Goal: Task Accomplishment & Management: Manage account settings

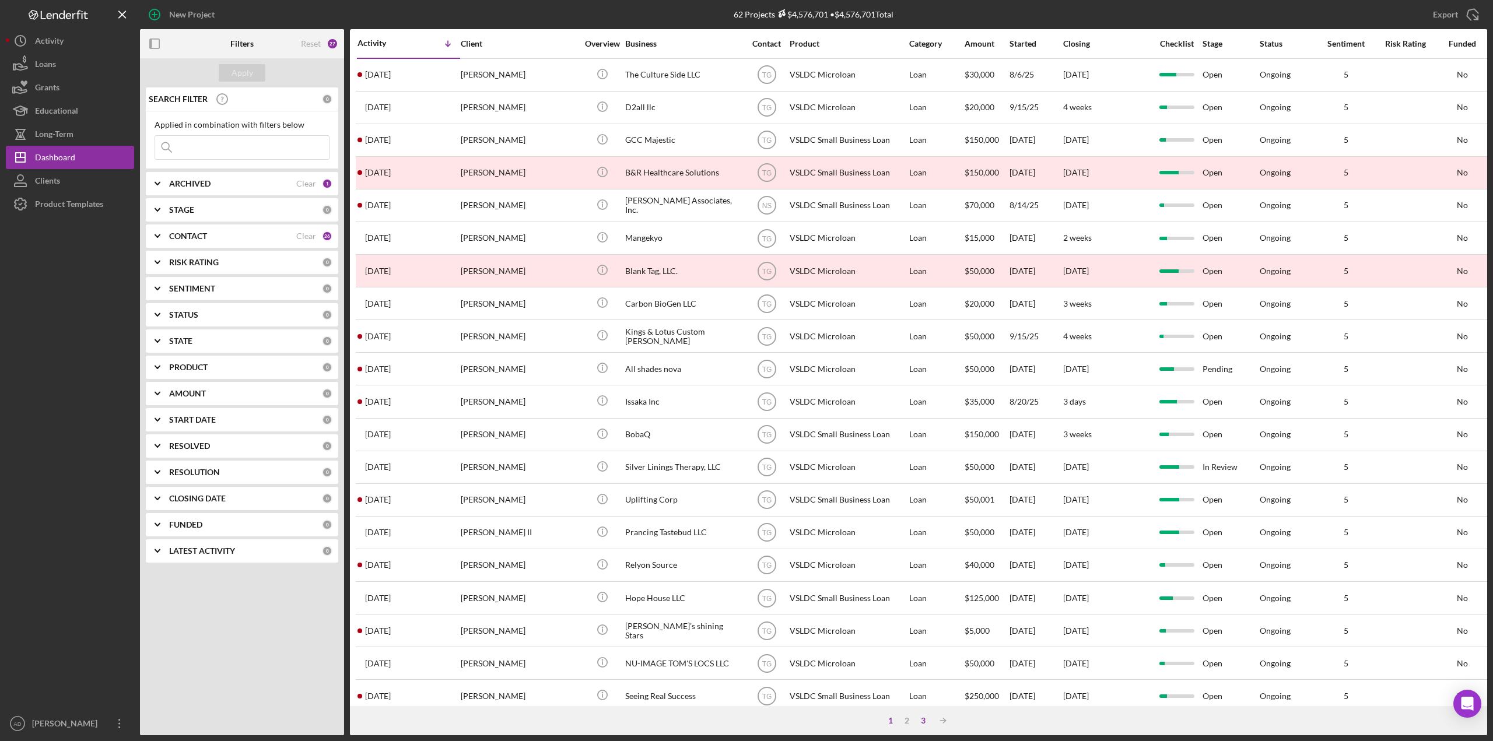
click at [924, 723] on div "3" at bounding box center [923, 720] width 16 height 9
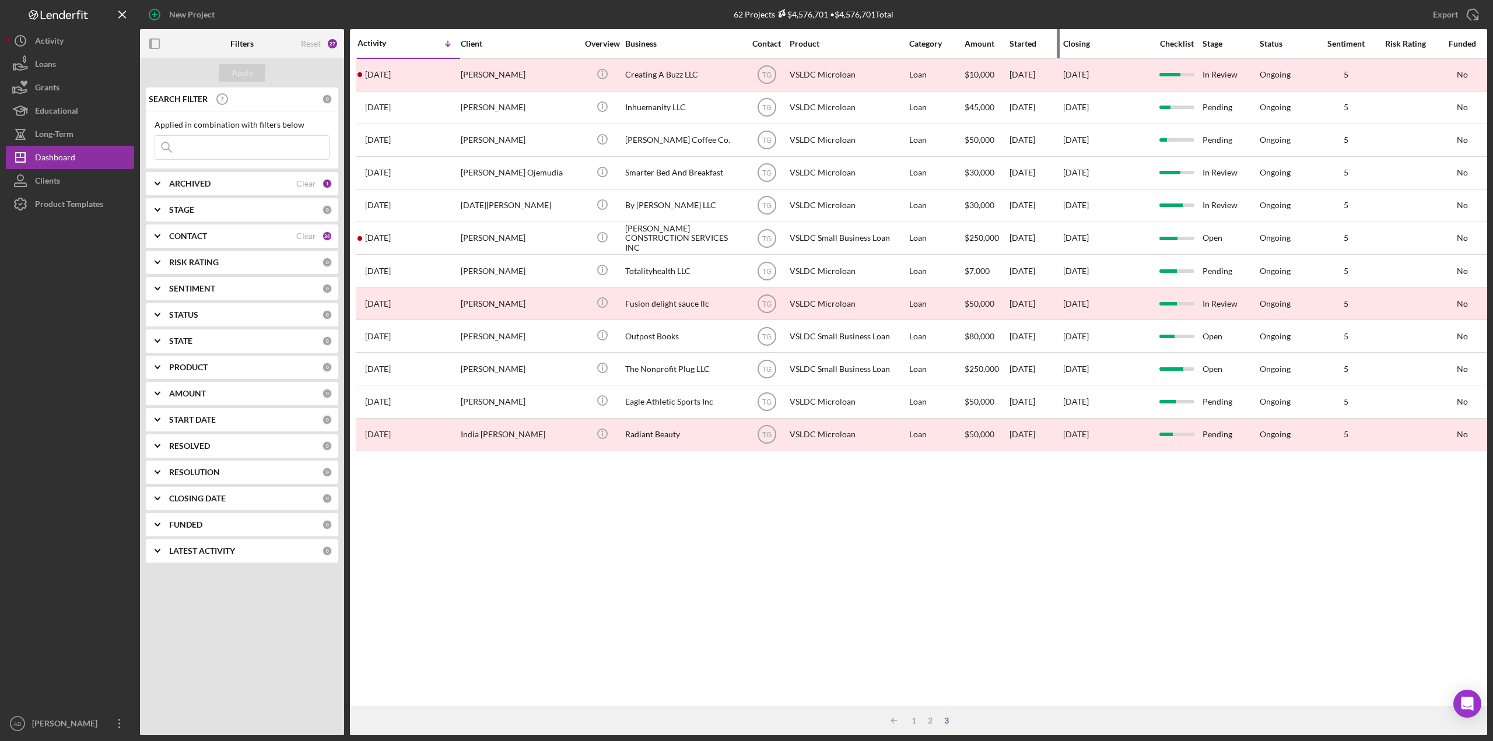
click at [1025, 47] on div "Started" at bounding box center [1035, 43] width 52 height 9
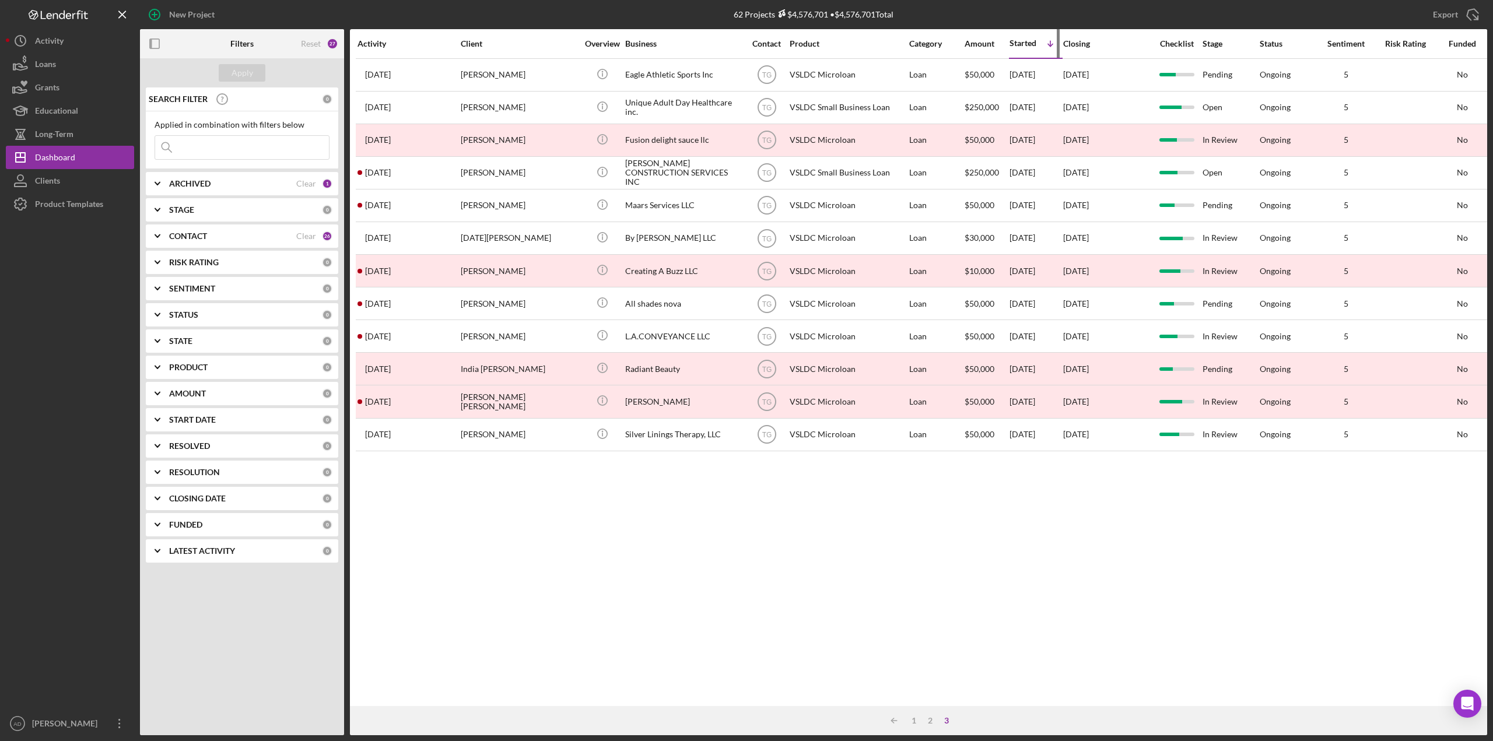
click at [1020, 40] on div "Started" at bounding box center [1022, 42] width 27 height 9
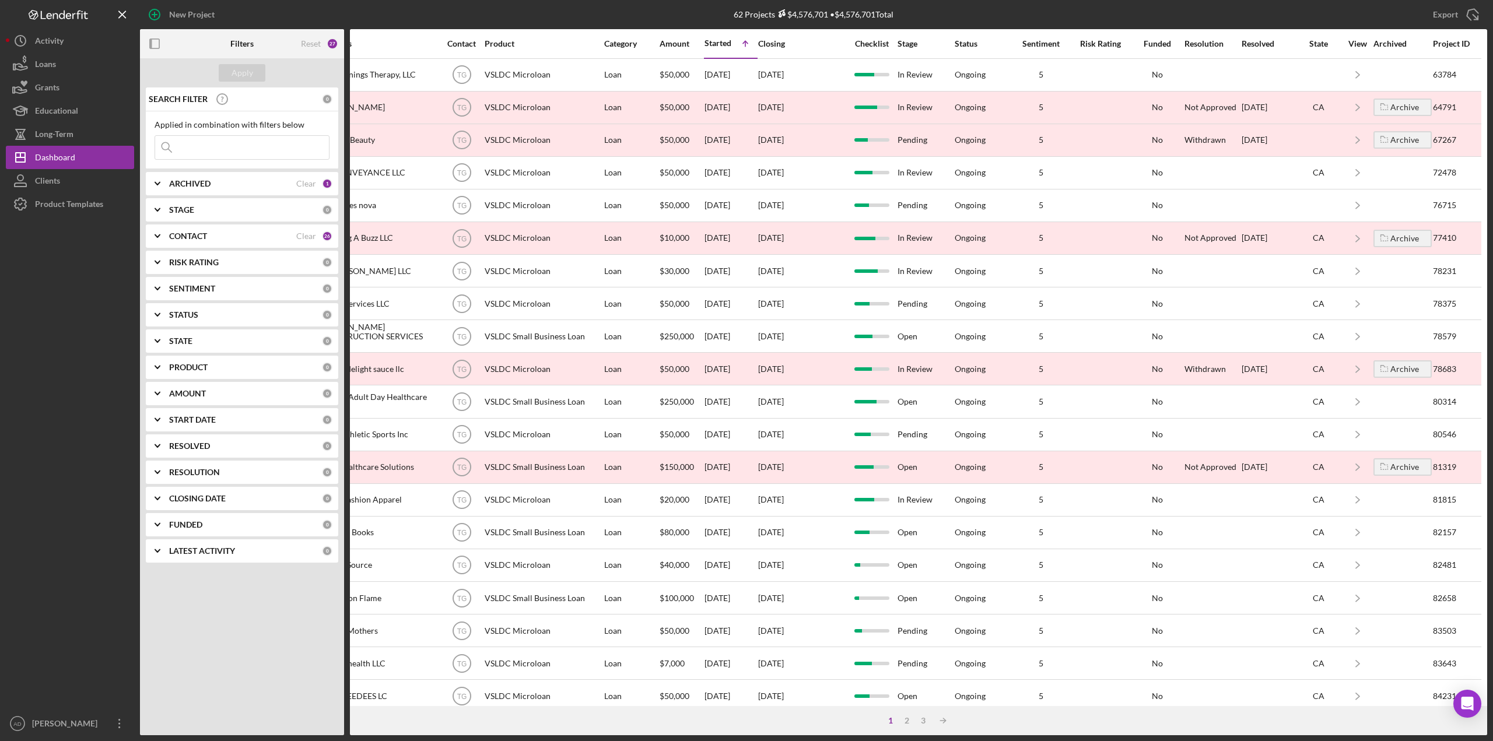
scroll to position [0, 314]
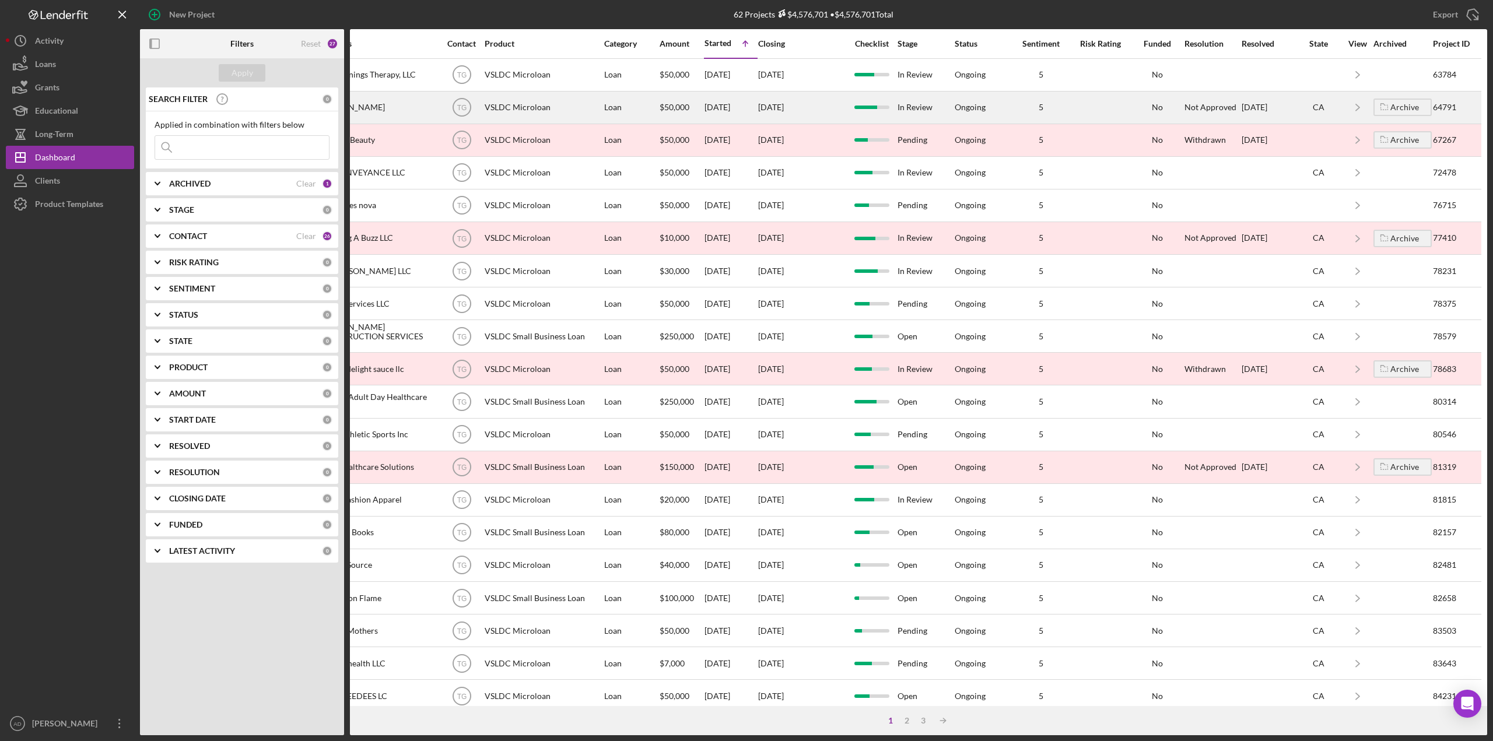
click at [1077, 106] on div at bounding box center [1100, 107] width 58 height 31
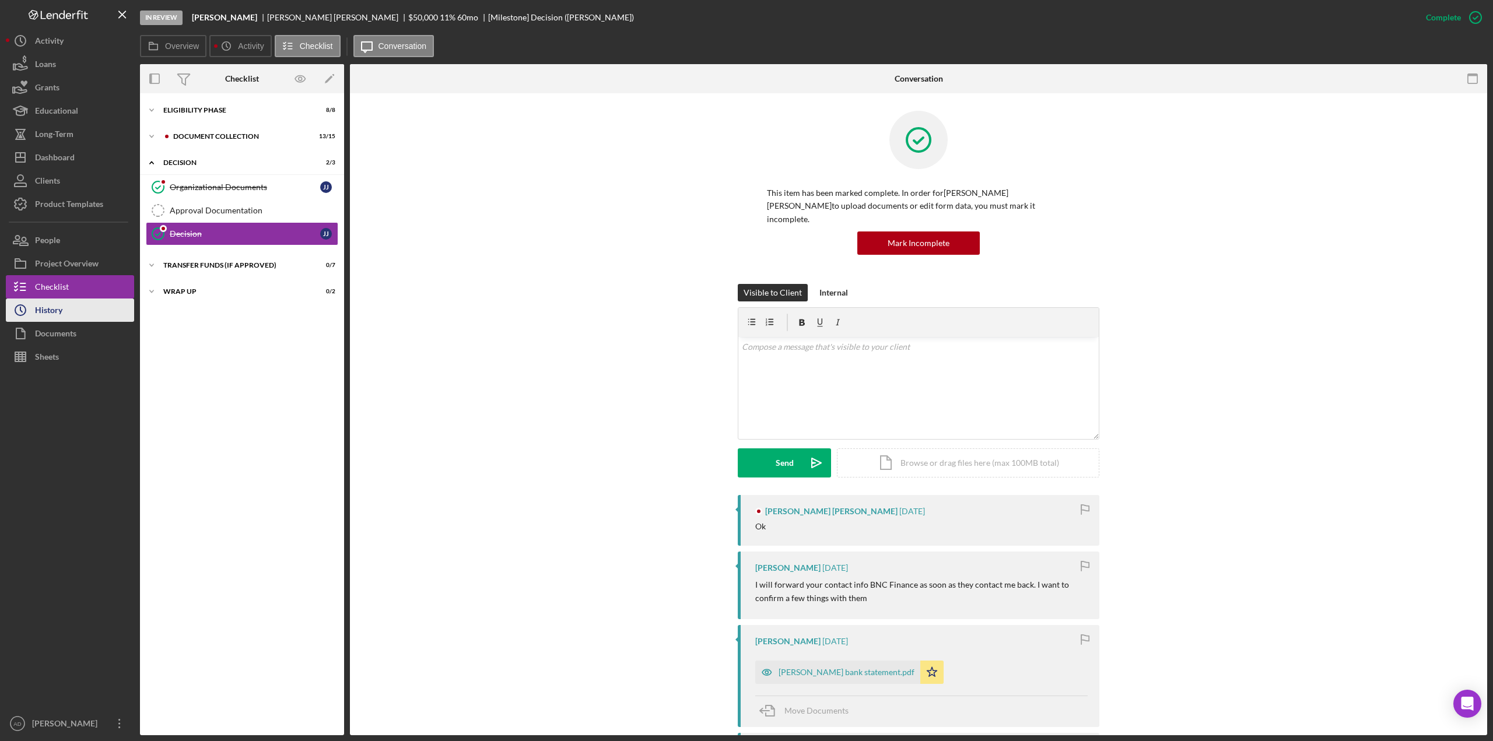
click at [52, 313] on div "History" at bounding box center [48, 312] width 27 height 26
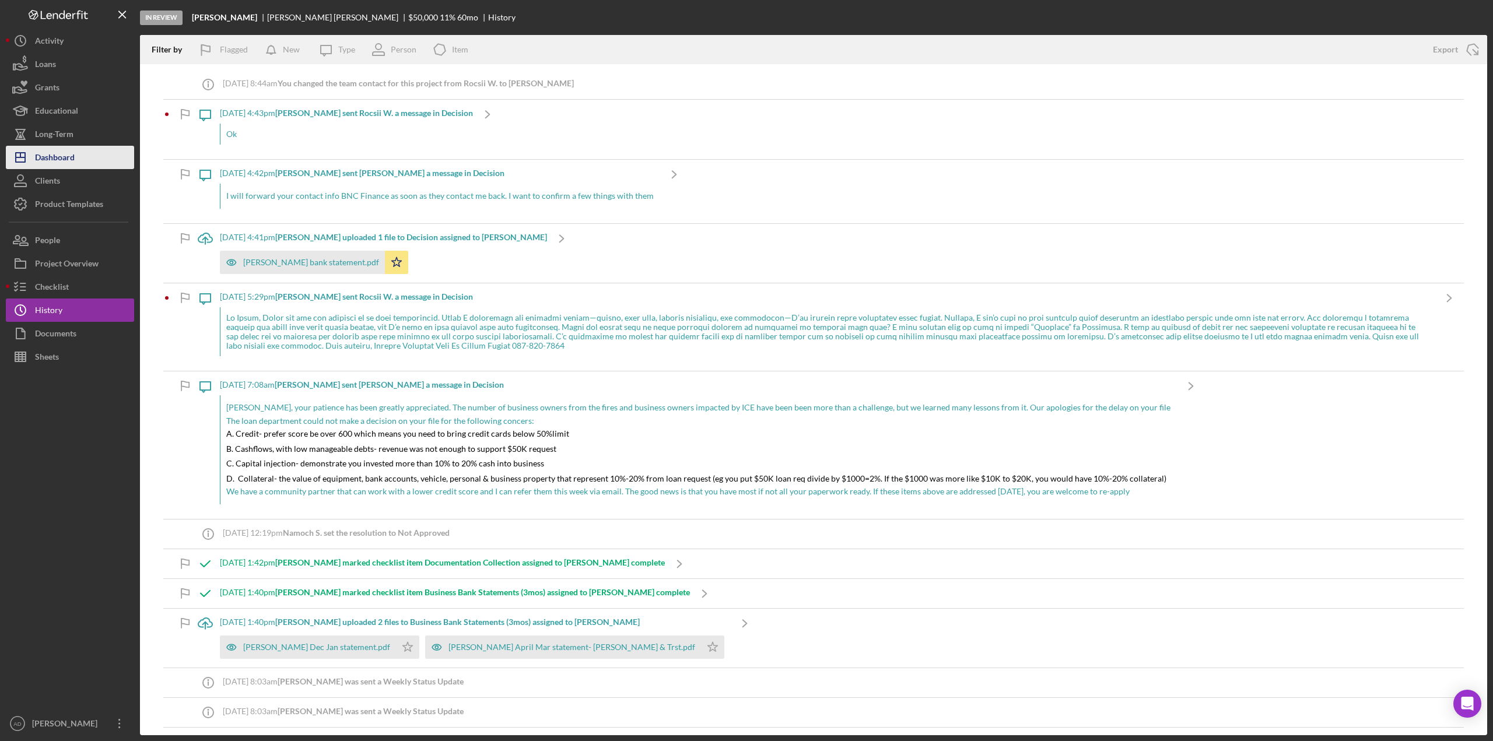
click at [58, 155] on div "Dashboard" at bounding box center [55, 159] width 40 height 26
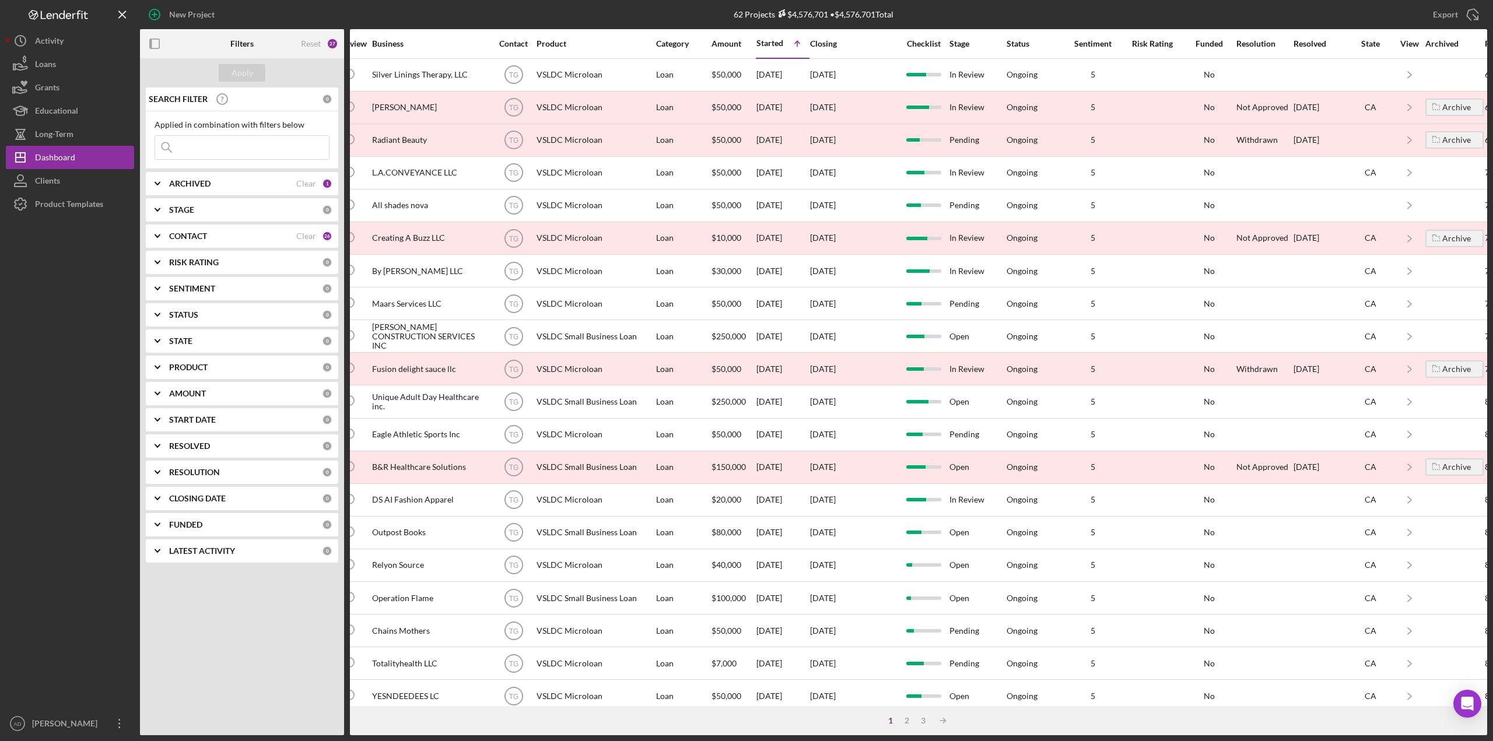
scroll to position [0, 314]
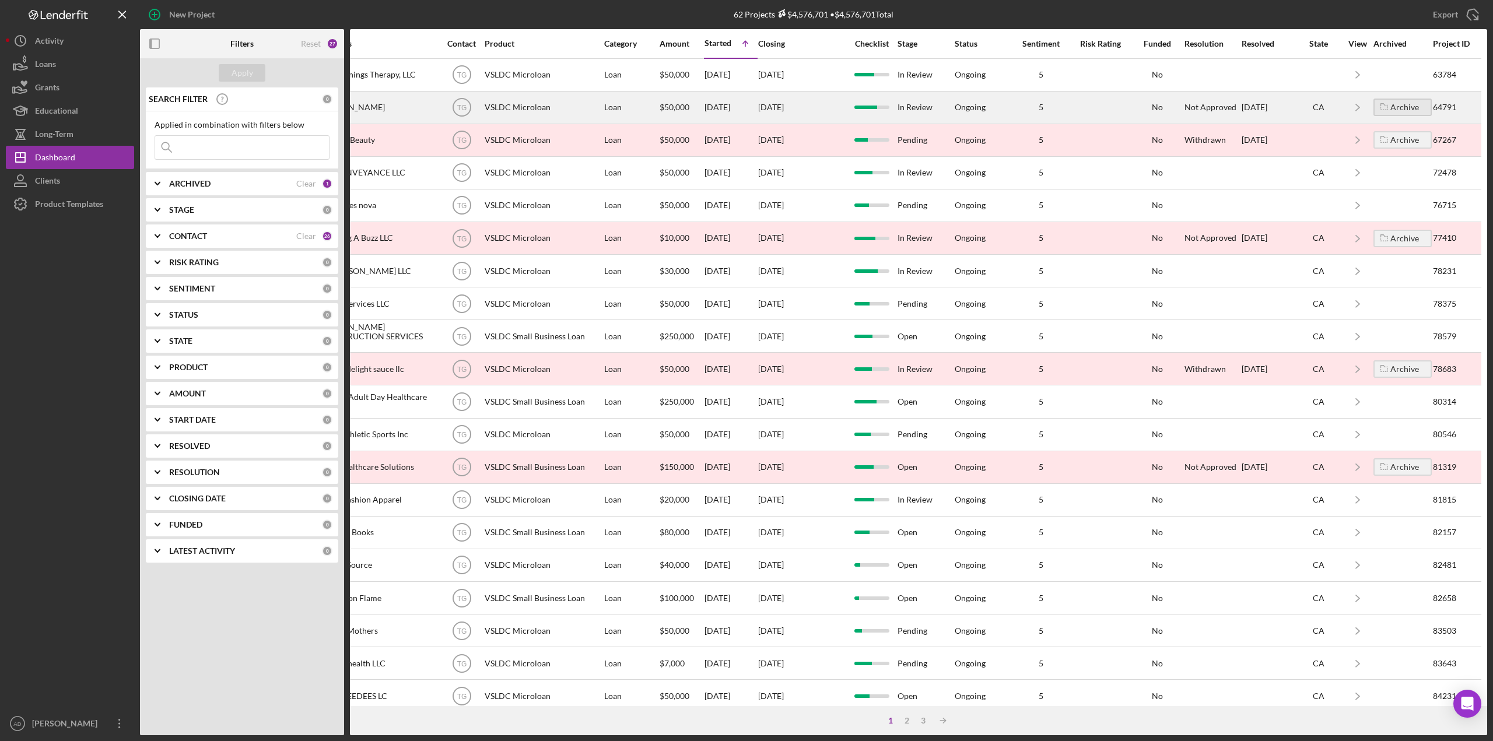
click at [1397, 105] on div "Archive" at bounding box center [1404, 107] width 29 height 17
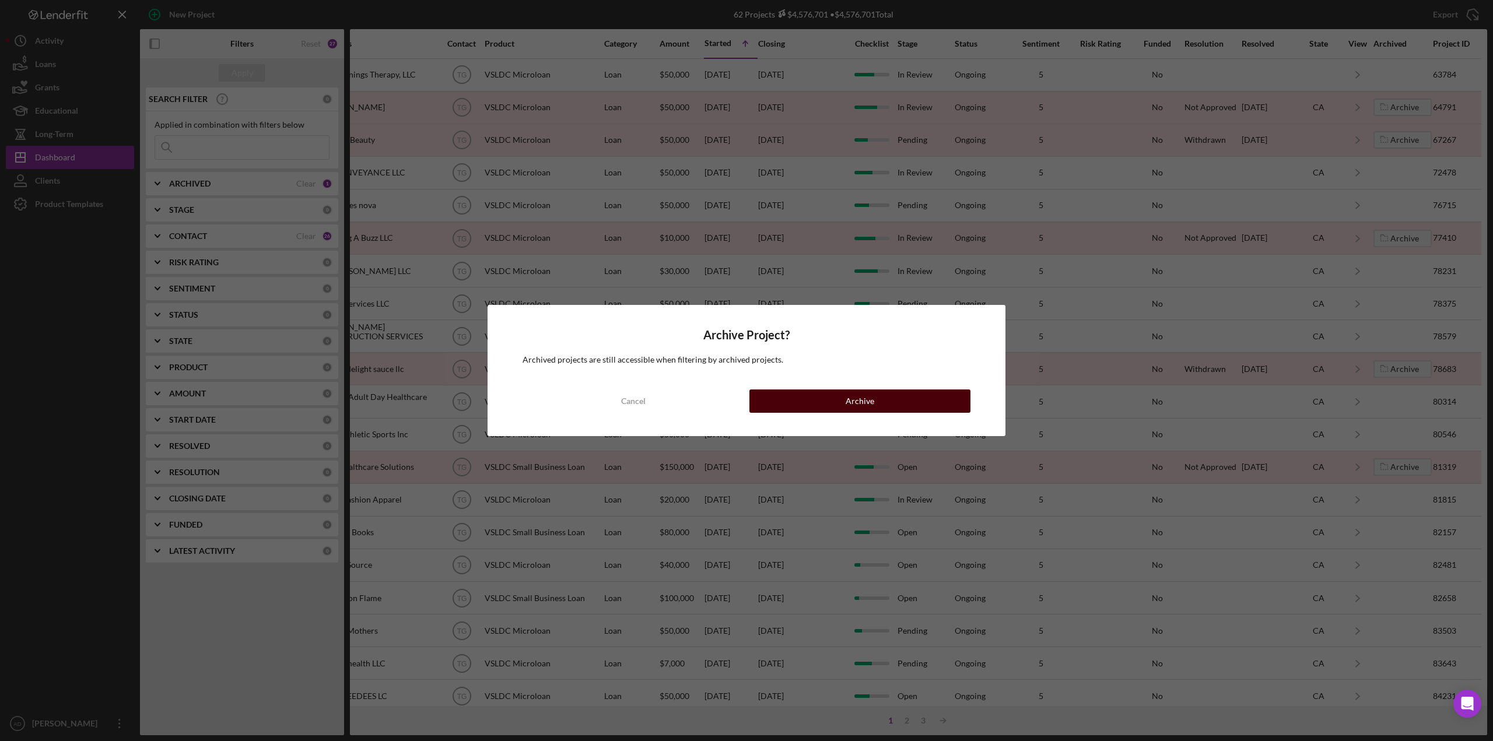
click at [853, 401] on div "Archive" at bounding box center [860, 401] width 29 height 23
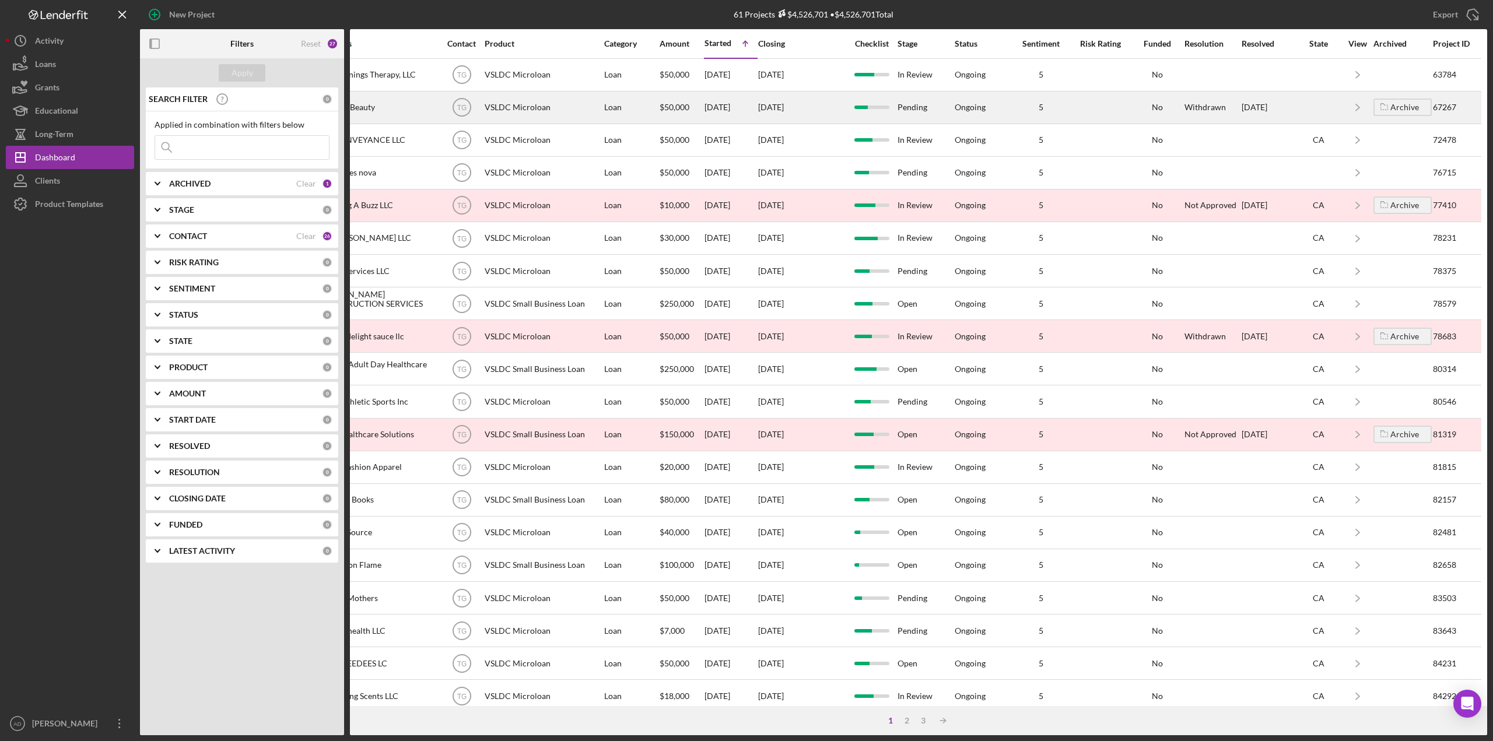
click at [1281, 108] on div "[DATE]" at bounding box center [1268, 107] width 52 height 31
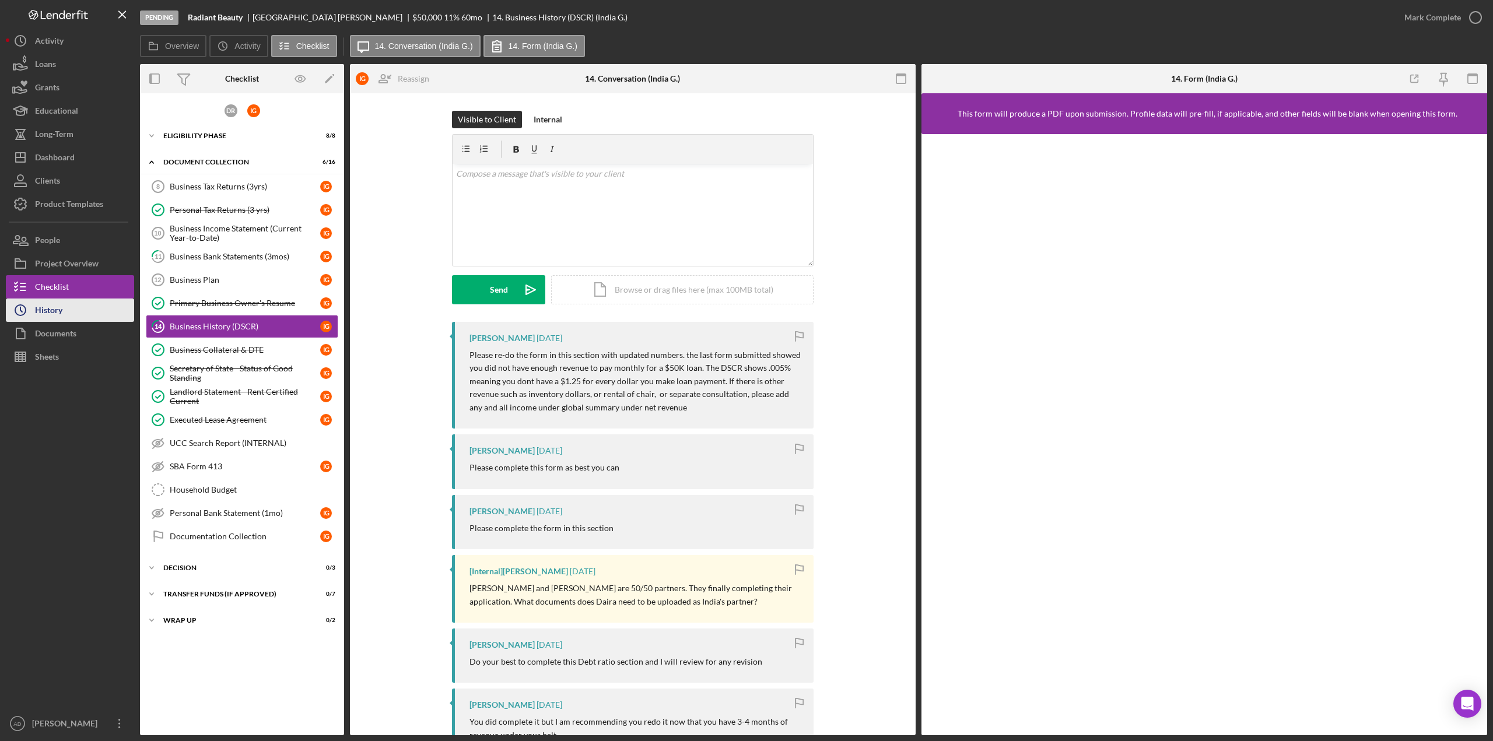
click at [58, 310] on div "History" at bounding box center [48, 312] width 27 height 26
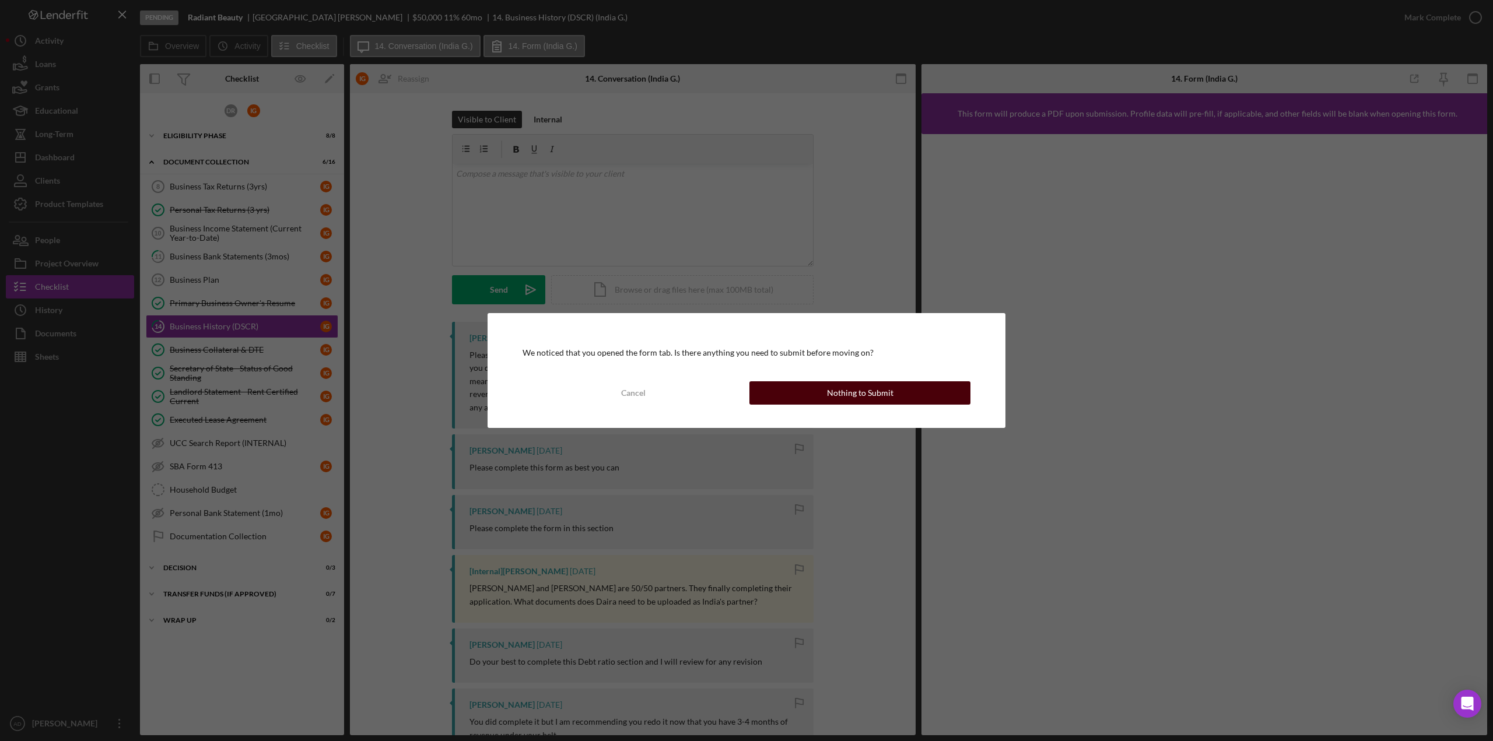
click at [763, 394] on button "Nothing to Submit" at bounding box center [859, 392] width 221 height 23
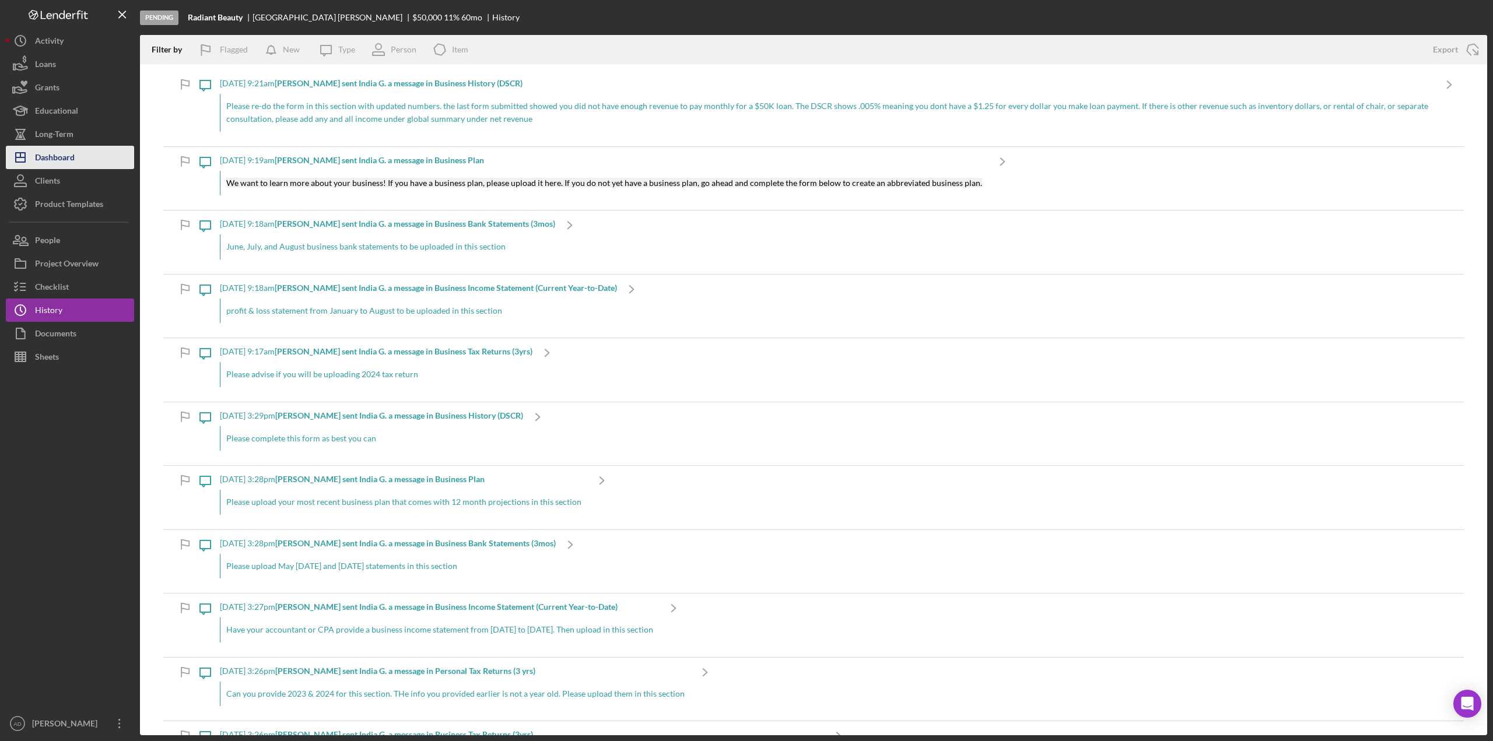
click at [54, 161] on div "Dashboard" at bounding box center [55, 159] width 40 height 26
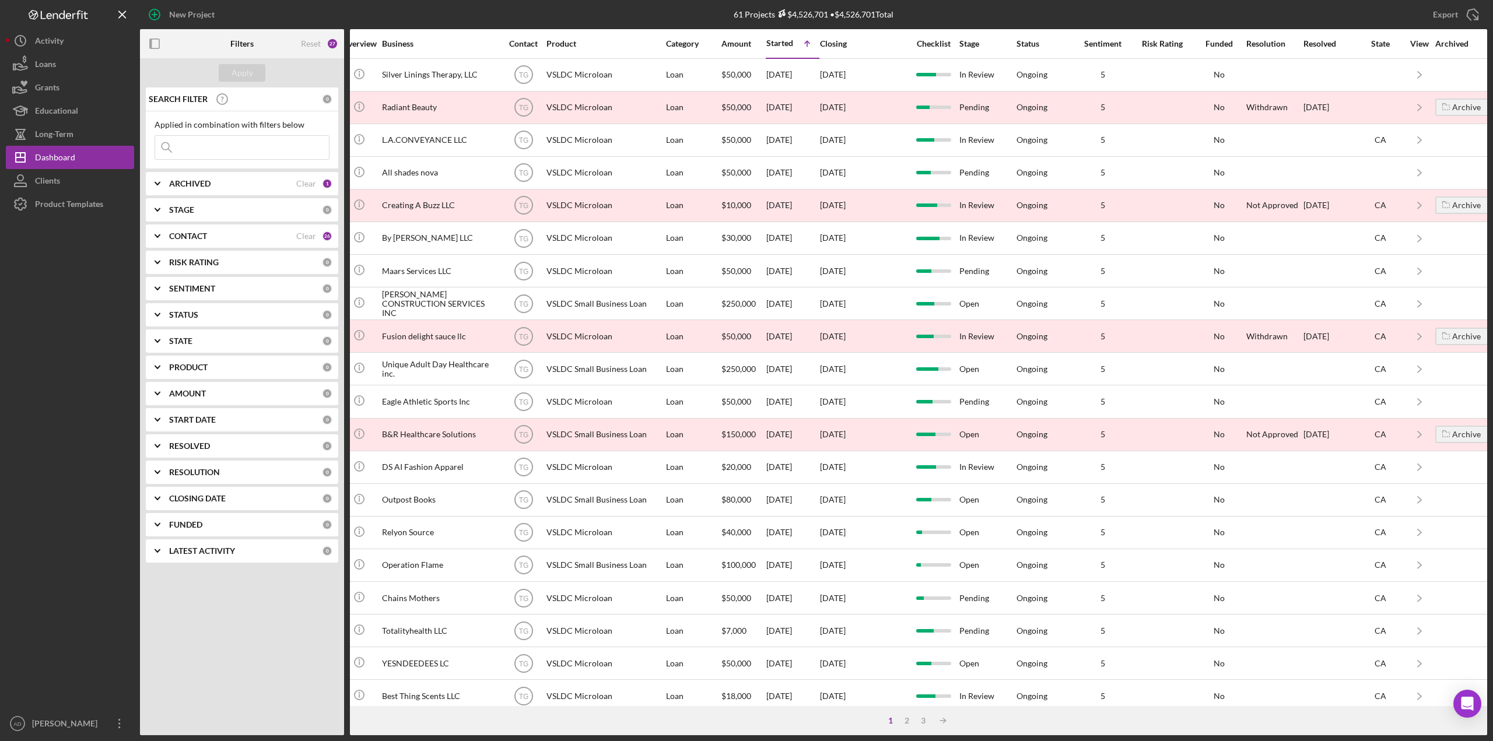
scroll to position [0, 314]
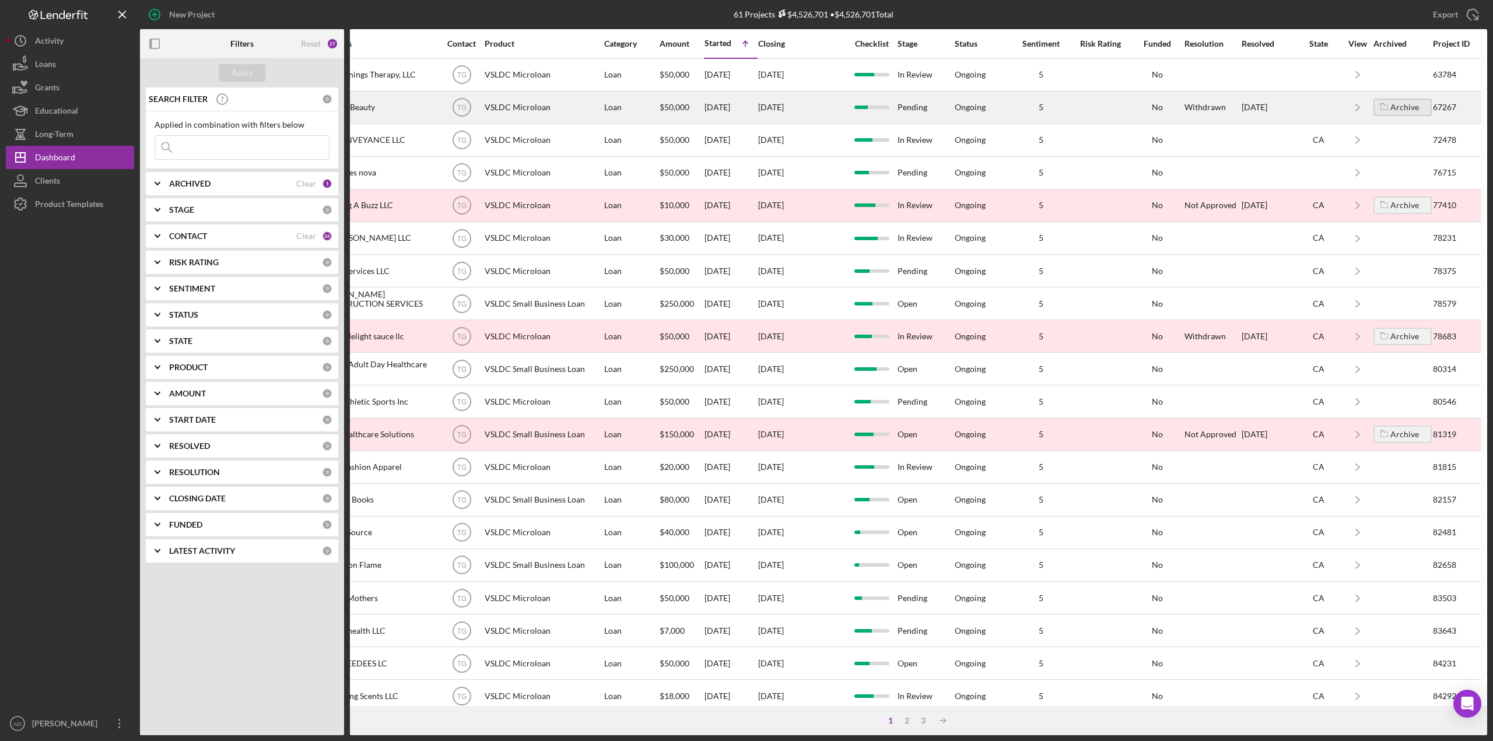
click at [1401, 106] on div "Archive" at bounding box center [1404, 107] width 29 height 17
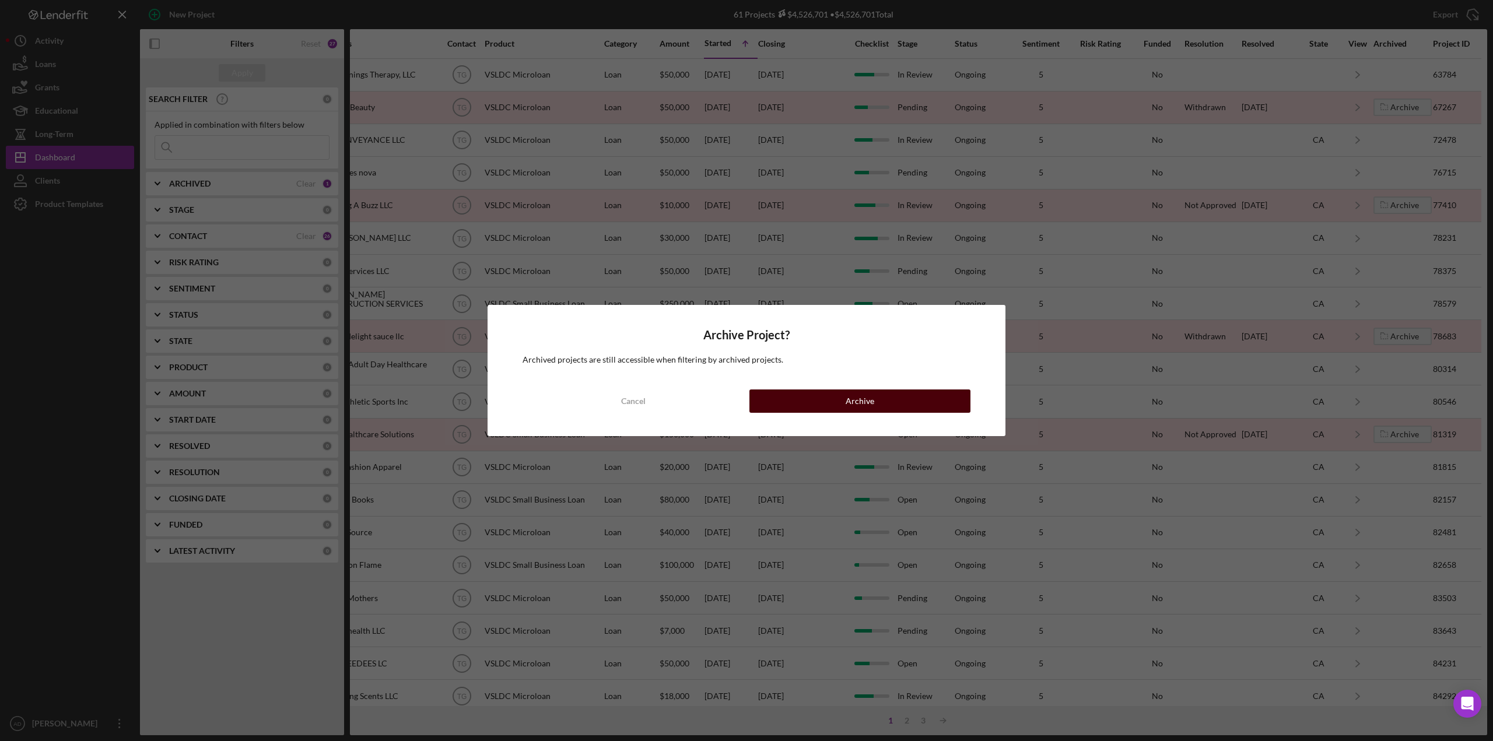
click at [836, 395] on button "Archive" at bounding box center [859, 401] width 221 height 23
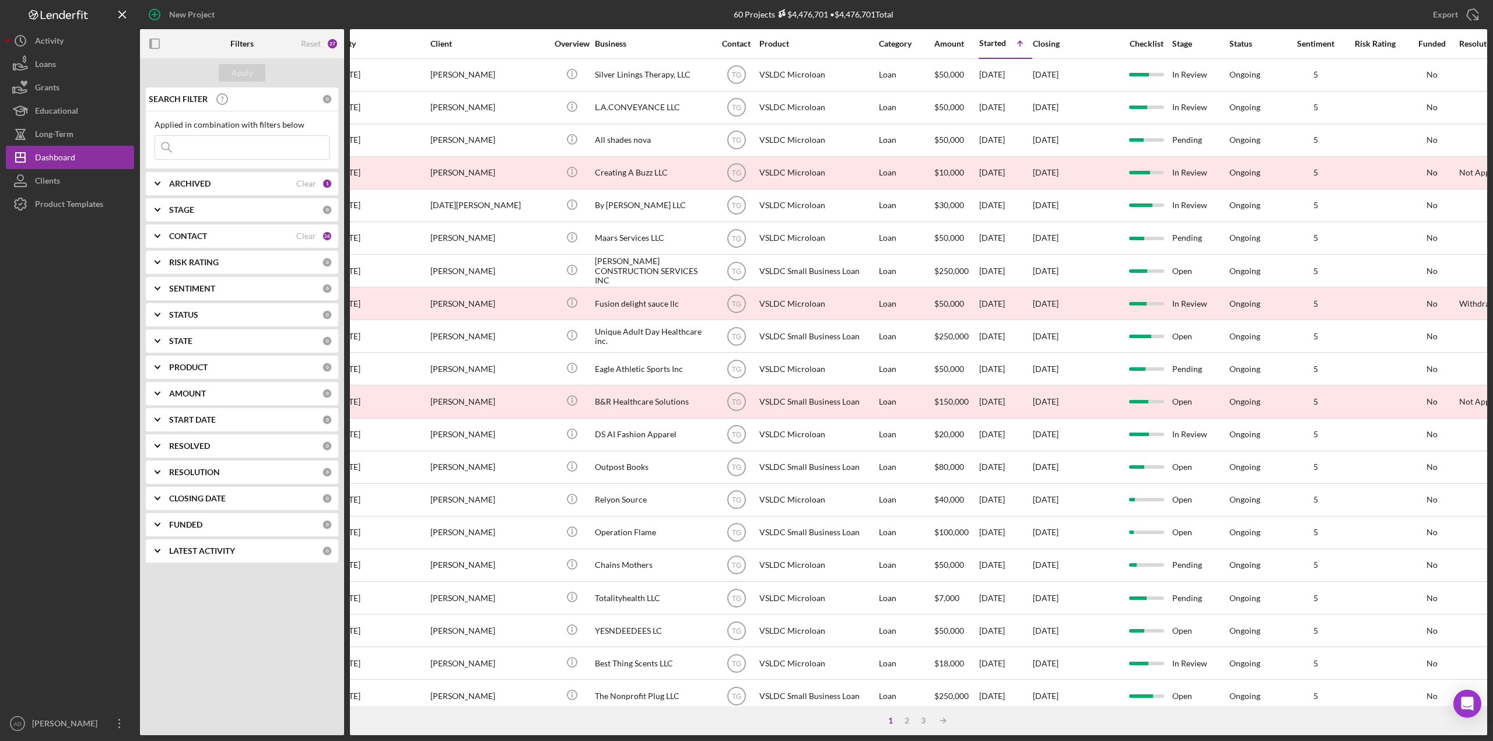
scroll to position [0, 0]
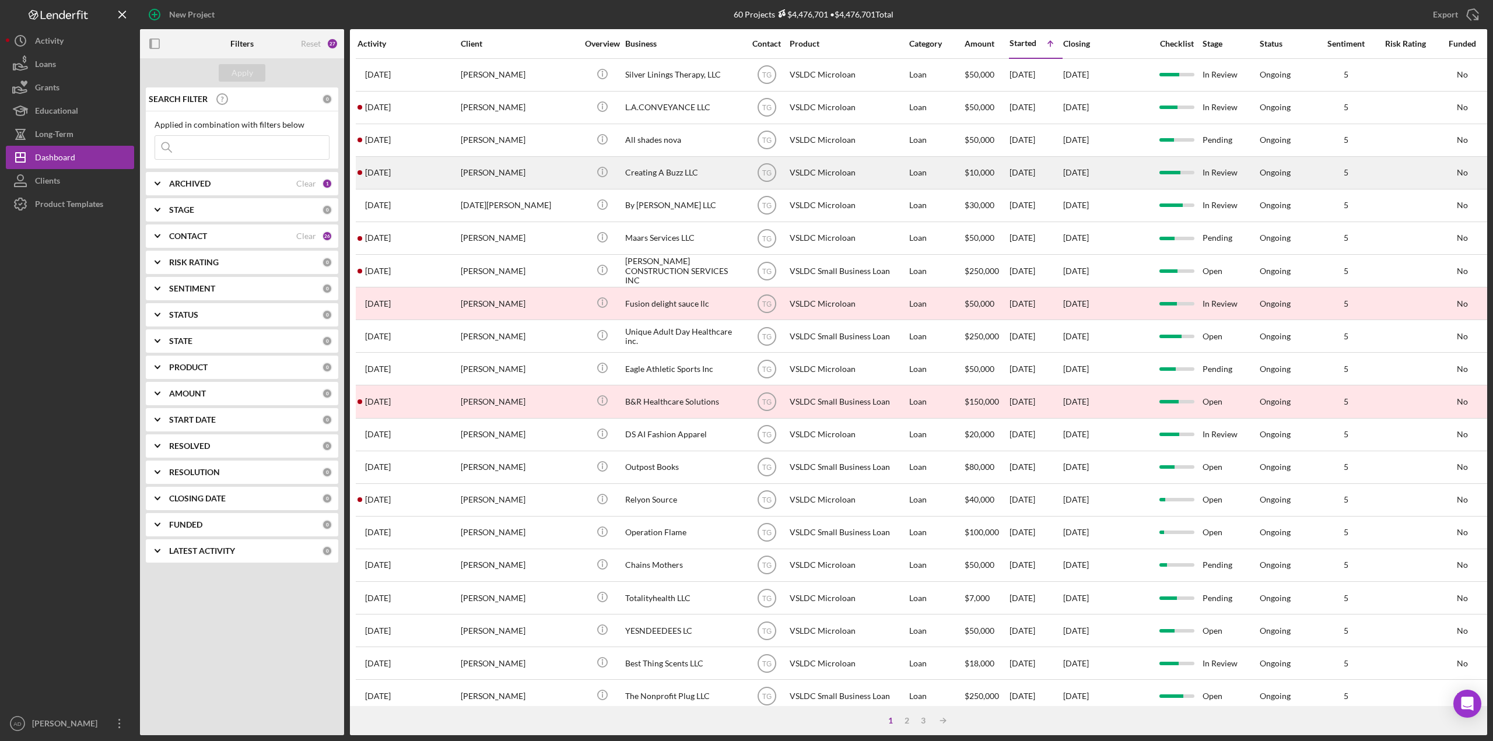
click at [549, 171] on div "[PERSON_NAME]" at bounding box center [519, 172] width 117 height 31
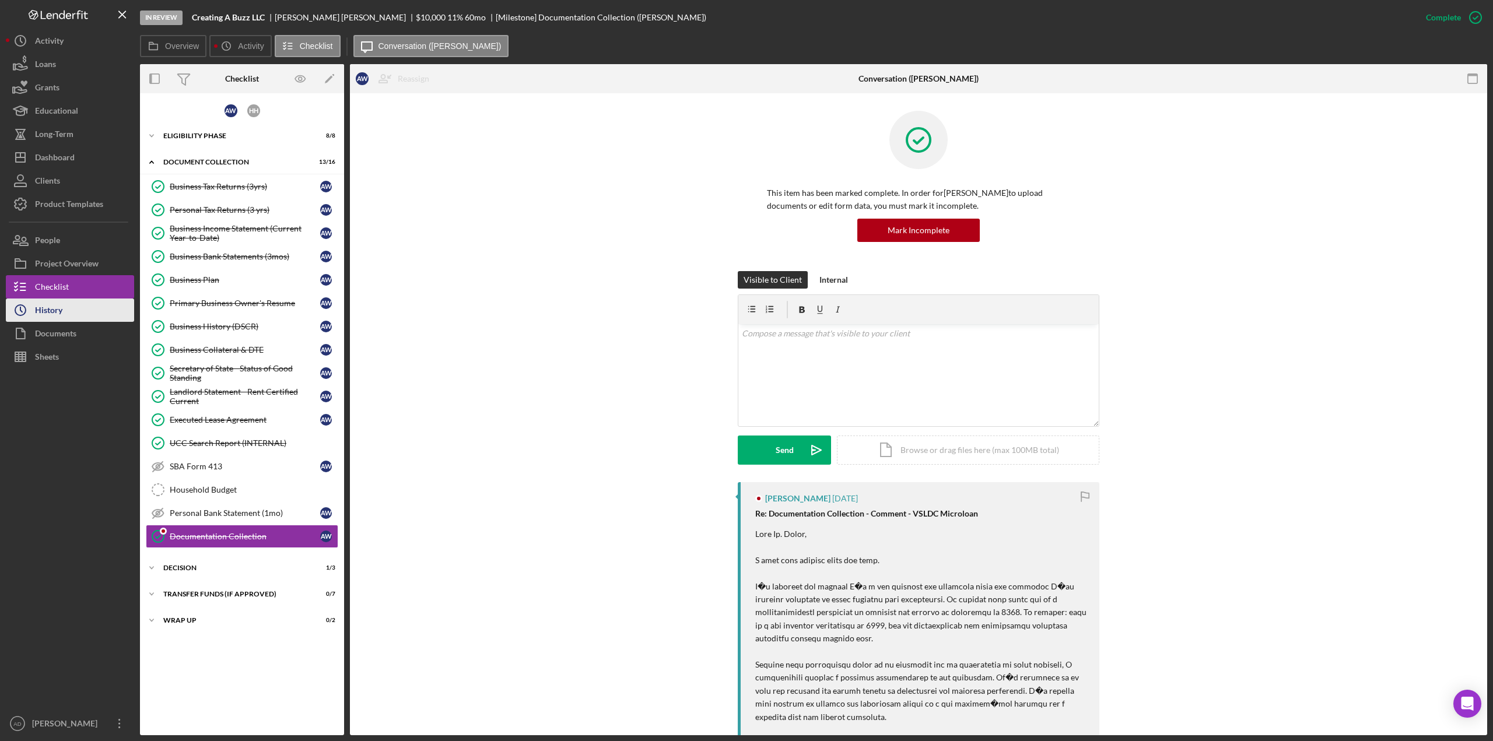
click at [57, 311] on div "History" at bounding box center [48, 312] width 27 height 26
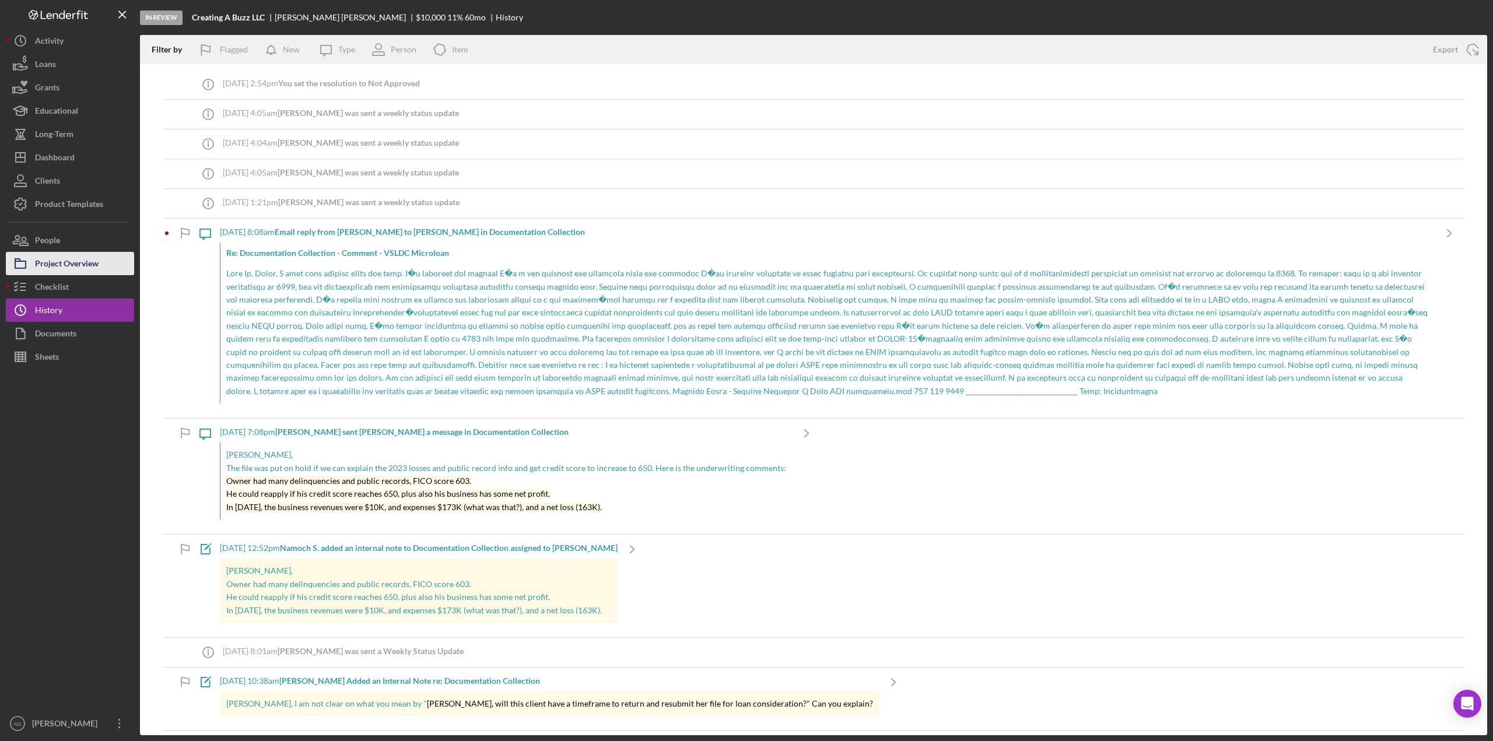
click at [74, 262] on div "Project Overview" at bounding box center [67, 265] width 64 height 26
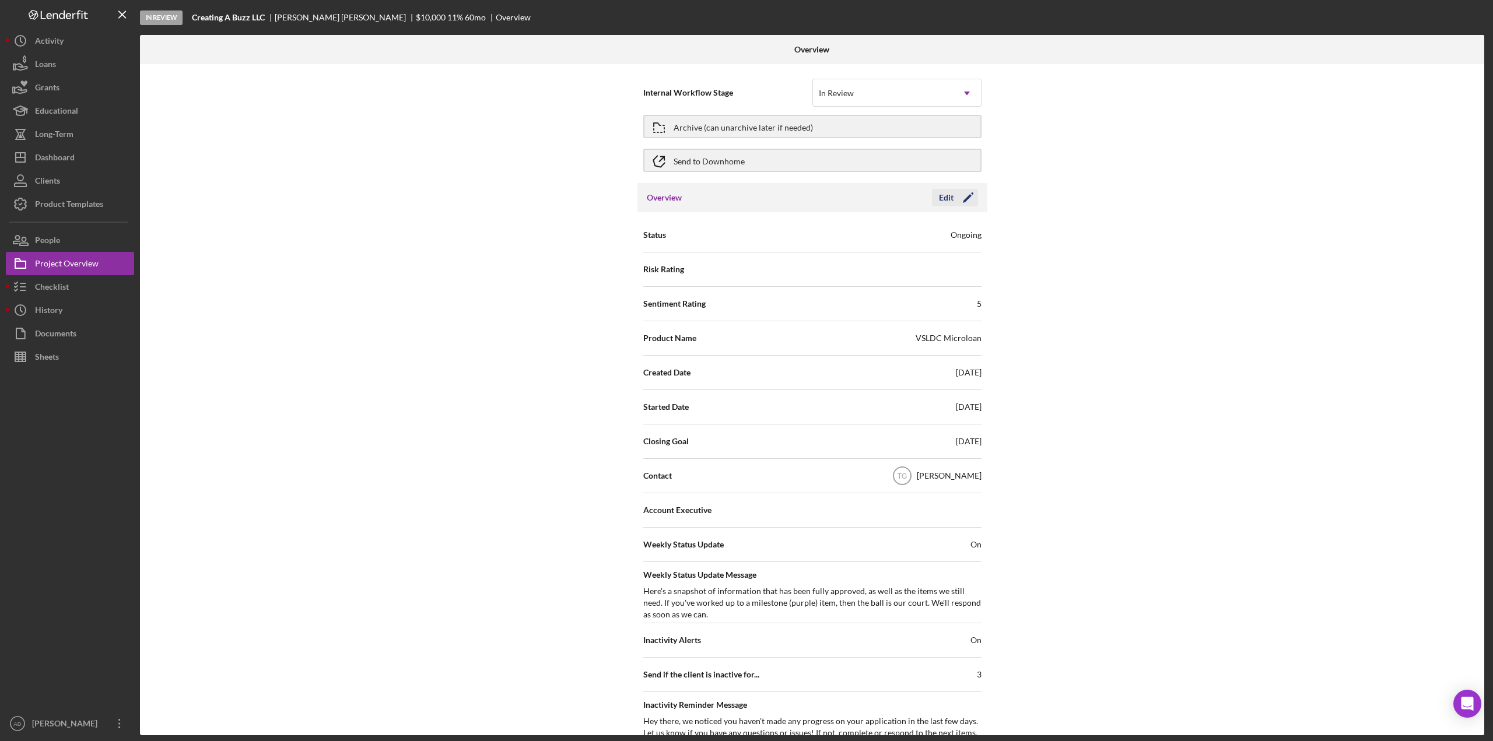
click at [944, 196] on div "Edit" at bounding box center [946, 197] width 15 height 17
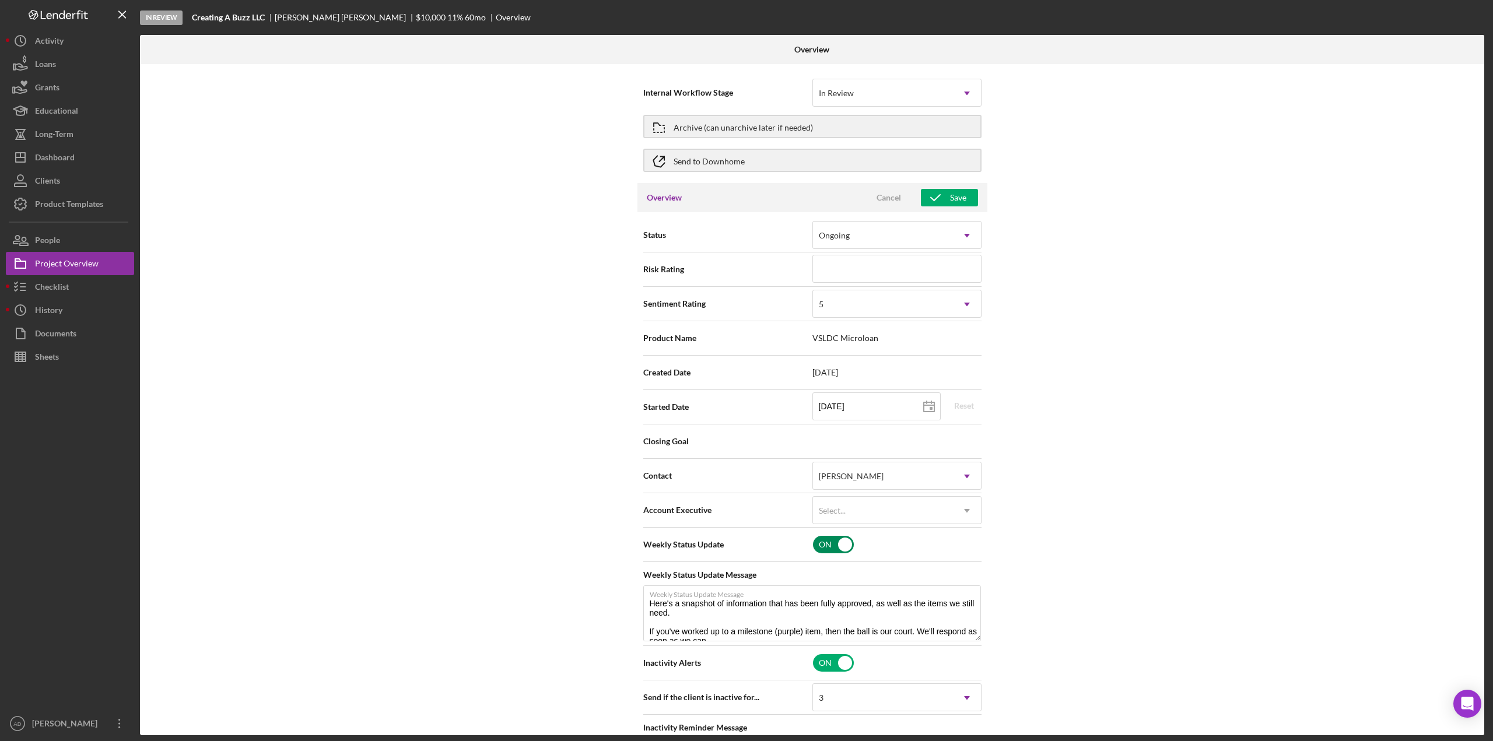
click at [827, 545] on input "checkbox" at bounding box center [833, 544] width 41 height 17
checkbox input "false"
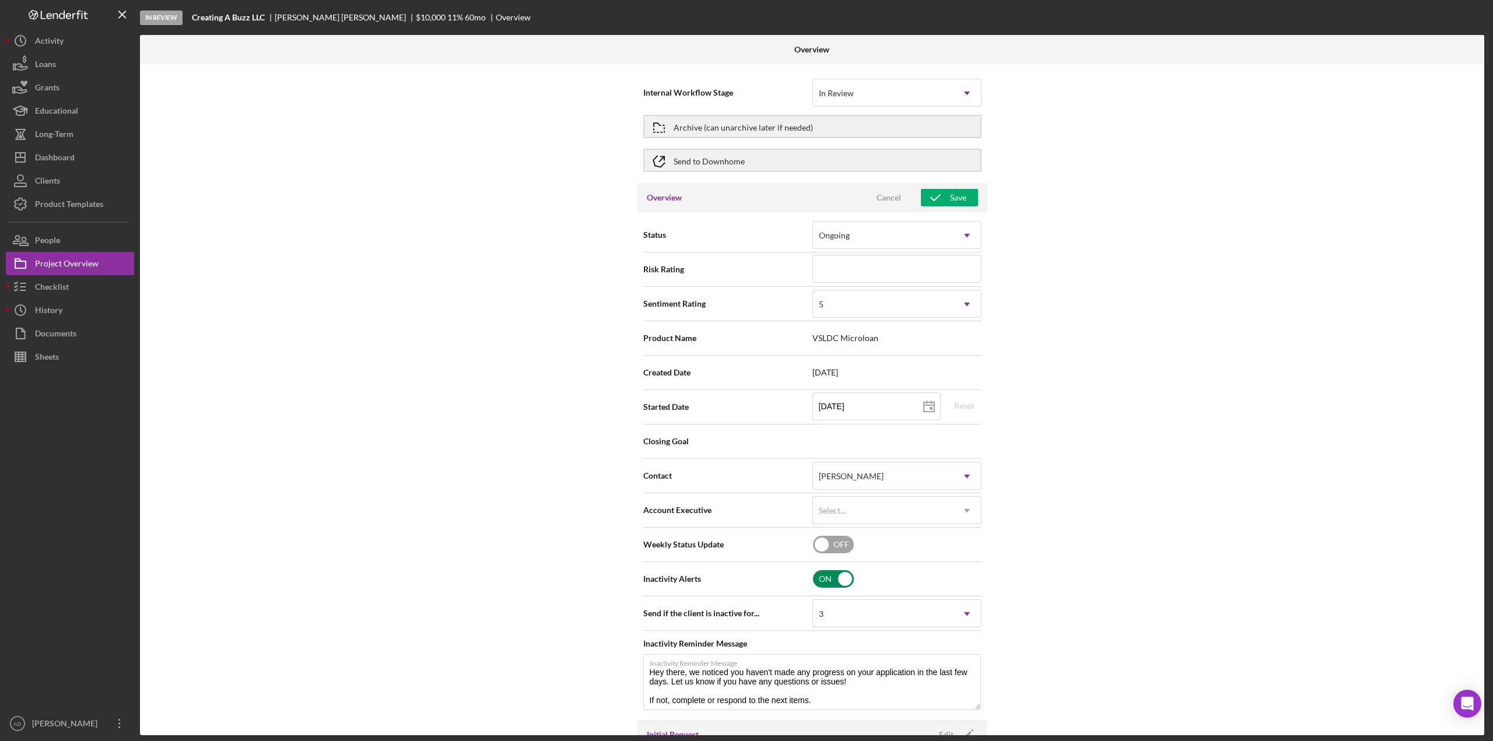
type textarea "Hey there, we noticed you haven't made any progress on your application in the …"
click at [829, 581] on input "checkbox" at bounding box center [833, 578] width 41 height 17
checkbox input "false"
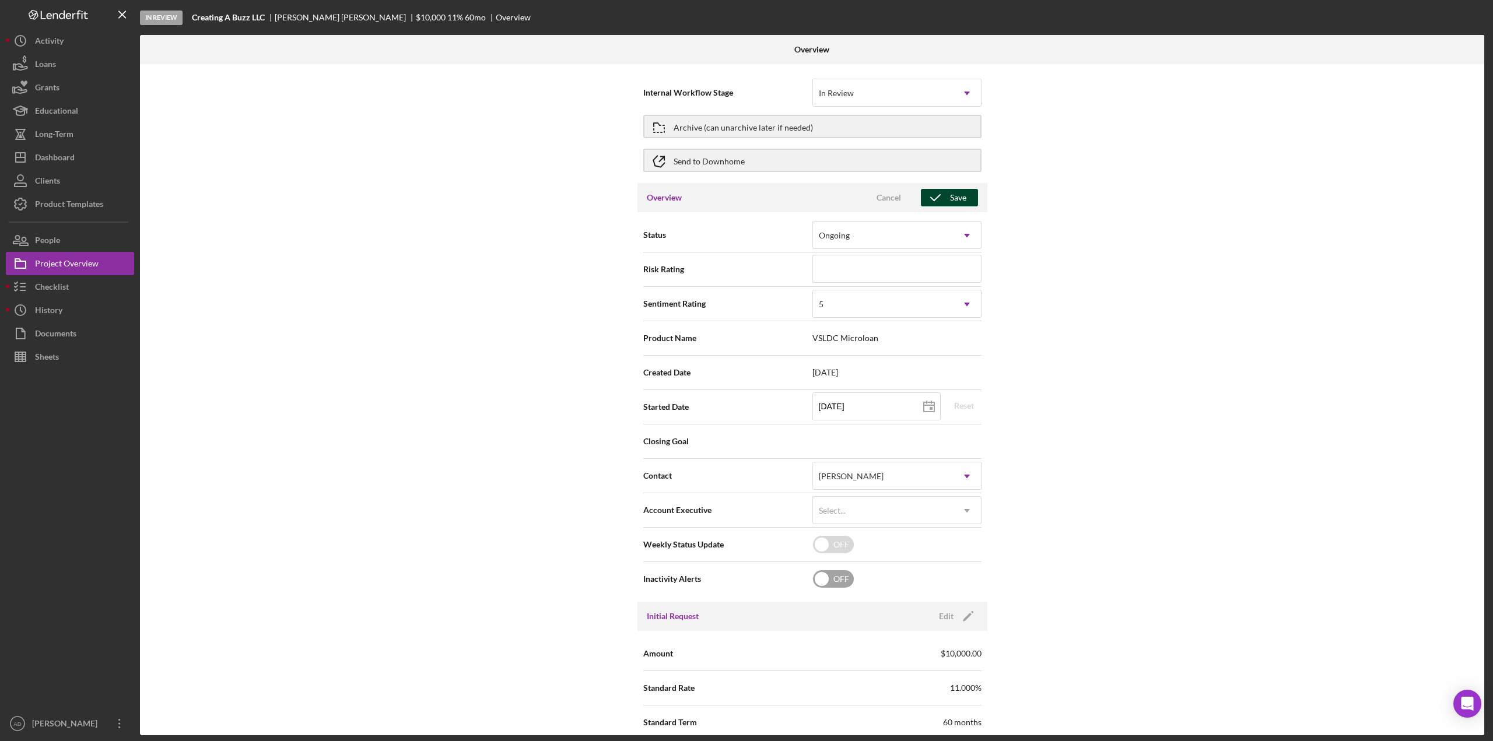
click at [951, 195] on div "Save" at bounding box center [958, 197] width 16 height 17
click at [690, 126] on div "Archive (can unarchive later if needed)" at bounding box center [743, 126] width 139 height 21
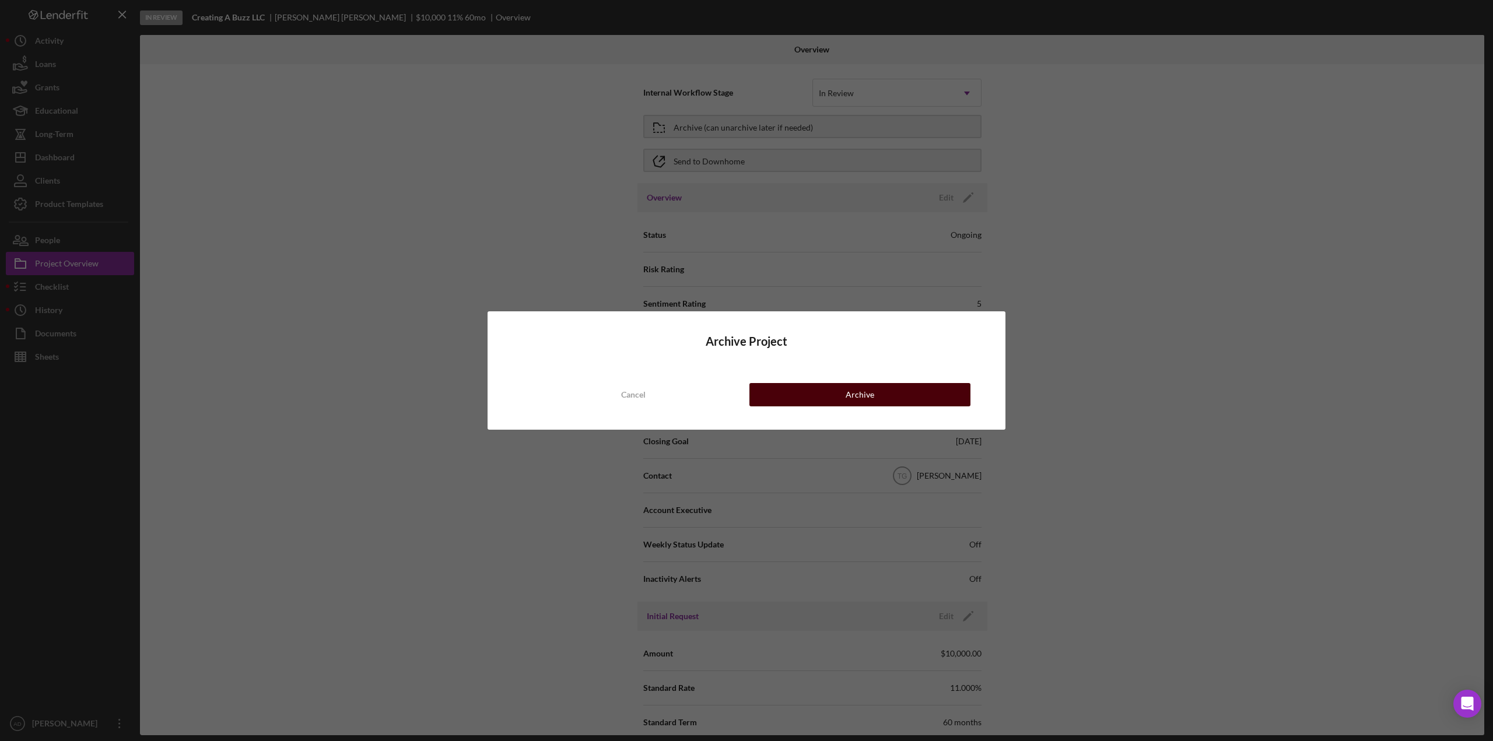
click at [837, 390] on button "Archive" at bounding box center [859, 394] width 221 height 23
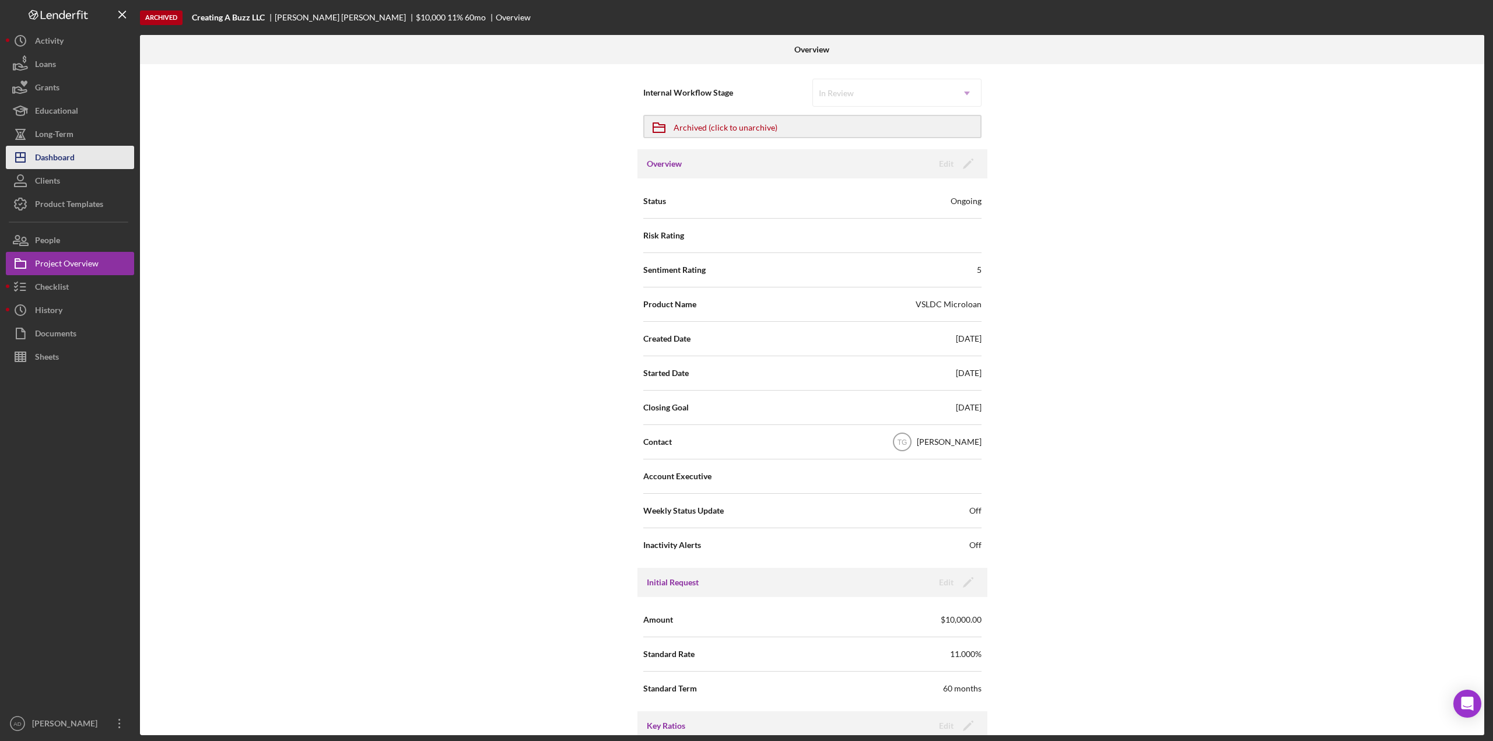
click at [45, 157] on div "Dashboard" at bounding box center [55, 159] width 40 height 26
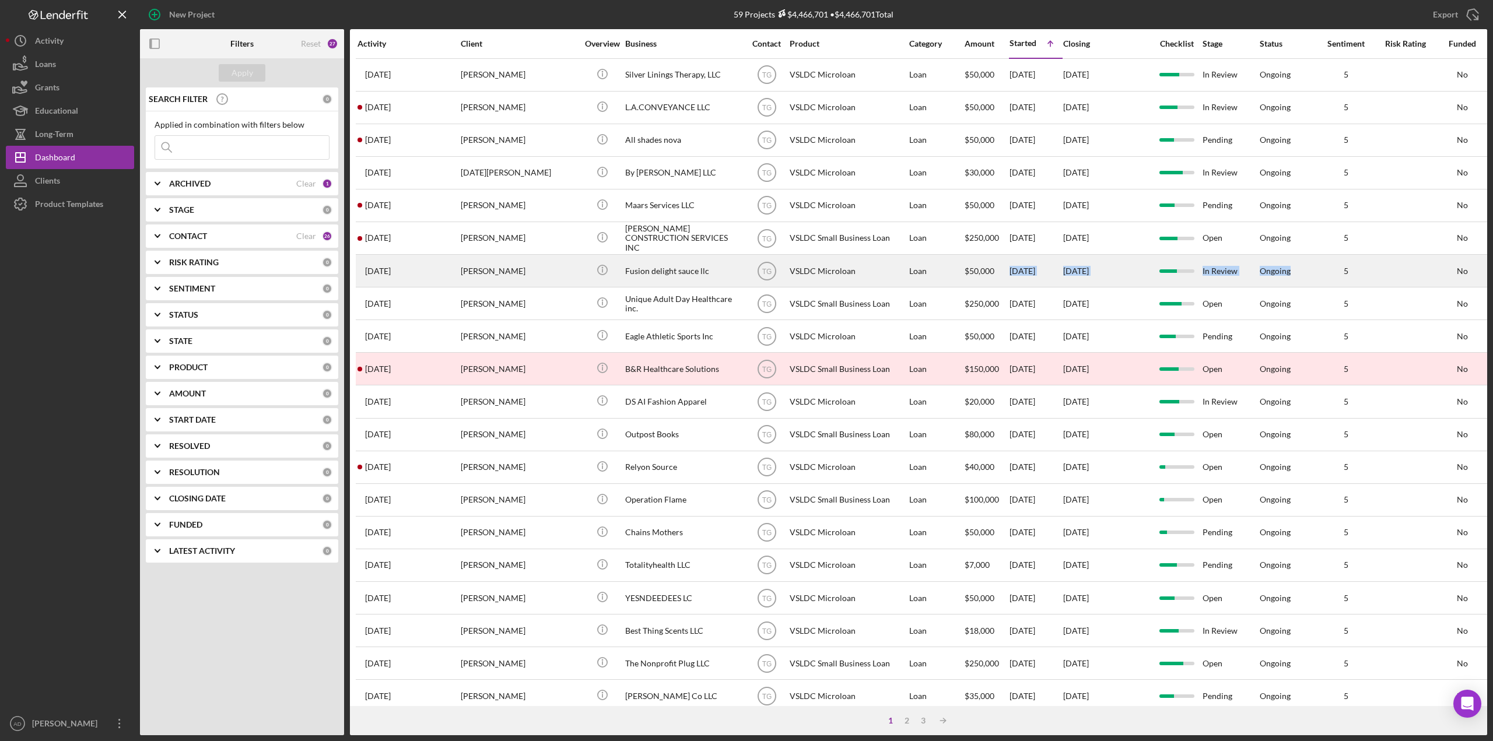
drag, startPoint x: 1305, startPoint y: 274, endPoint x: 1011, endPoint y: 272, distance: 293.3
click at [1011, 272] on tr "[DATE] [PERSON_NAME] [PERSON_NAME] Icon/Info Fusion delight sauce llc TG VSLDC …" at bounding box center [1071, 271] width 1431 height 33
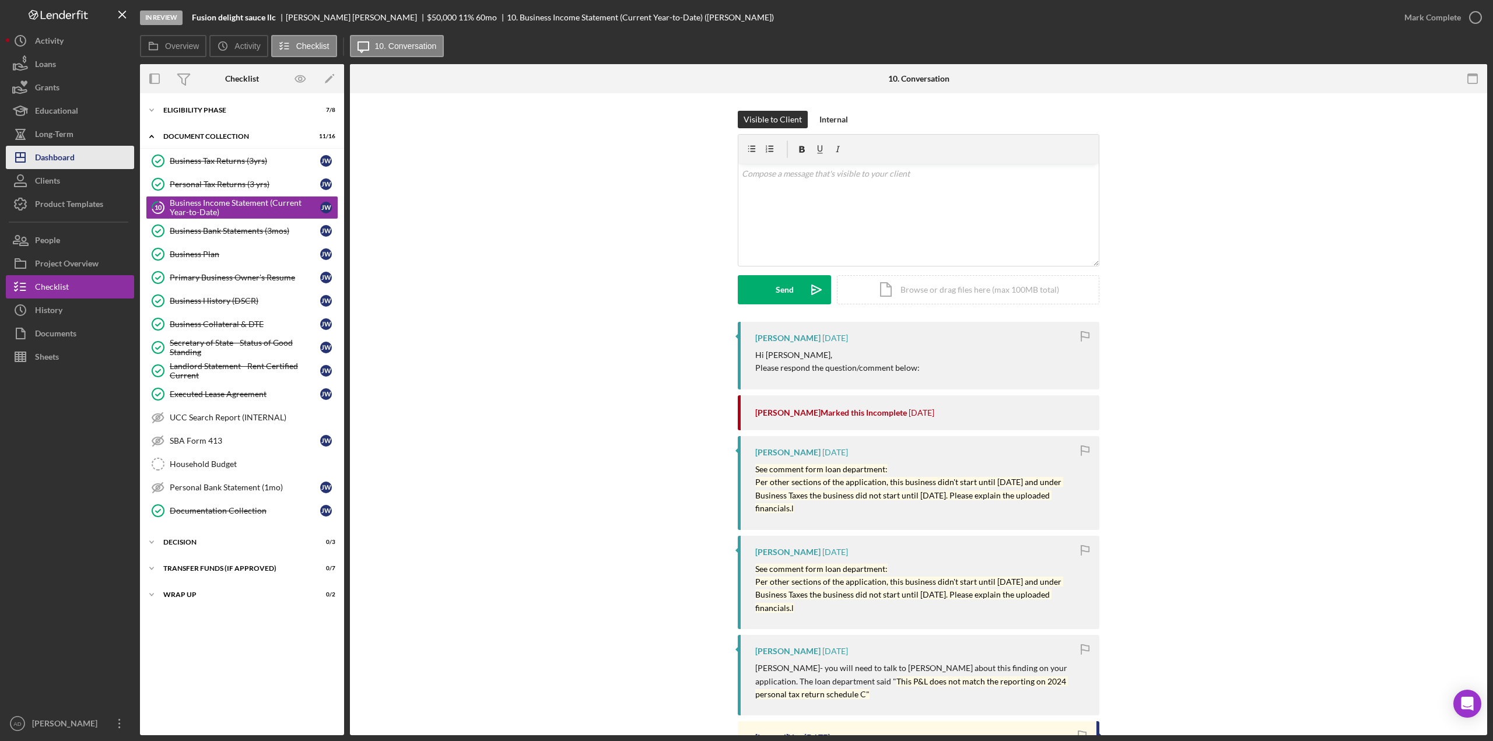
click at [70, 160] on div "Dashboard" at bounding box center [55, 159] width 40 height 26
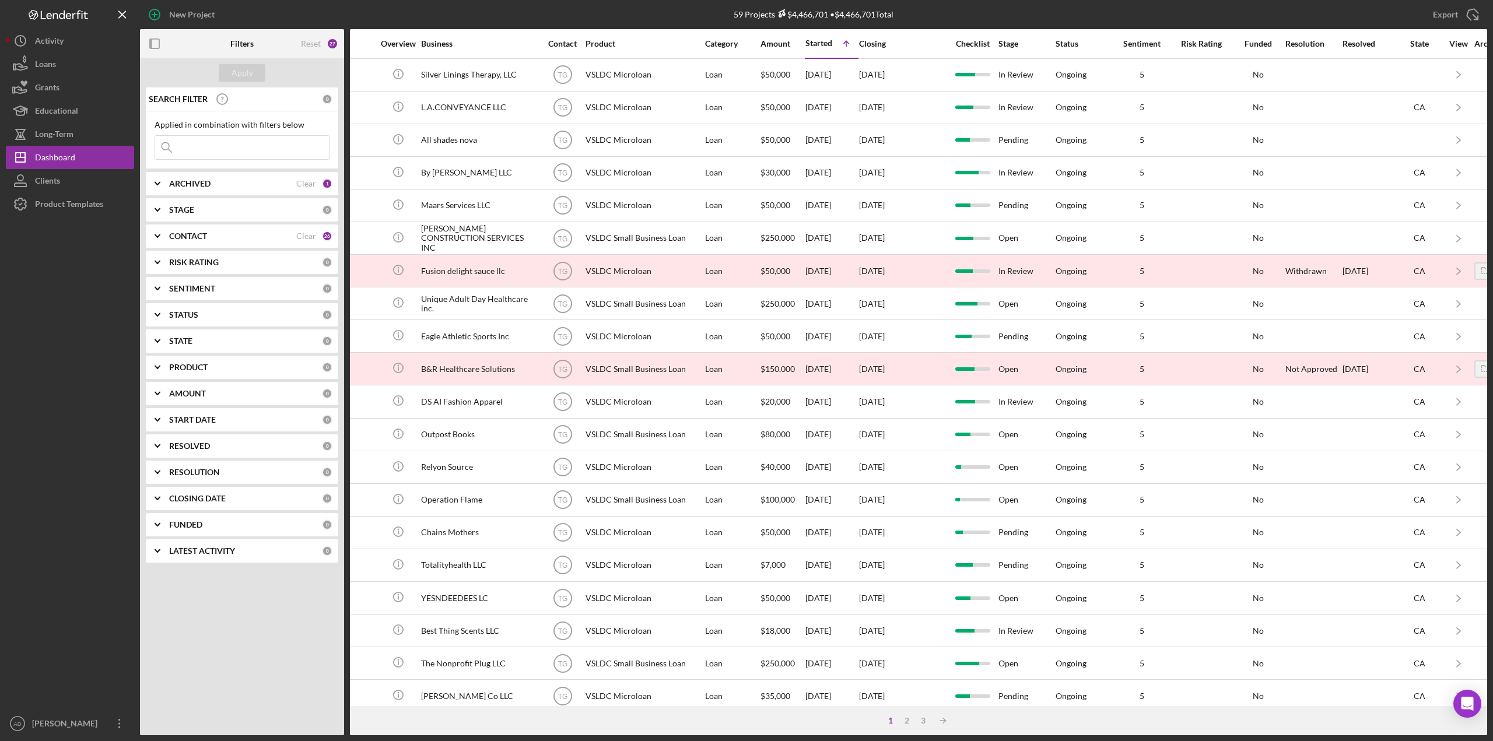
scroll to position [0, 314]
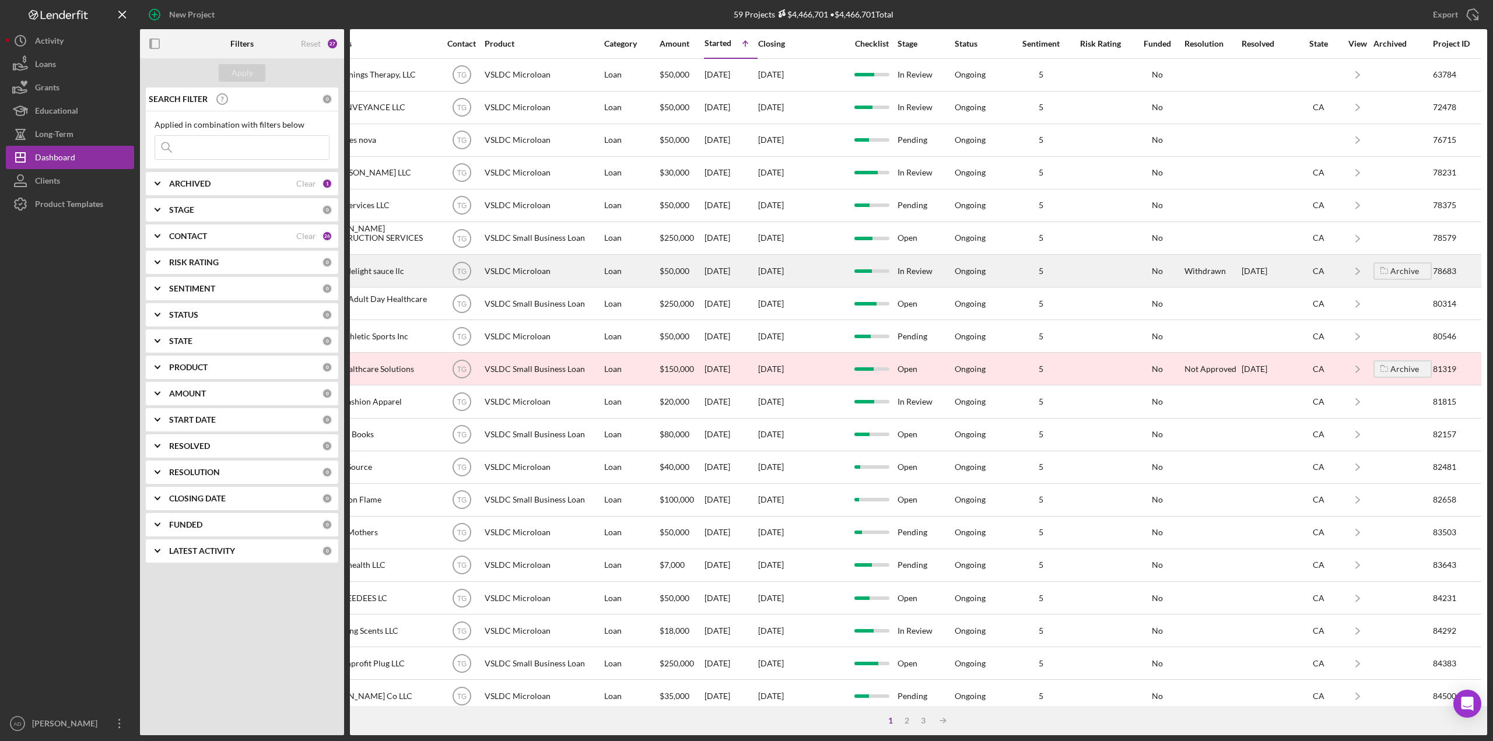
click at [1096, 266] on div at bounding box center [1100, 270] width 58 height 31
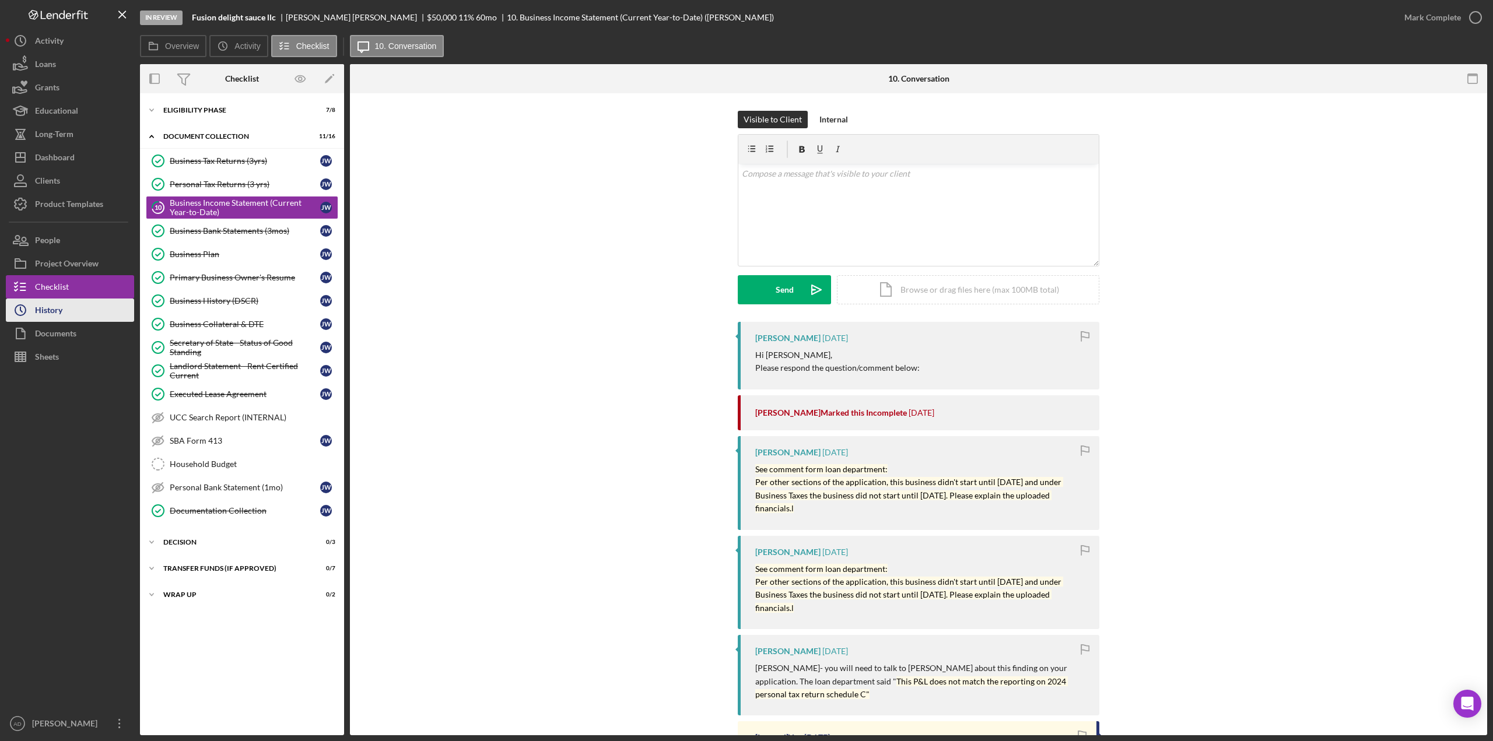
click at [57, 311] on div "History" at bounding box center [48, 312] width 27 height 26
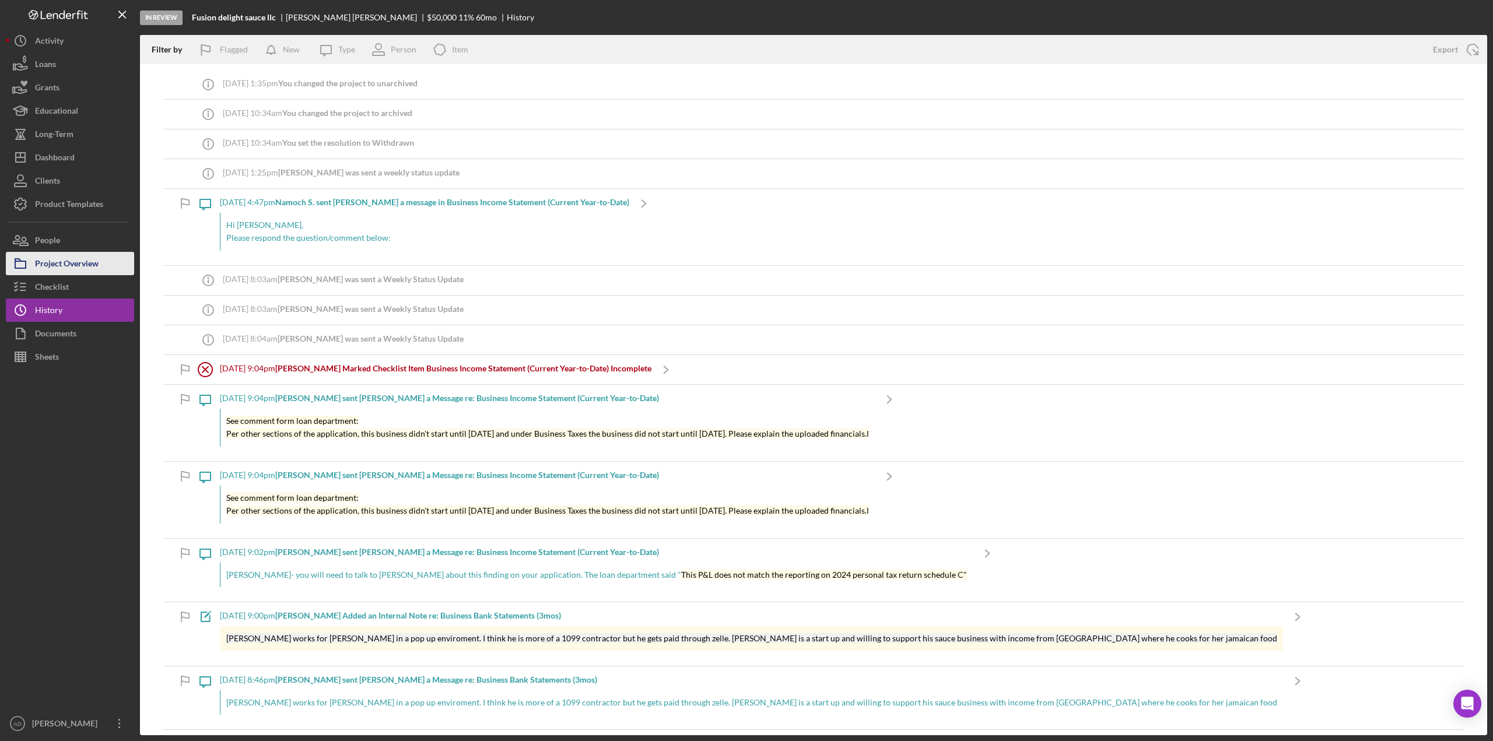
click at [58, 261] on div "Project Overview" at bounding box center [67, 265] width 64 height 26
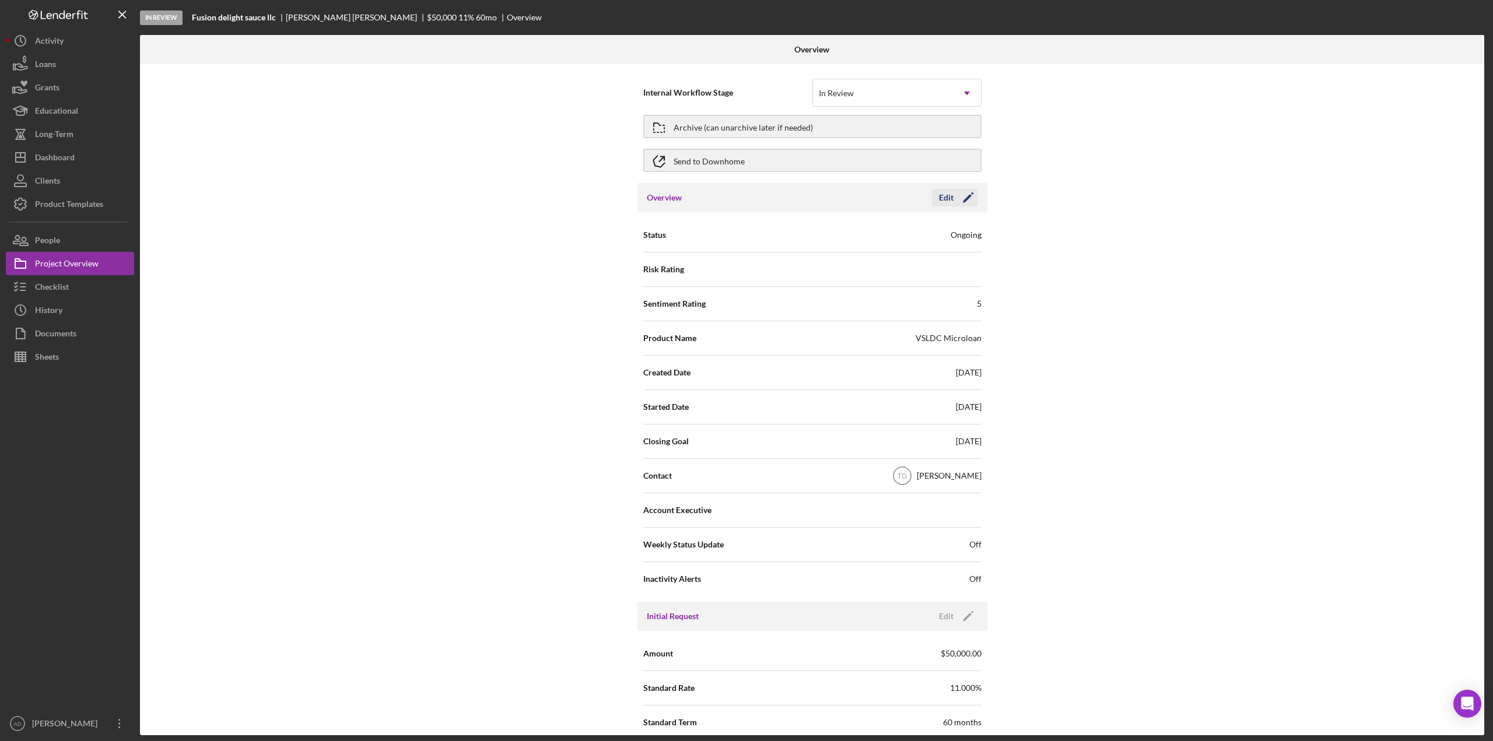
click at [946, 199] on div "Edit" at bounding box center [946, 197] width 15 height 17
click at [765, 124] on div "Archive (can unarchive later if needed)" at bounding box center [743, 126] width 139 height 21
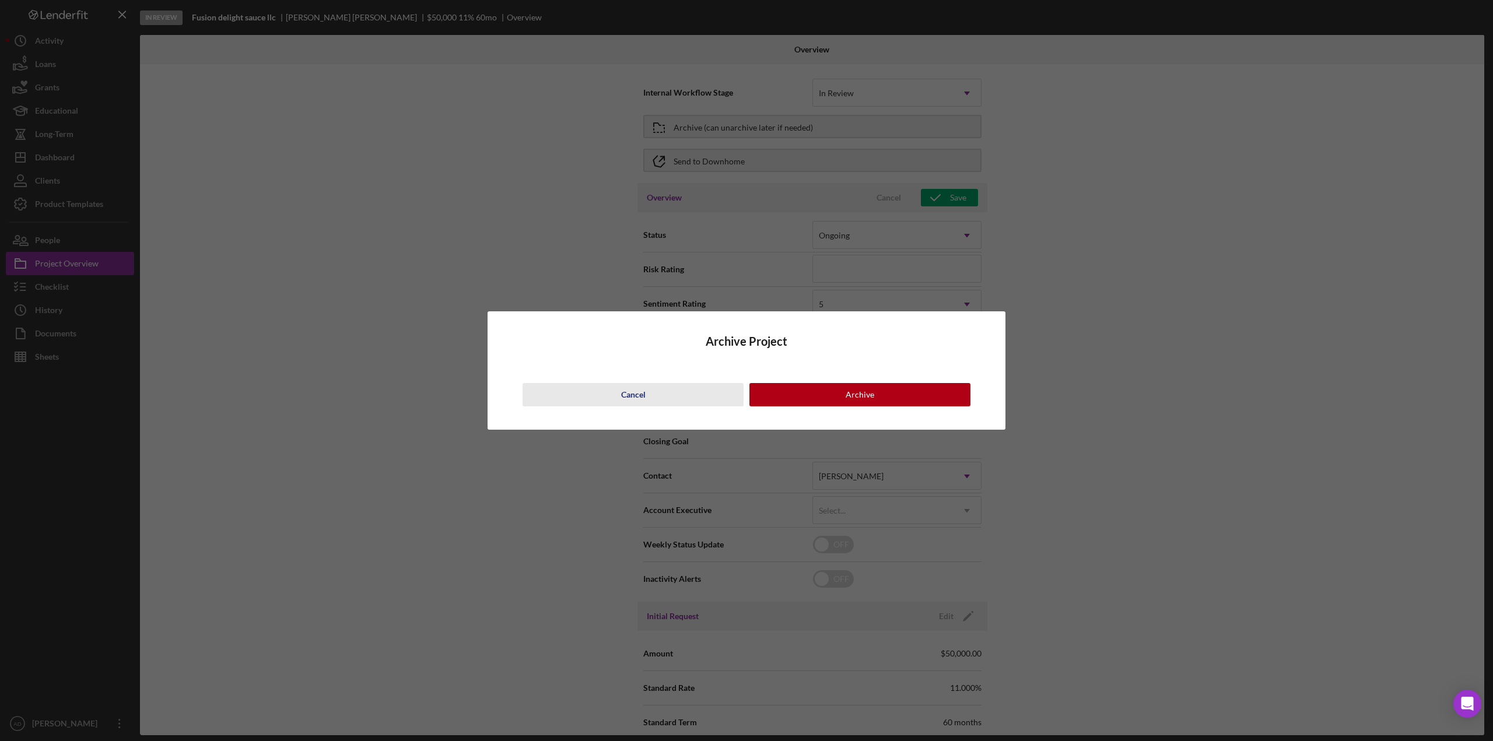
click at [671, 399] on button "Cancel" at bounding box center [633, 394] width 221 height 23
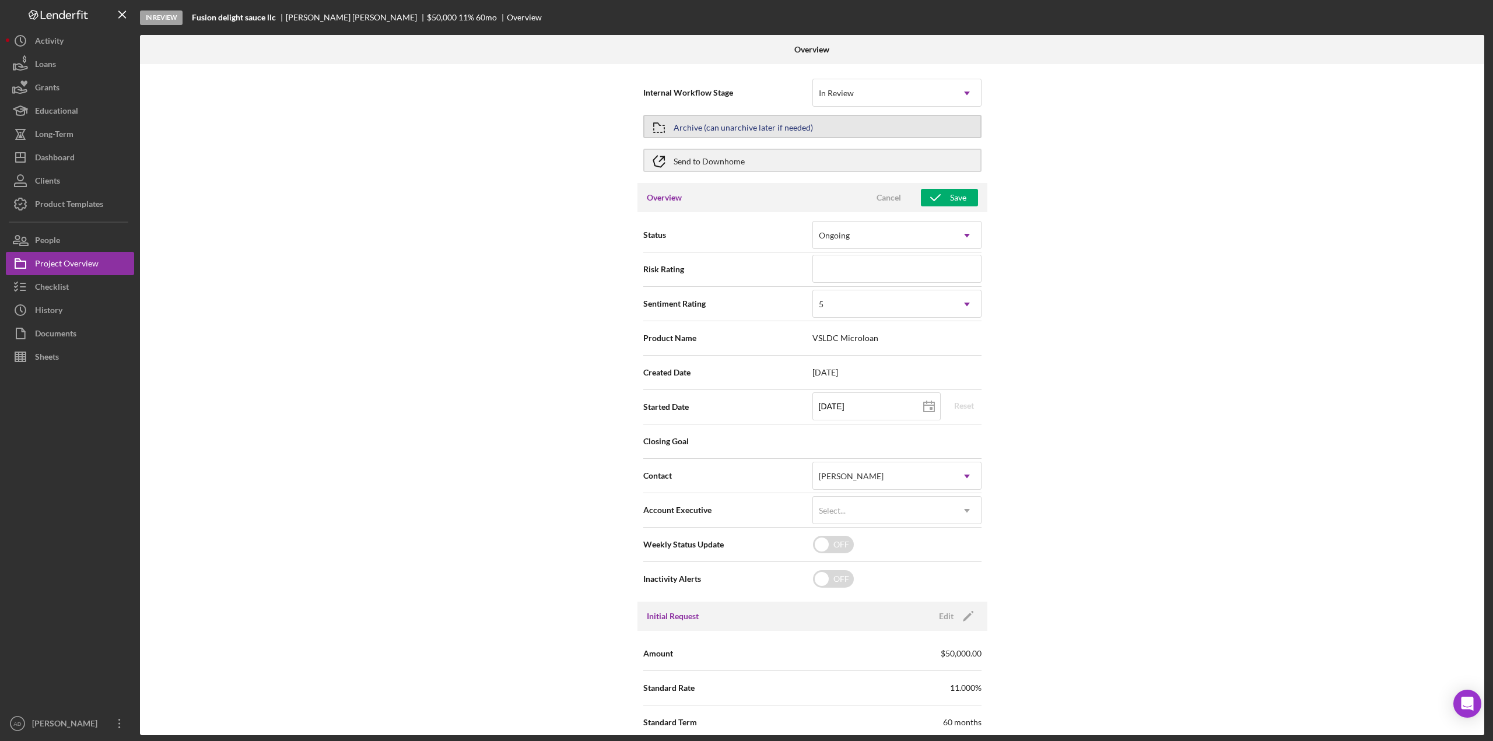
click at [736, 125] on div "Archive (can unarchive later if needed)" at bounding box center [743, 126] width 139 height 21
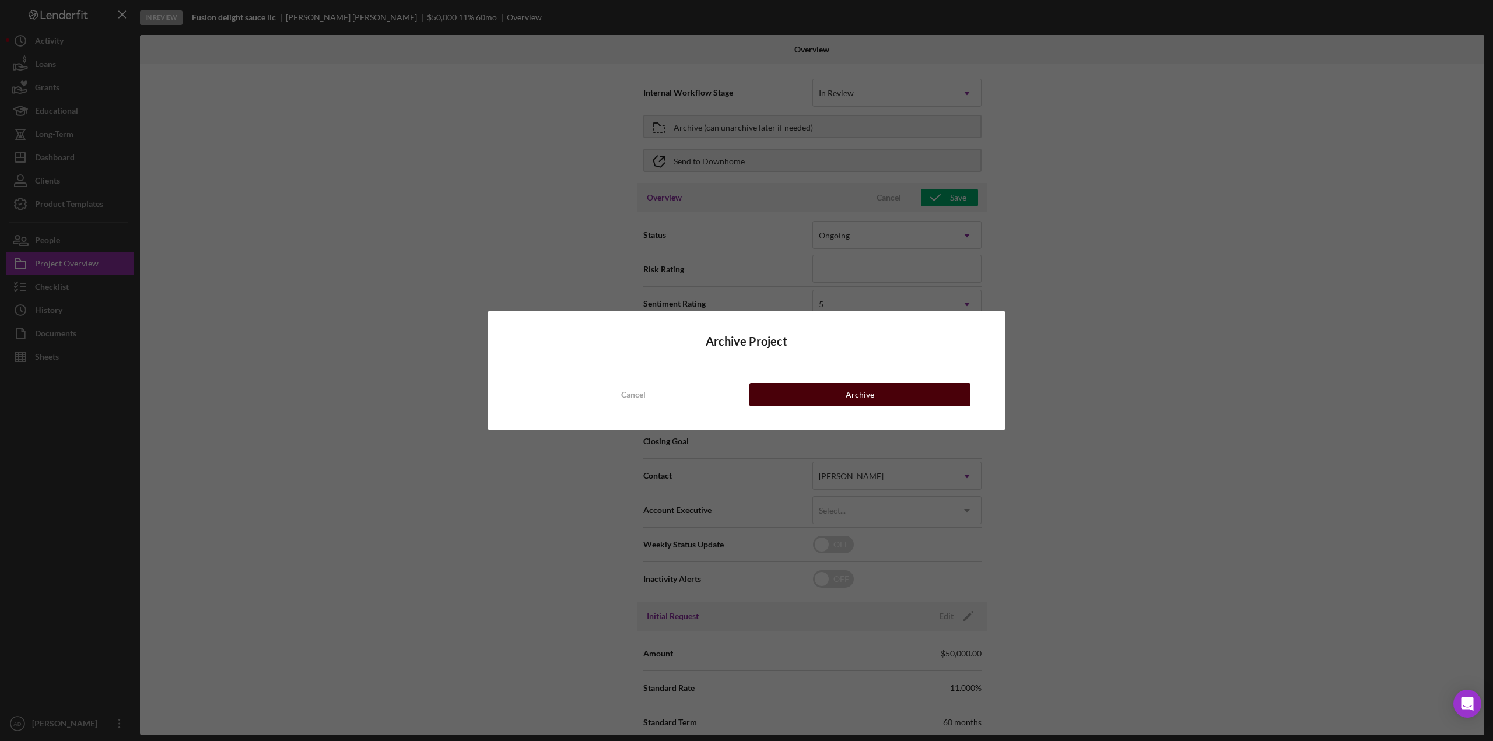
click at [806, 394] on button "Archive" at bounding box center [859, 394] width 221 height 23
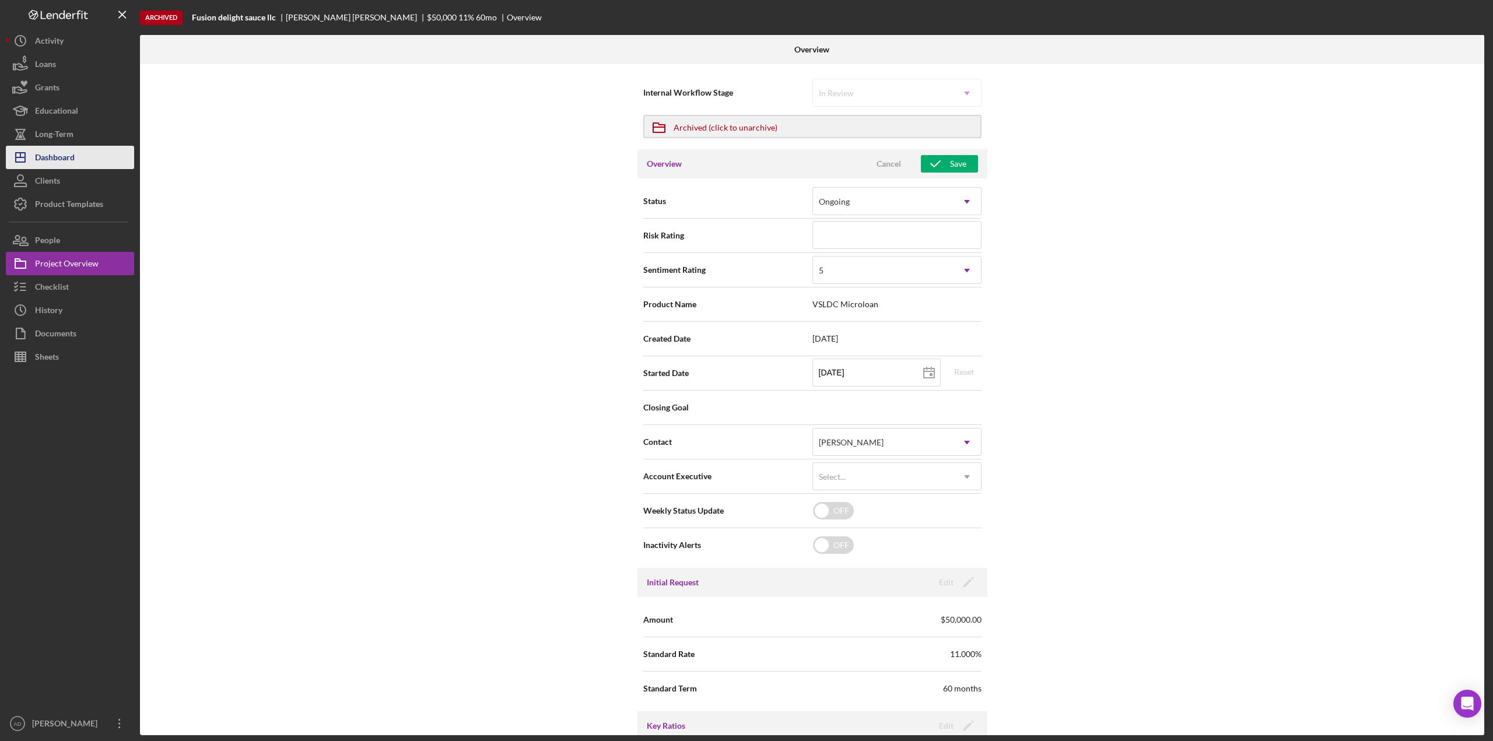
click at [66, 159] on div "Dashboard" at bounding box center [55, 159] width 40 height 26
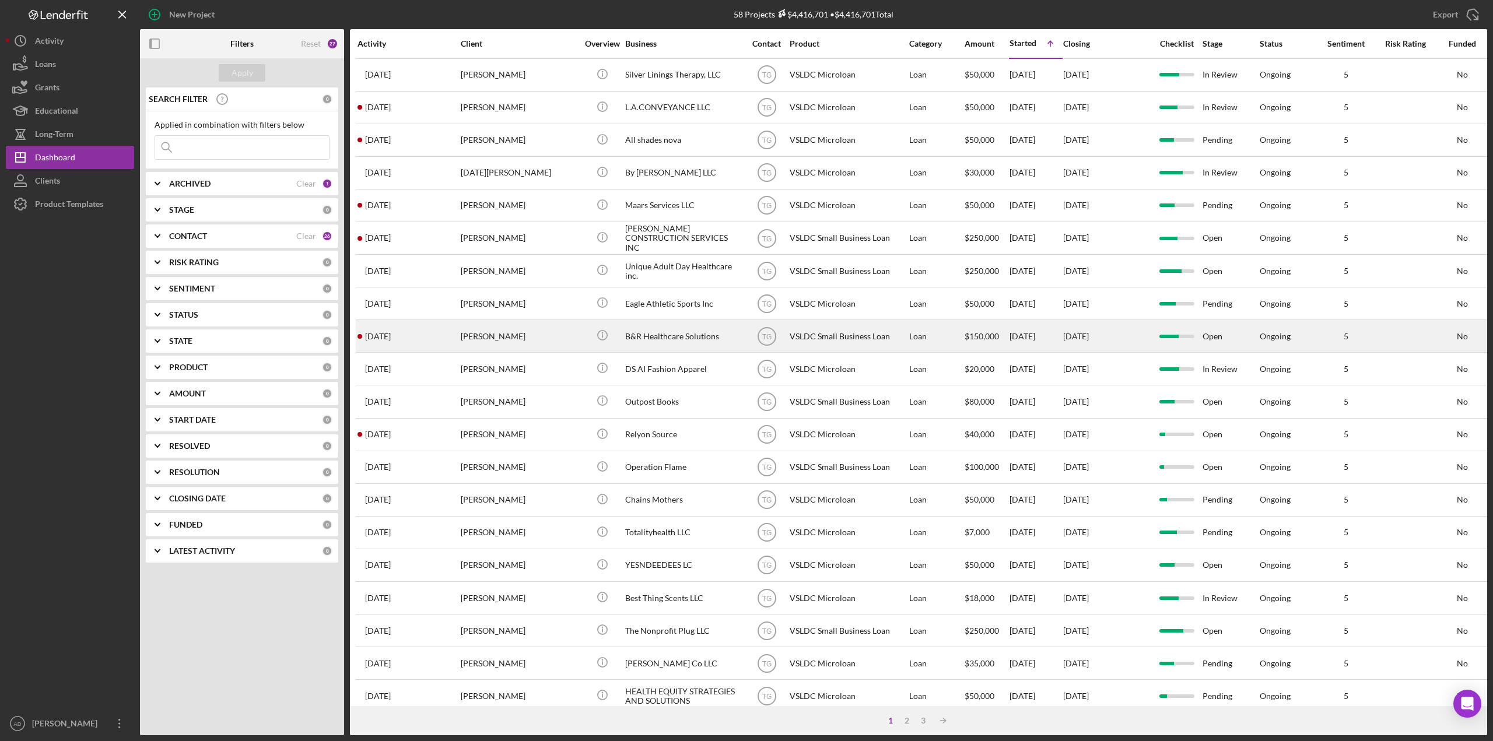
click at [555, 336] on div "[PERSON_NAME]" at bounding box center [519, 336] width 117 height 31
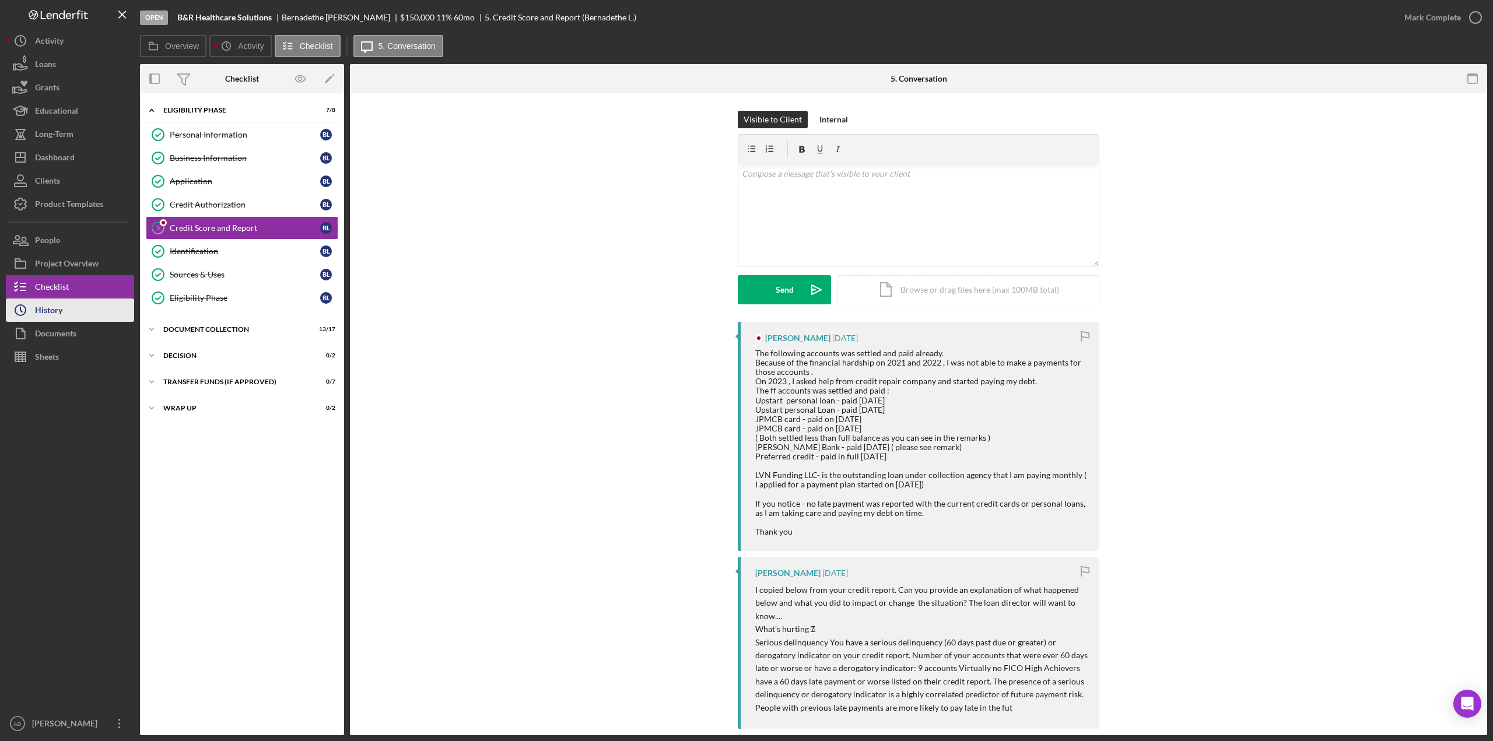
click at [68, 313] on button "Icon/History History" at bounding box center [70, 310] width 128 height 23
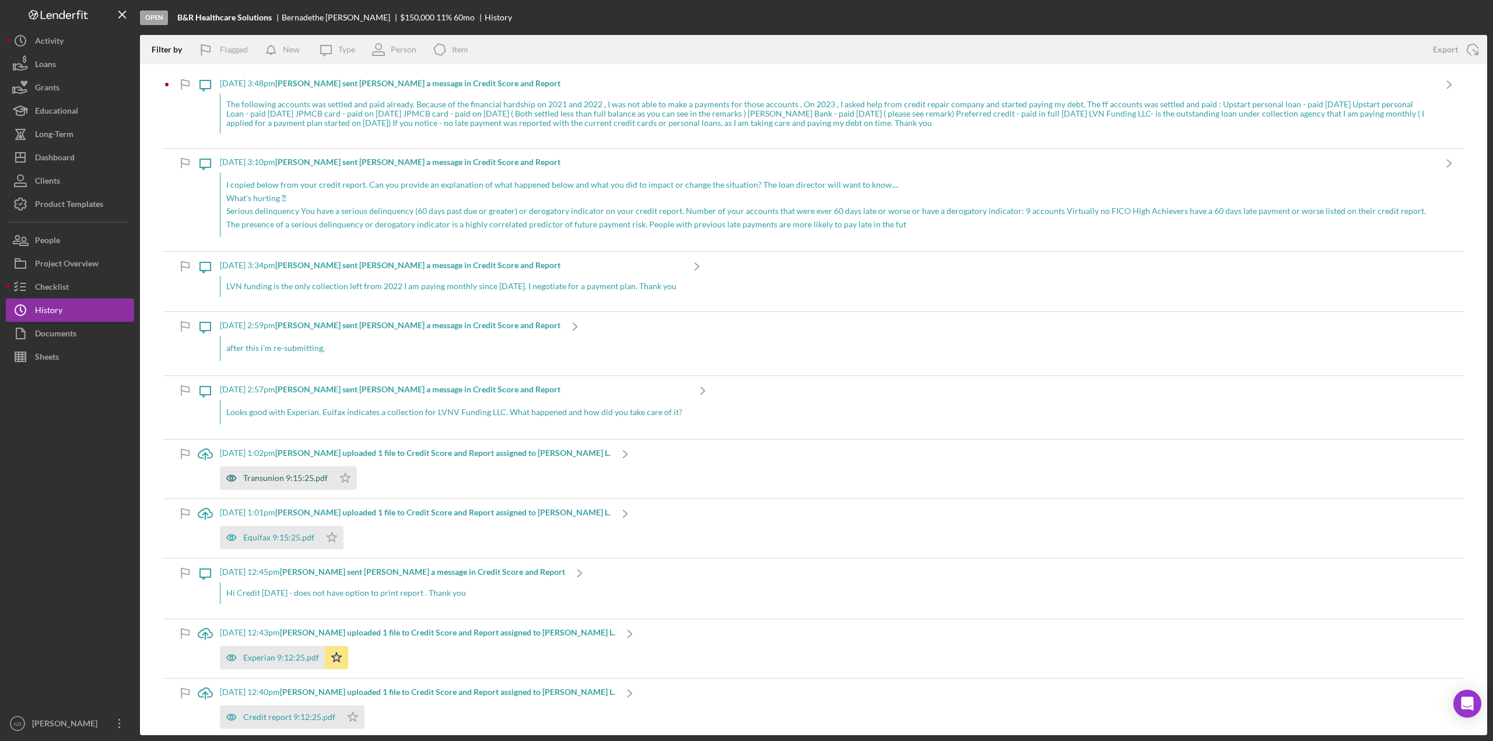
click at [261, 480] on div "Transunion 9:15:25.pdf" at bounding box center [285, 478] width 85 height 9
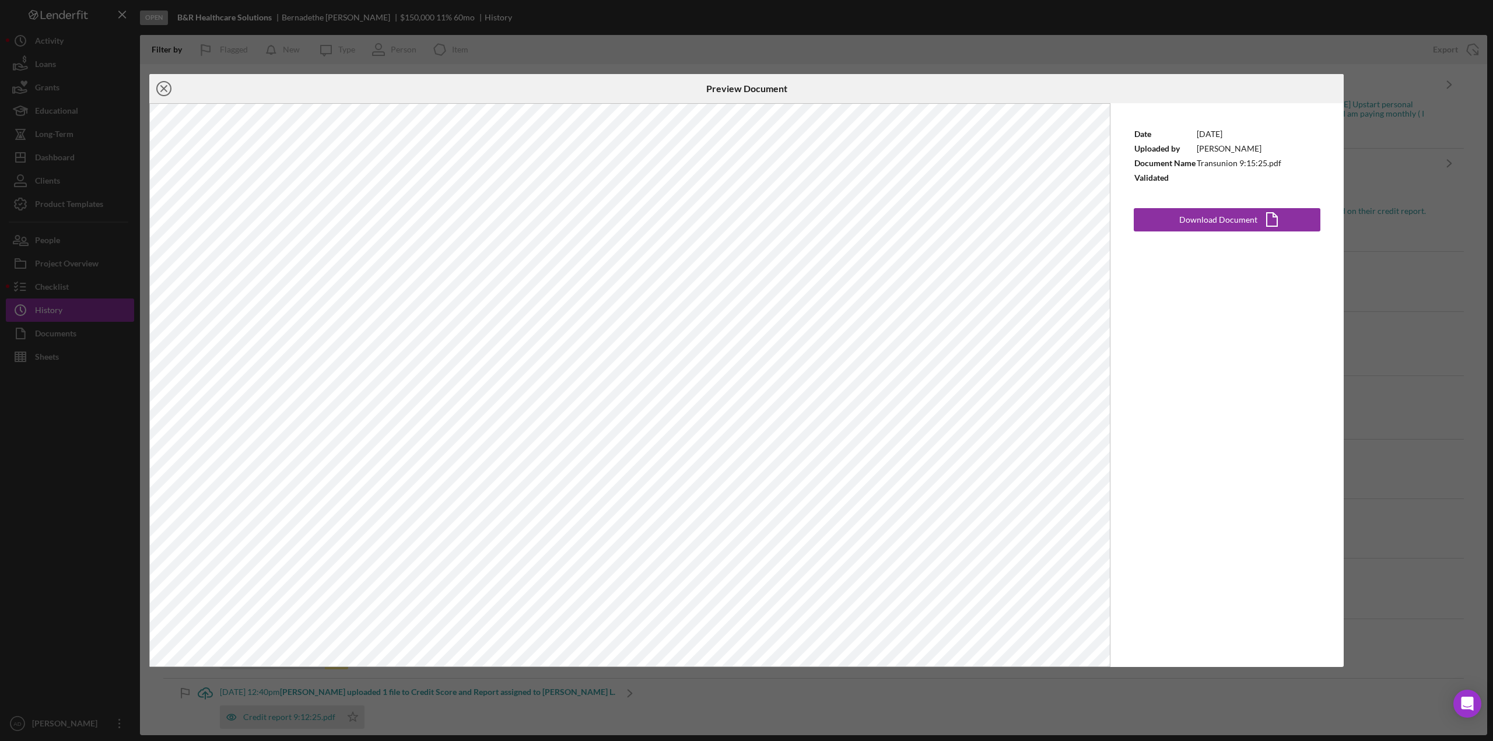
click at [166, 88] on icon "Icon/Close" at bounding box center [163, 88] width 29 height 29
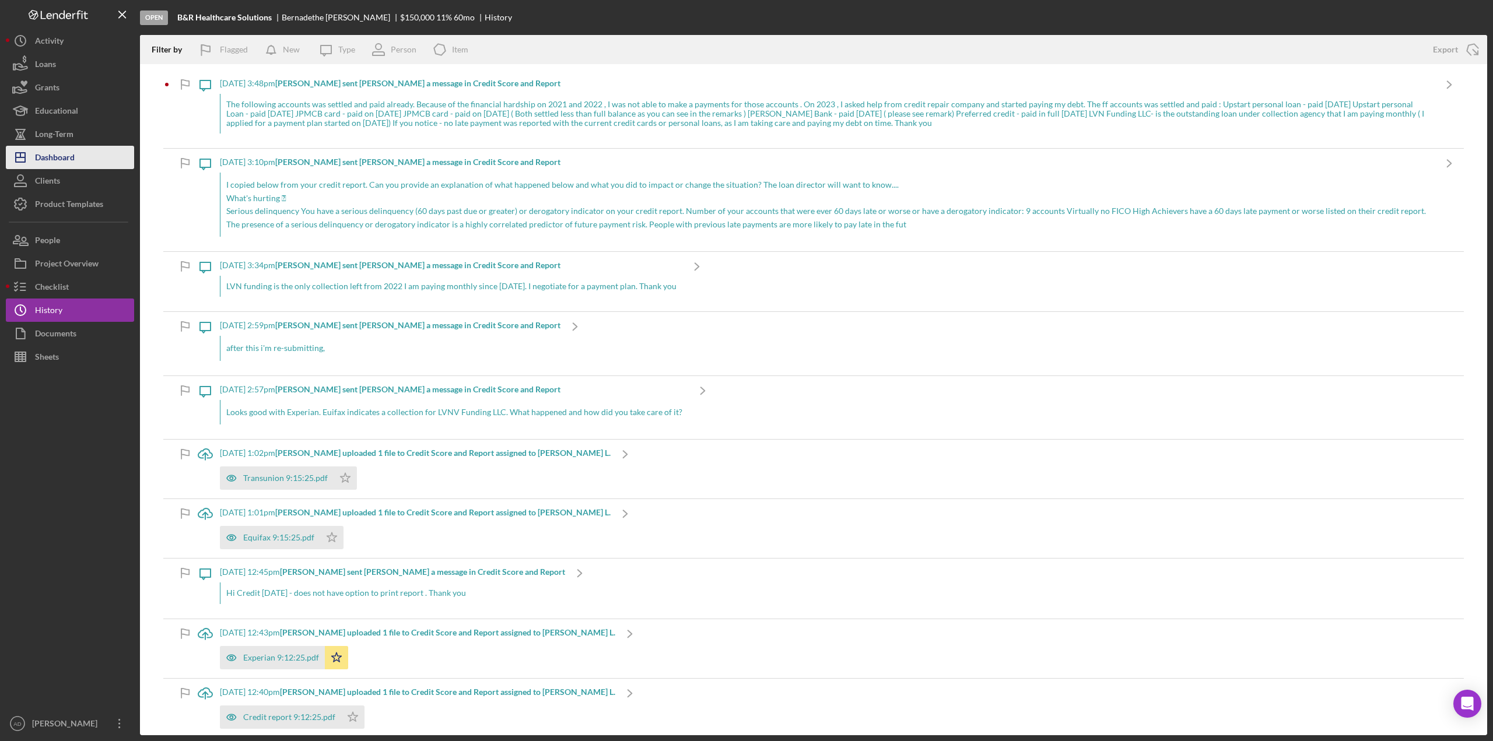
click at [64, 159] on div "Dashboard" at bounding box center [55, 159] width 40 height 26
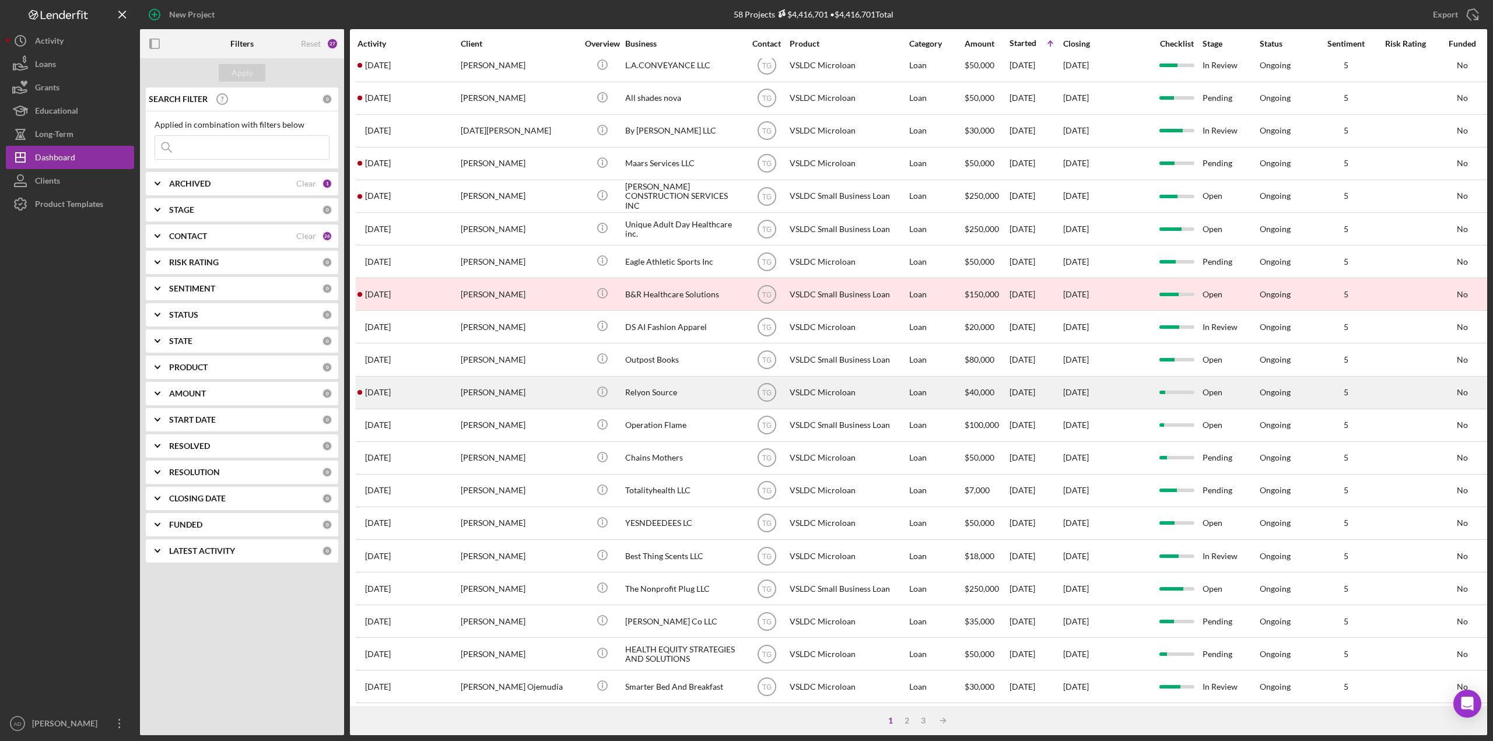
scroll to position [185, 0]
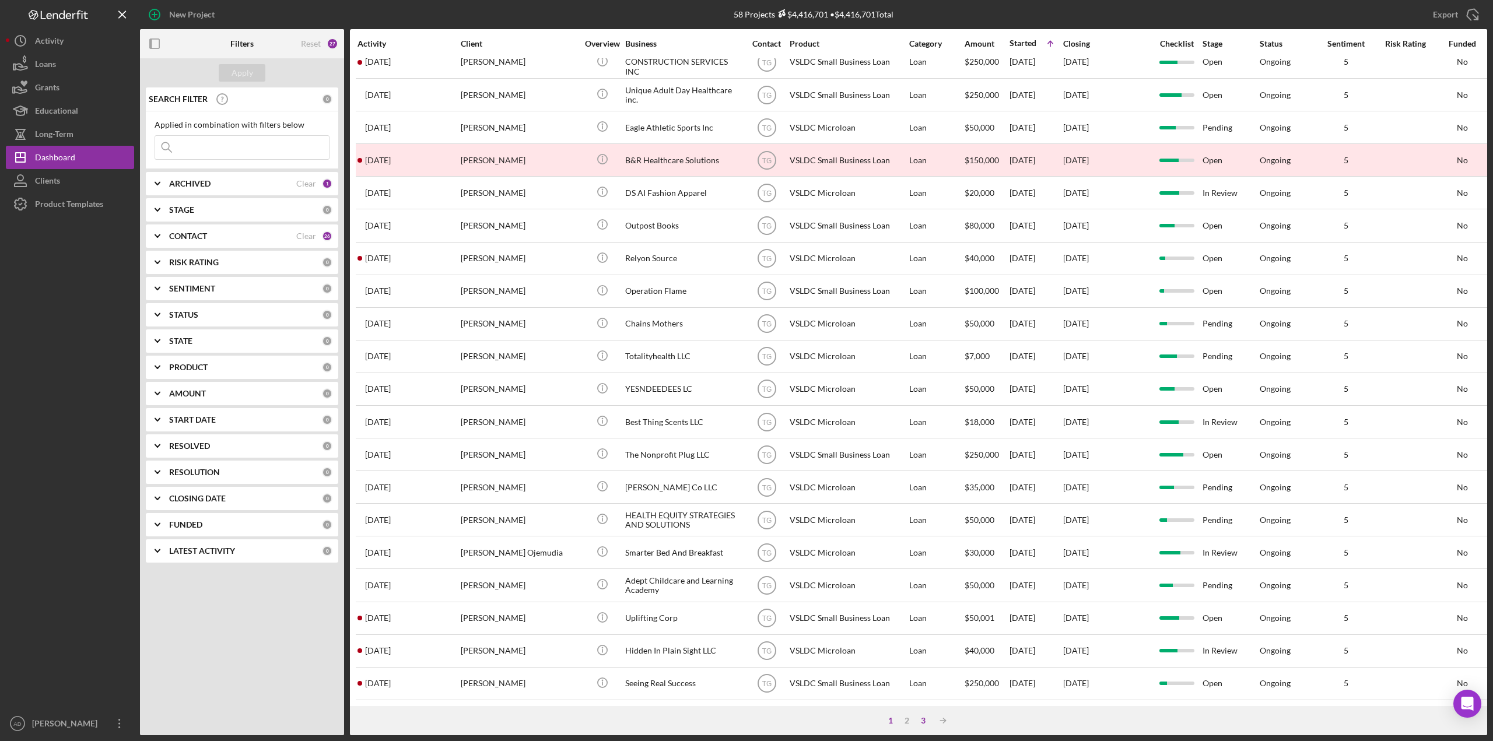
click at [923, 722] on div "3" at bounding box center [923, 720] width 16 height 9
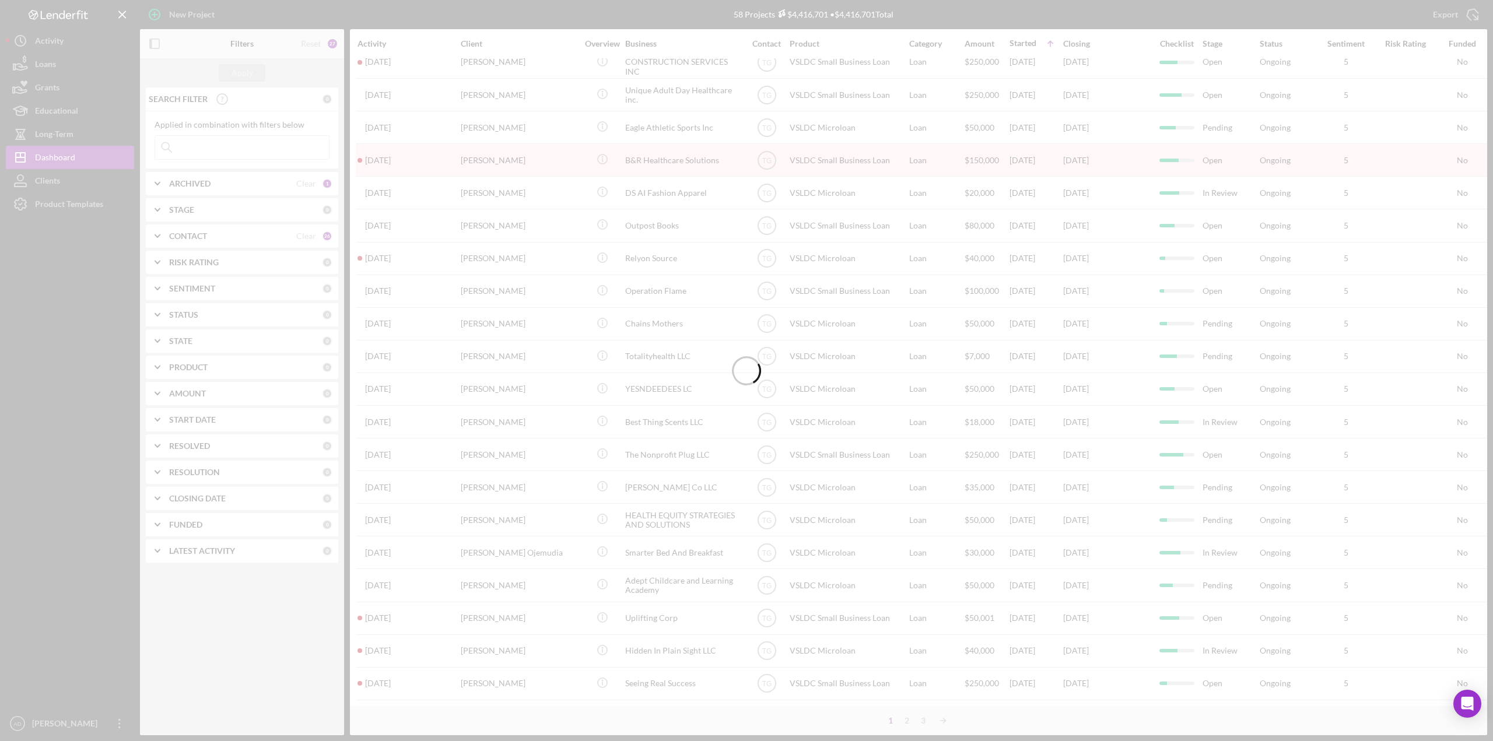
scroll to position [0, 0]
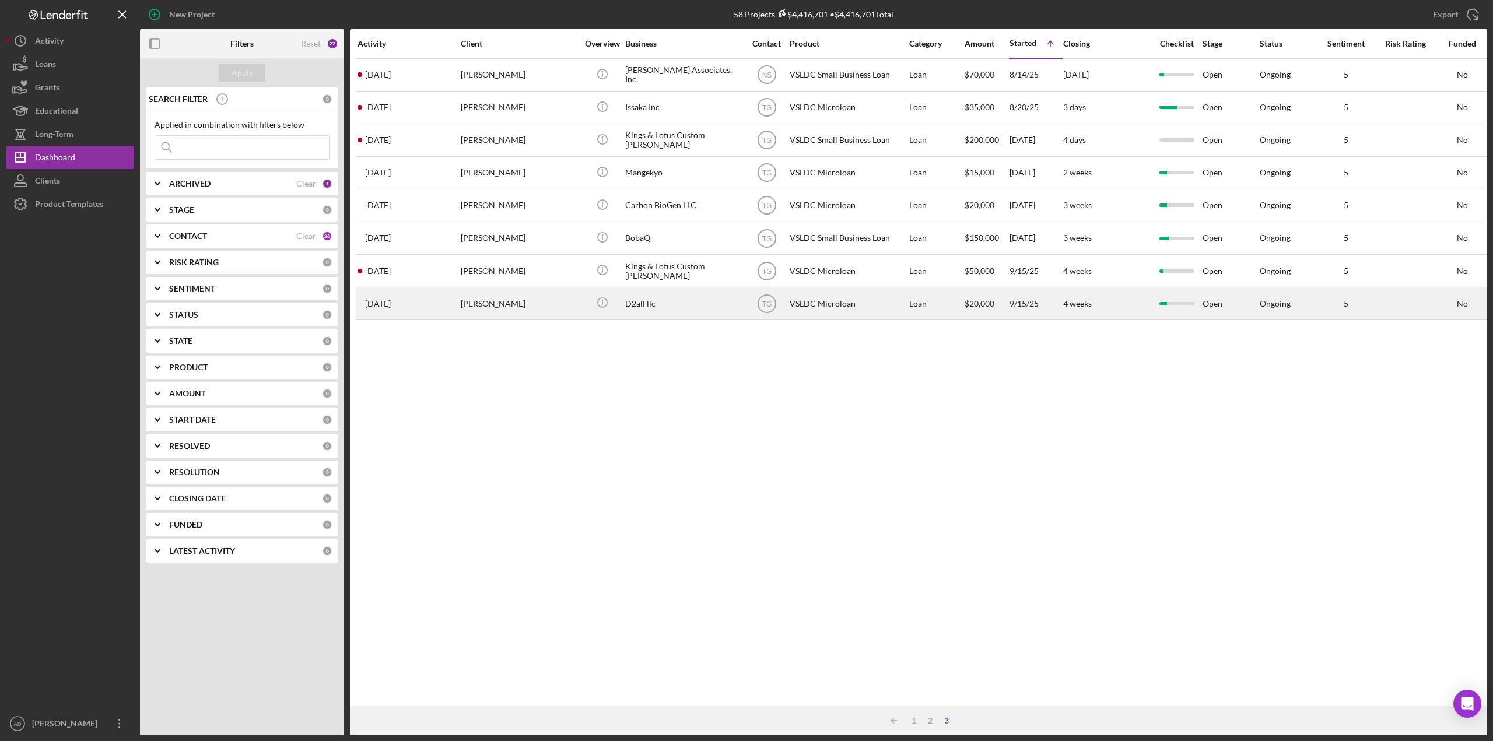
click at [1130, 299] on div "4 weeks" at bounding box center [1106, 303] width 87 height 31
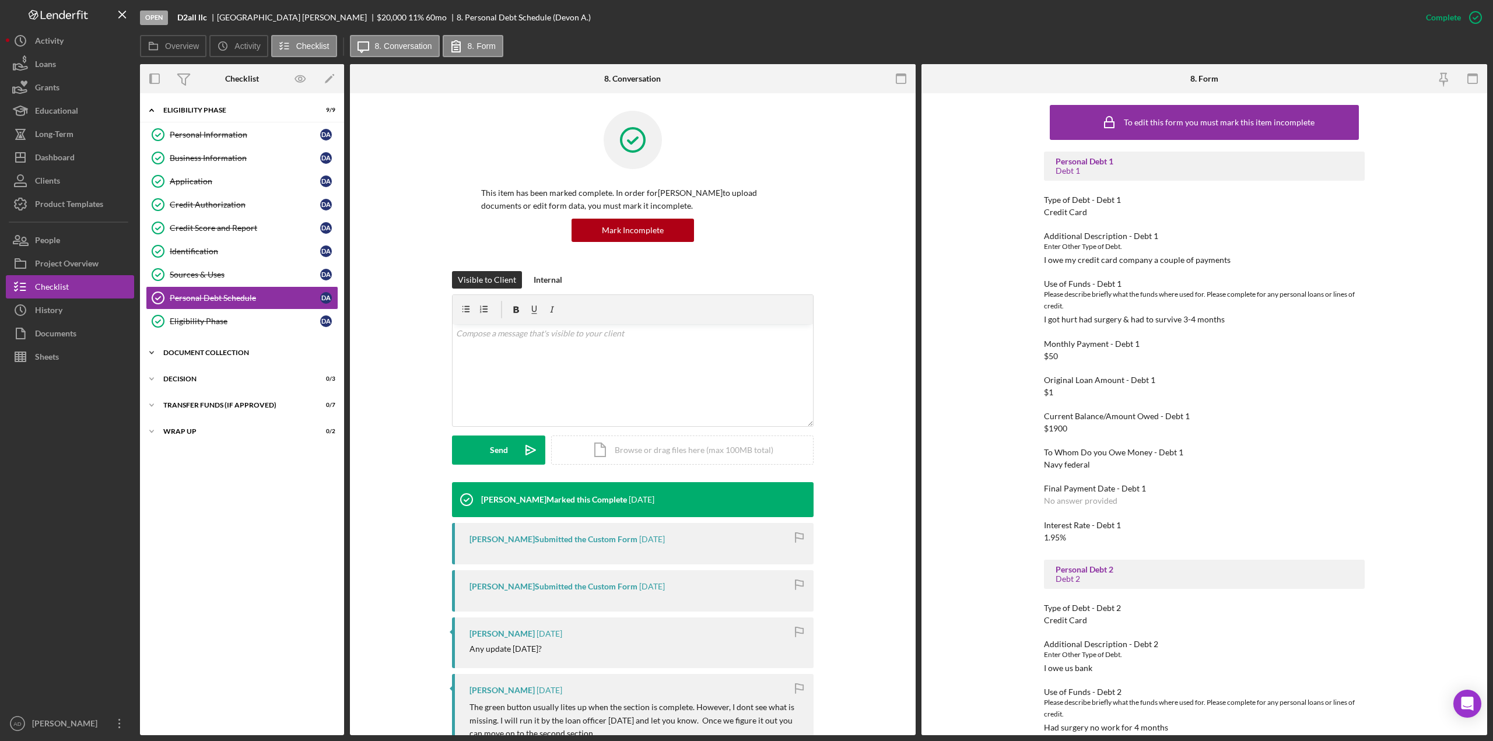
click at [150, 349] on icon "Icon/Expander" at bounding box center [151, 352] width 23 height 23
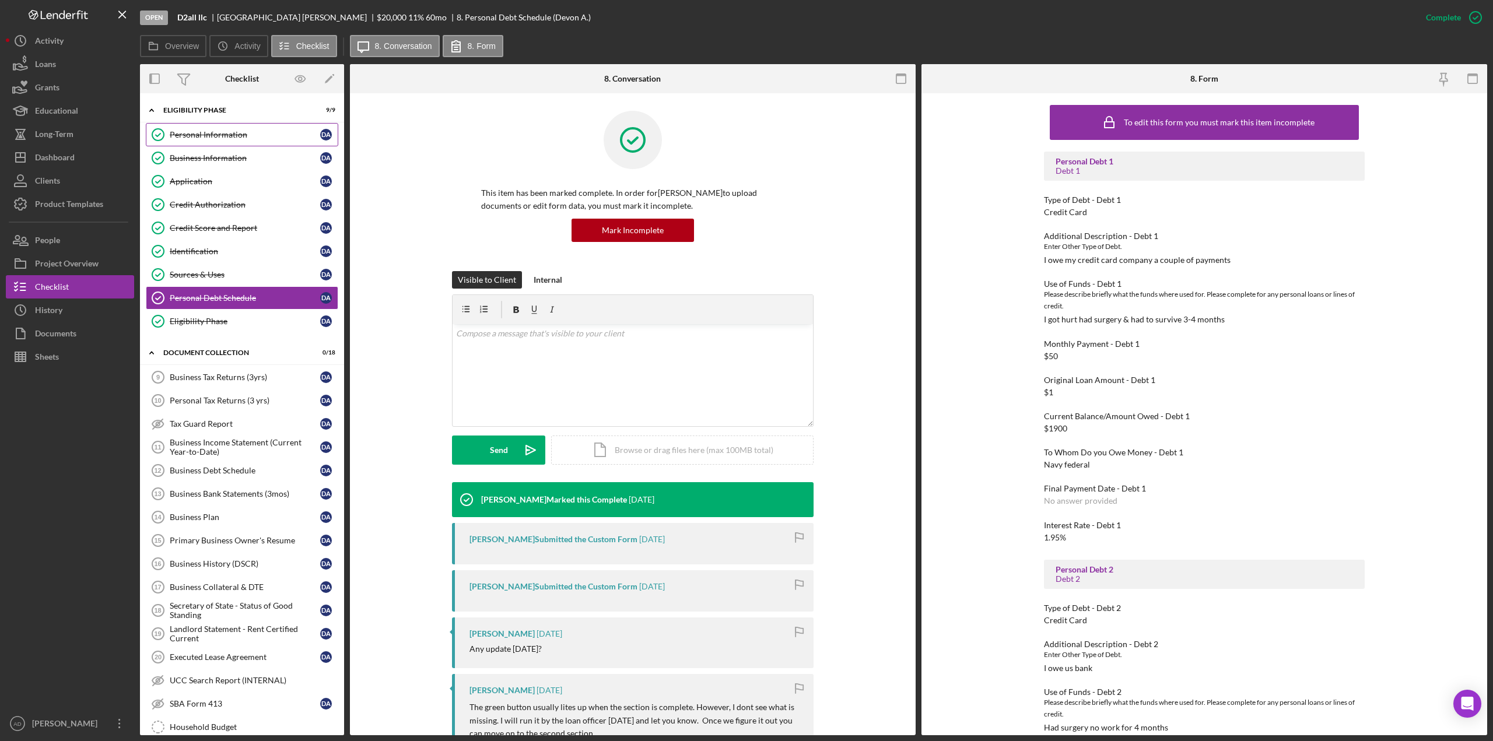
click at [209, 130] on div "Personal Information" at bounding box center [245, 134] width 150 height 9
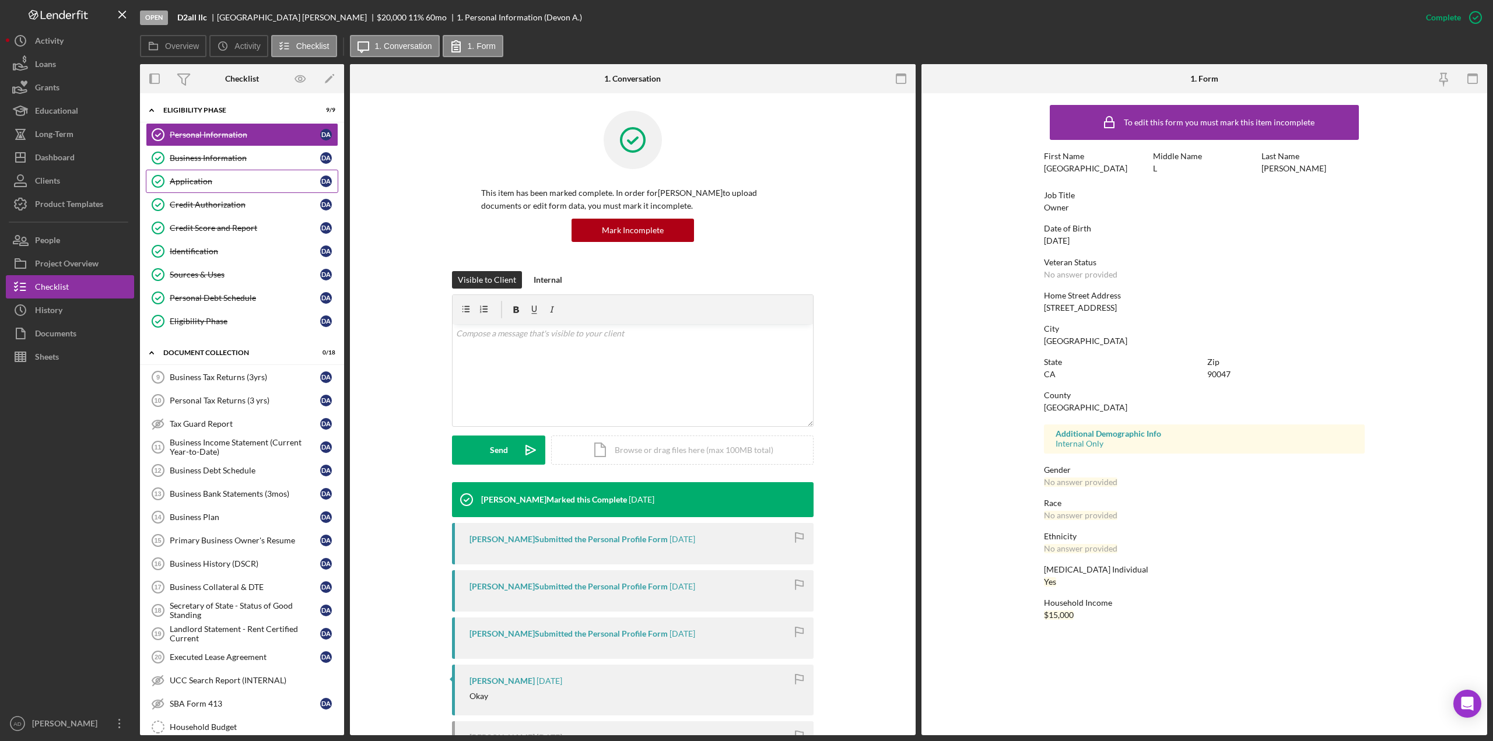
click at [182, 182] on div "Application" at bounding box center [245, 181] width 150 height 9
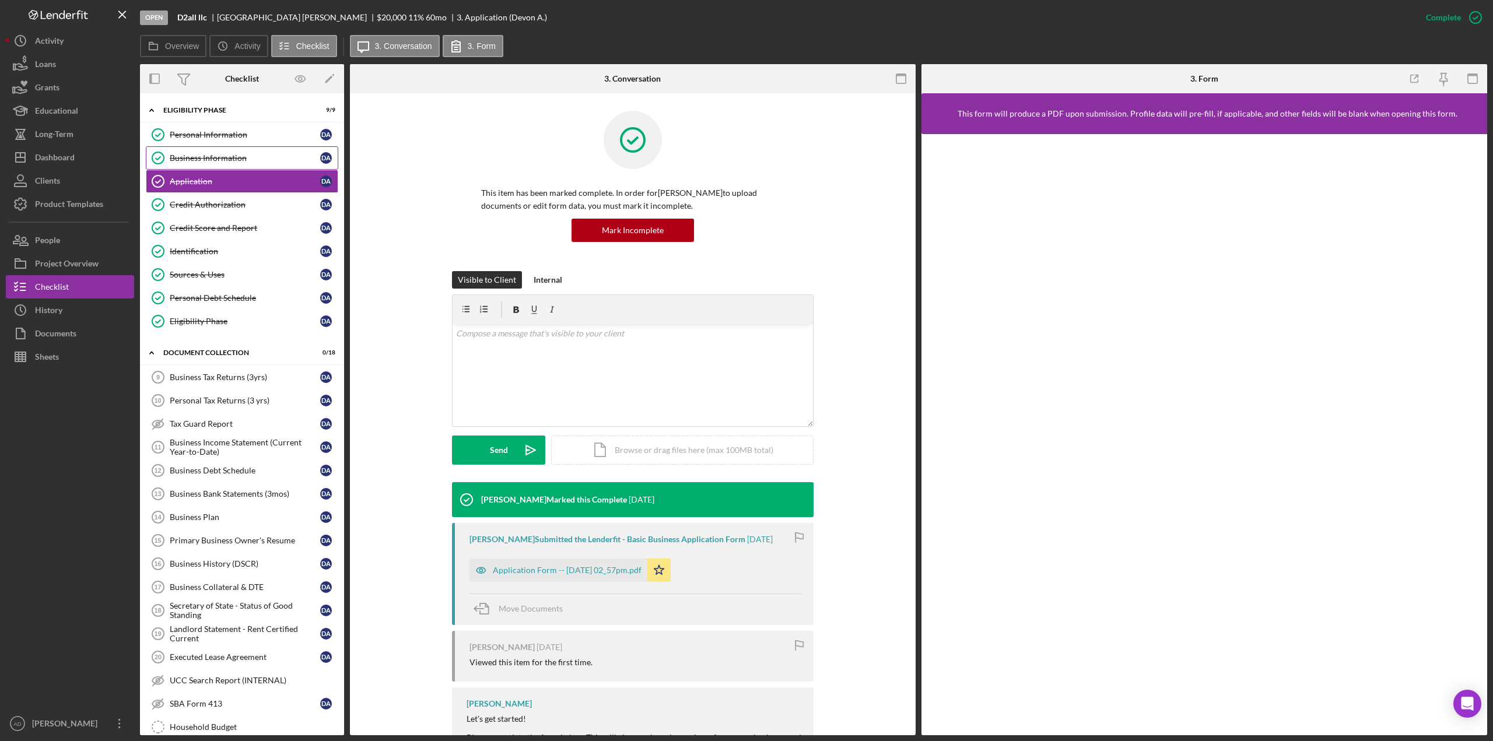
click at [194, 159] on div "Business Information" at bounding box center [245, 157] width 150 height 9
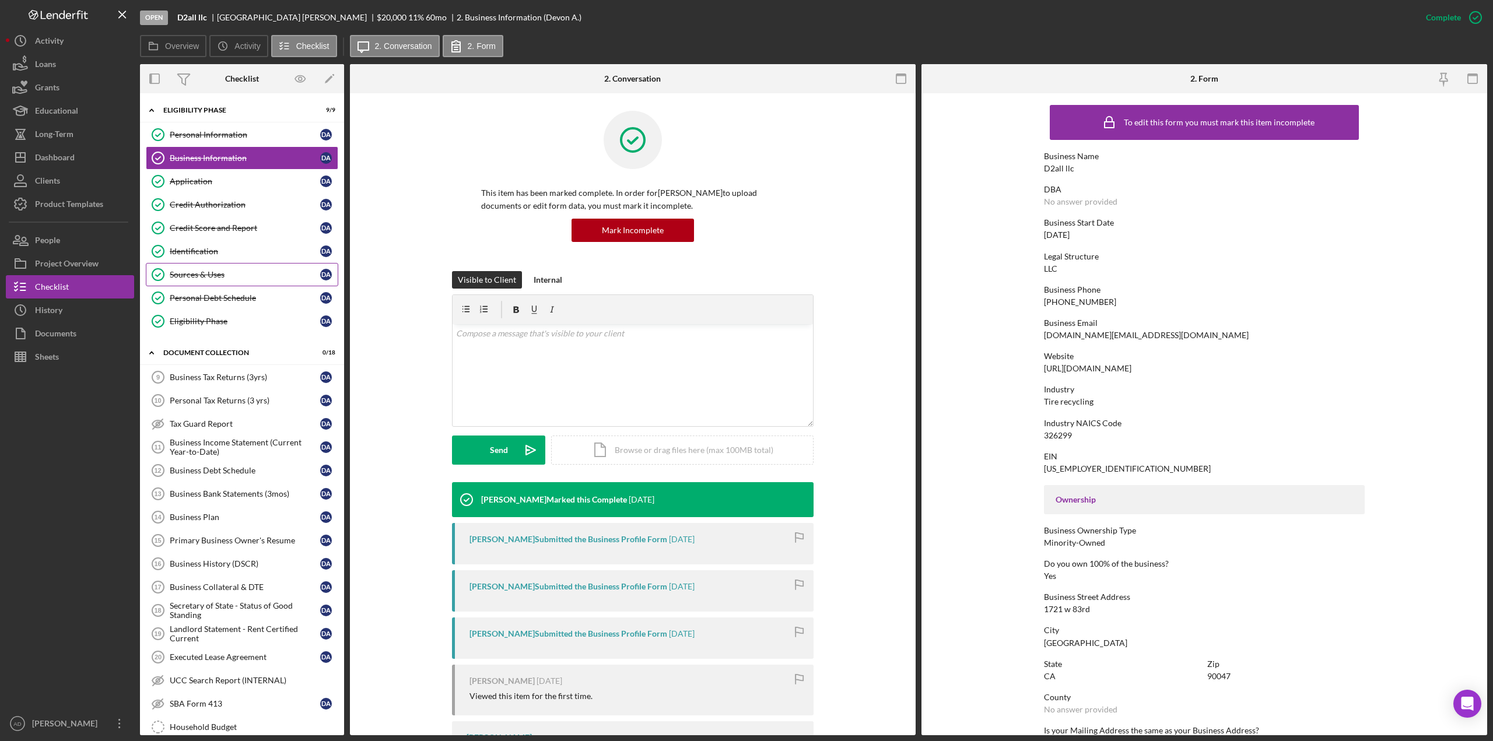
click at [216, 272] on div "Sources & Uses" at bounding box center [245, 274] width 150 height 9
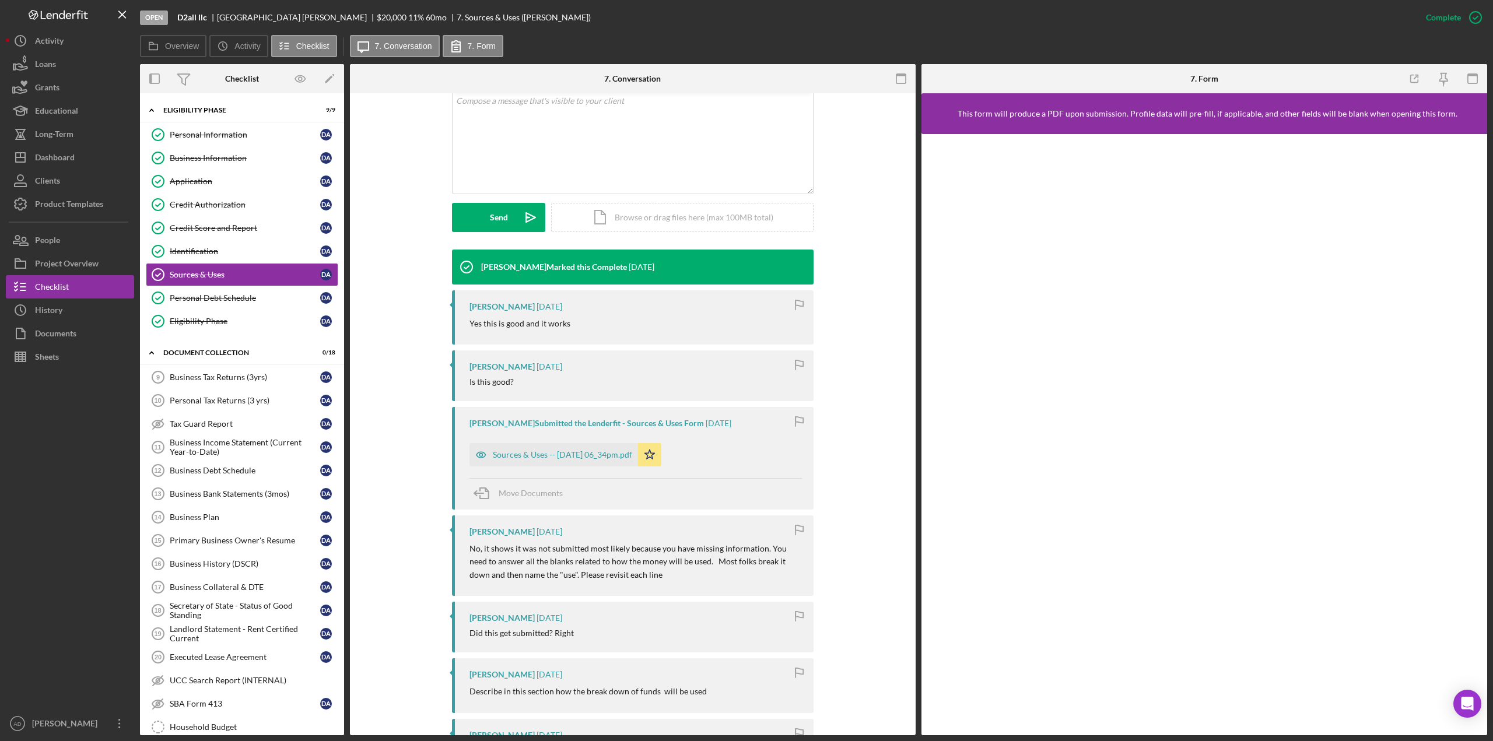
scroll to position [233, 0]
click at [539, 453] on div "Sources & Uses -- [DATE] 06_34pm.pdf" at bounding box center [562, 454] width 139 height 9
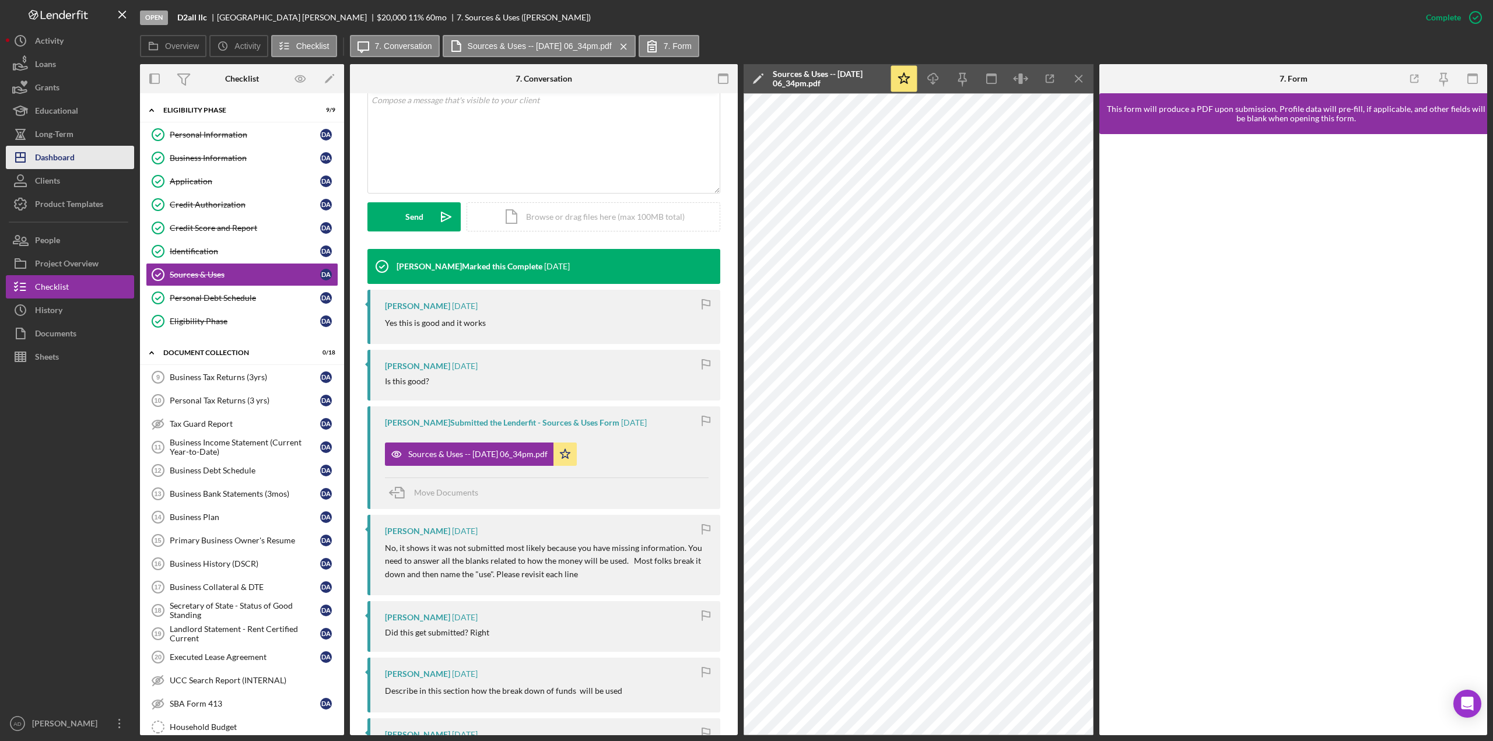
click at [76, 155] on button "Icon/Dashboard Dashboard" at bounding box center [70, 157] width 128 height 23
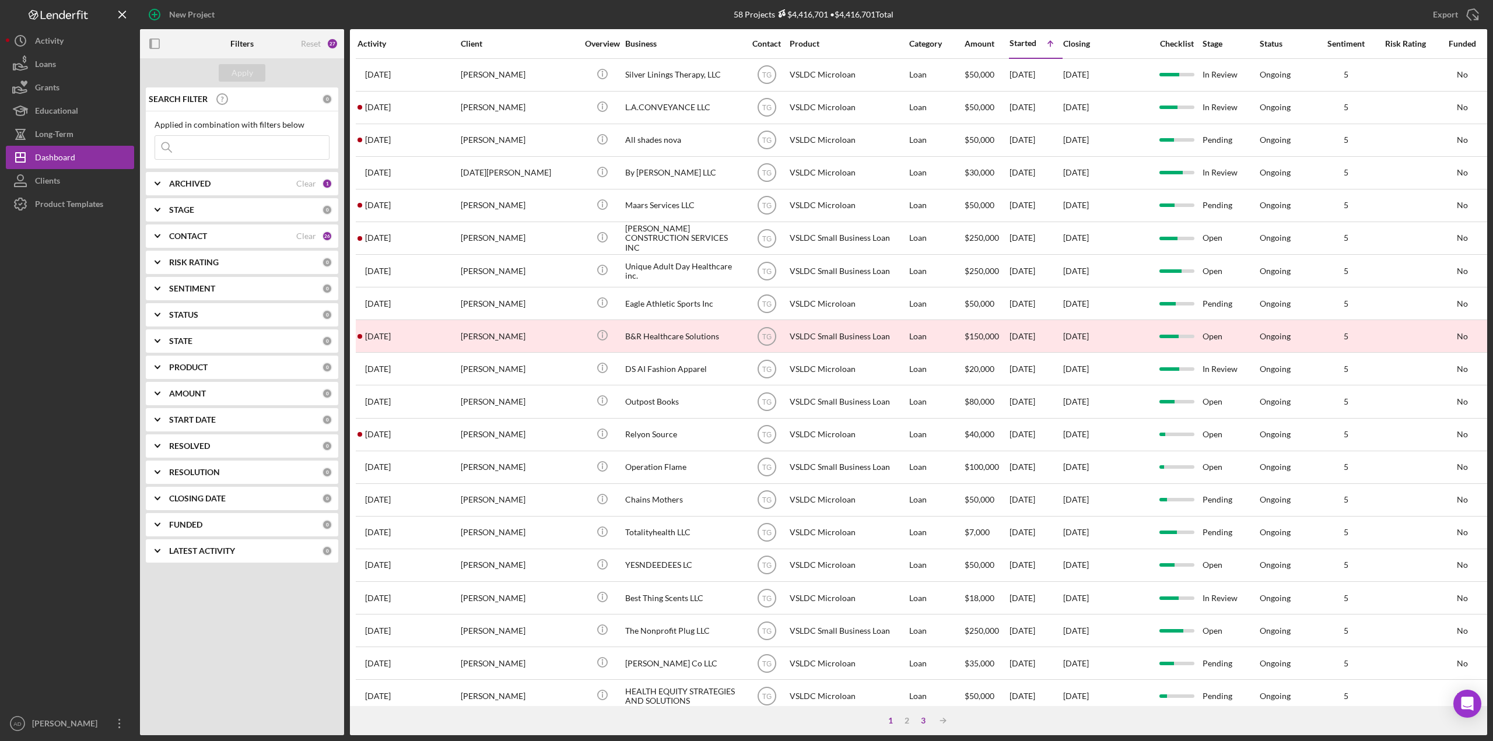
click at [922, 720] on div "3" at bounding box center [923, 720] width 16 height 9
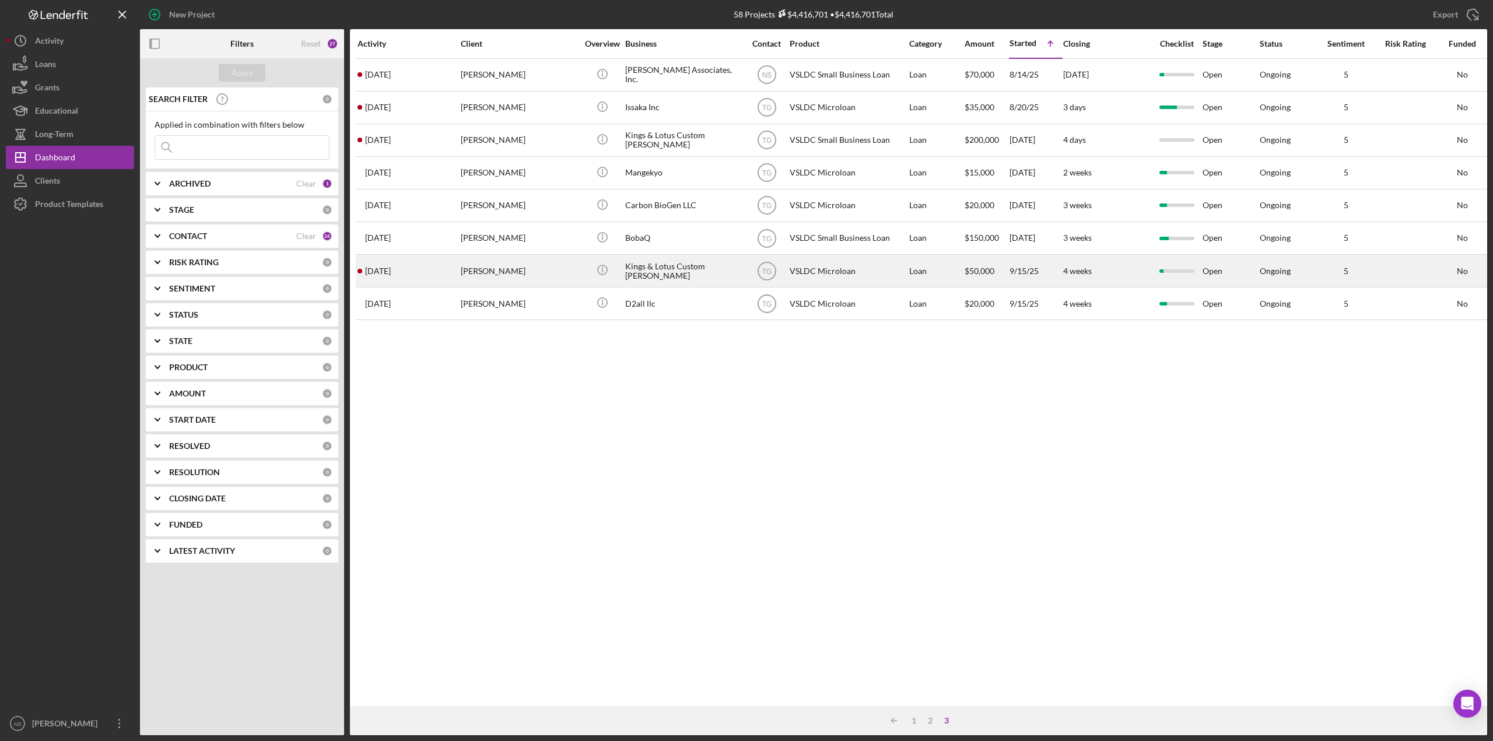
click at [560, 270] on div "[PERSON_NAME]" at bounding box center [519, 270] width 117 height 31
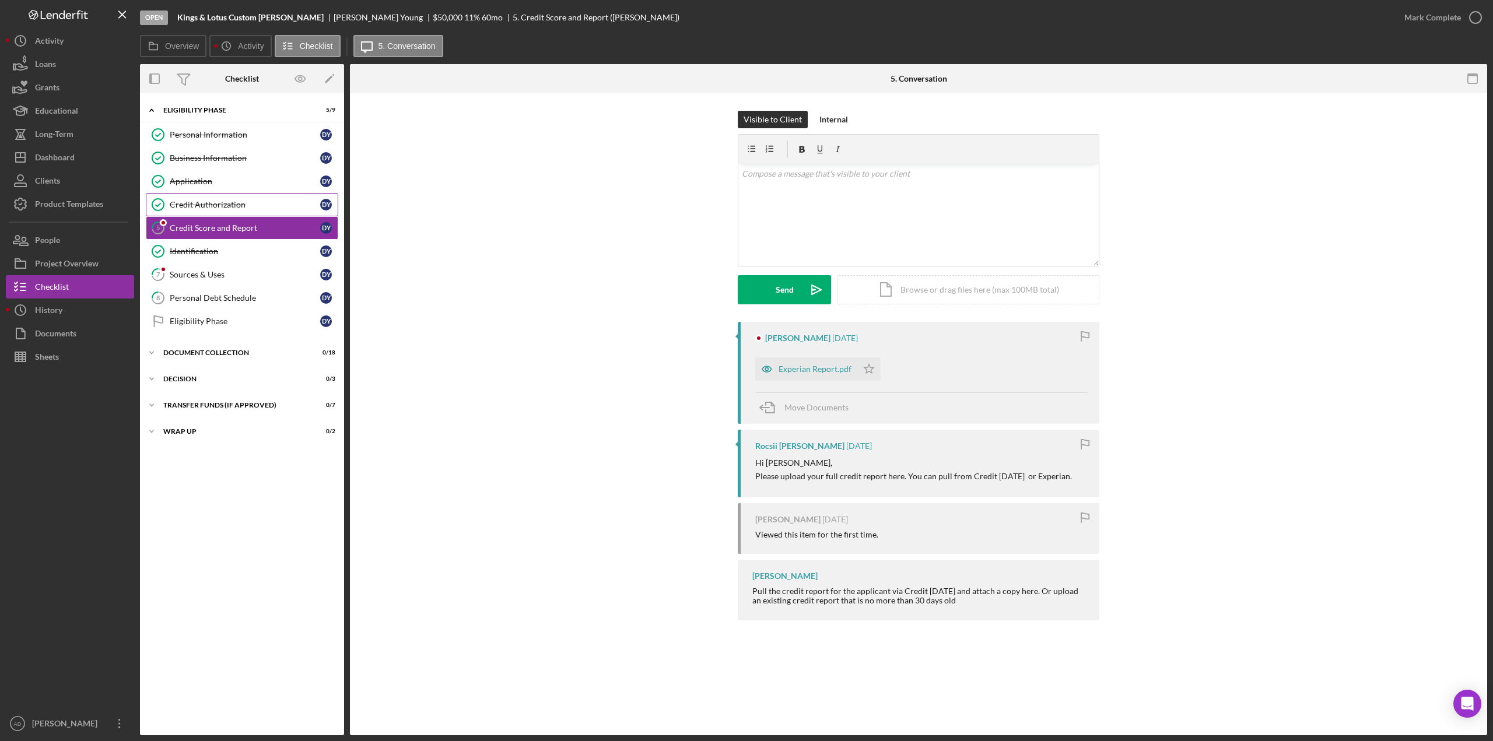
click at [211, 204] on div "Credit Authorization" at bounding box center [245, 204] width 150 height 9
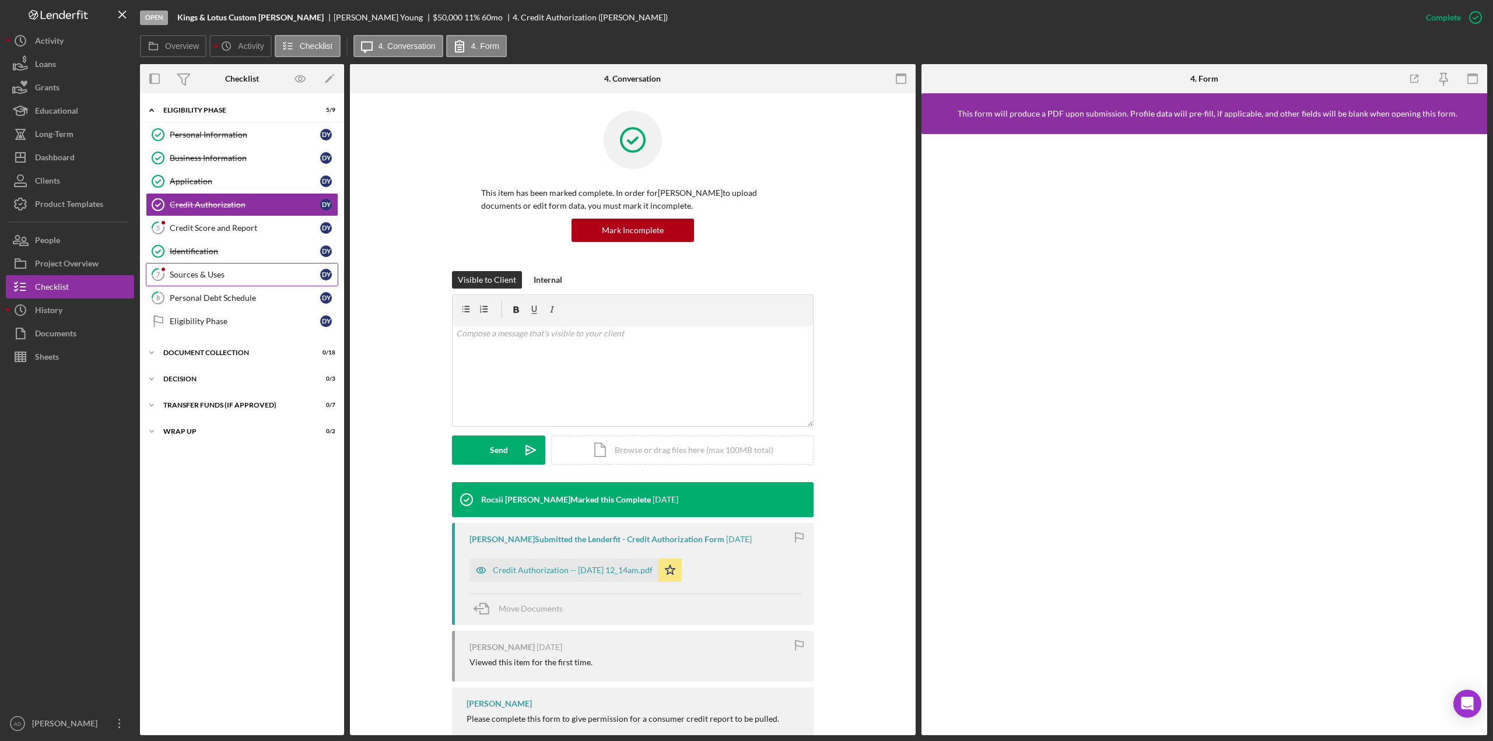
click at [190, 272] on div "Sources & Uses" at bounding box center [245, 274] width 150 height 9
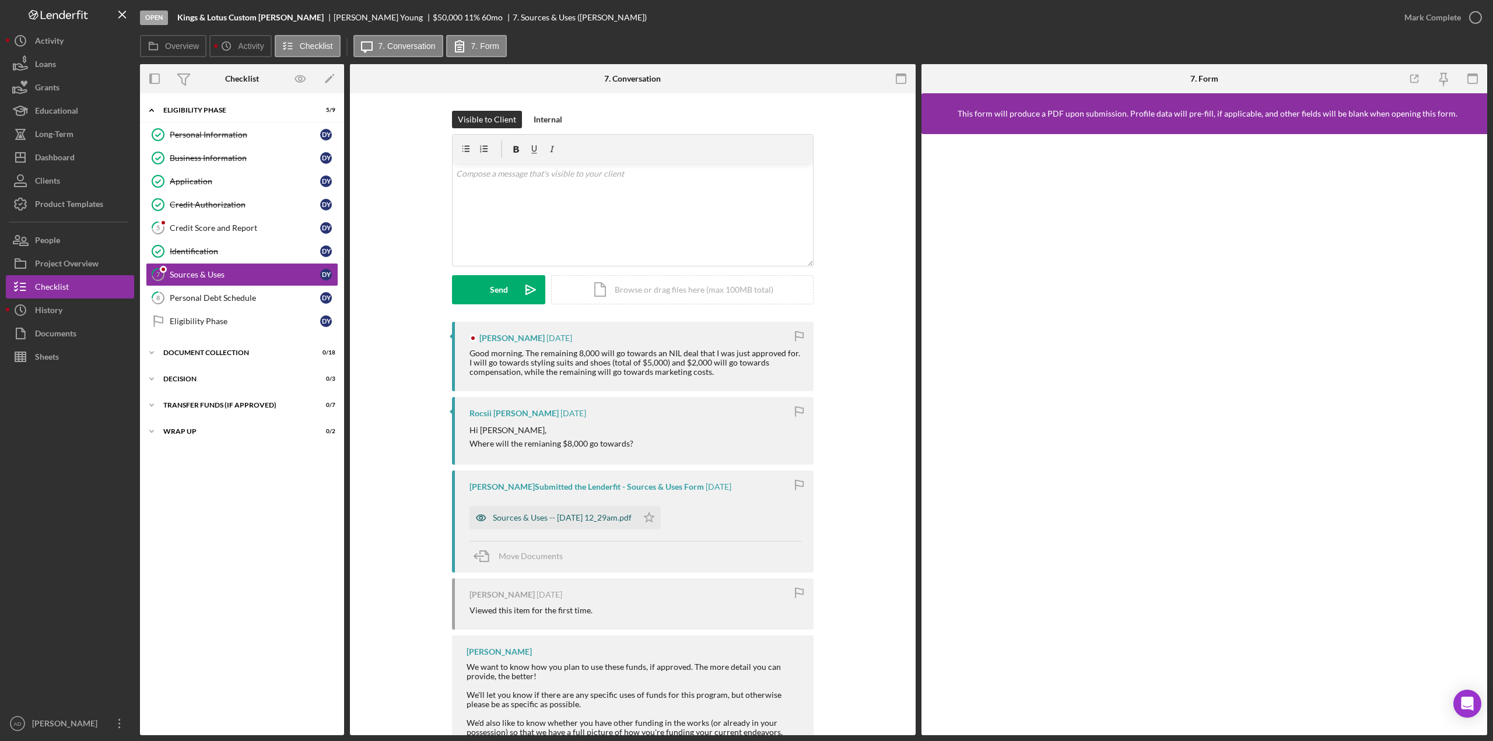
click at [531, 516] on div "Sources & Uses -- [DATE] 12_29am.pdf" at bounding box center [562, 517] width 139 height 9
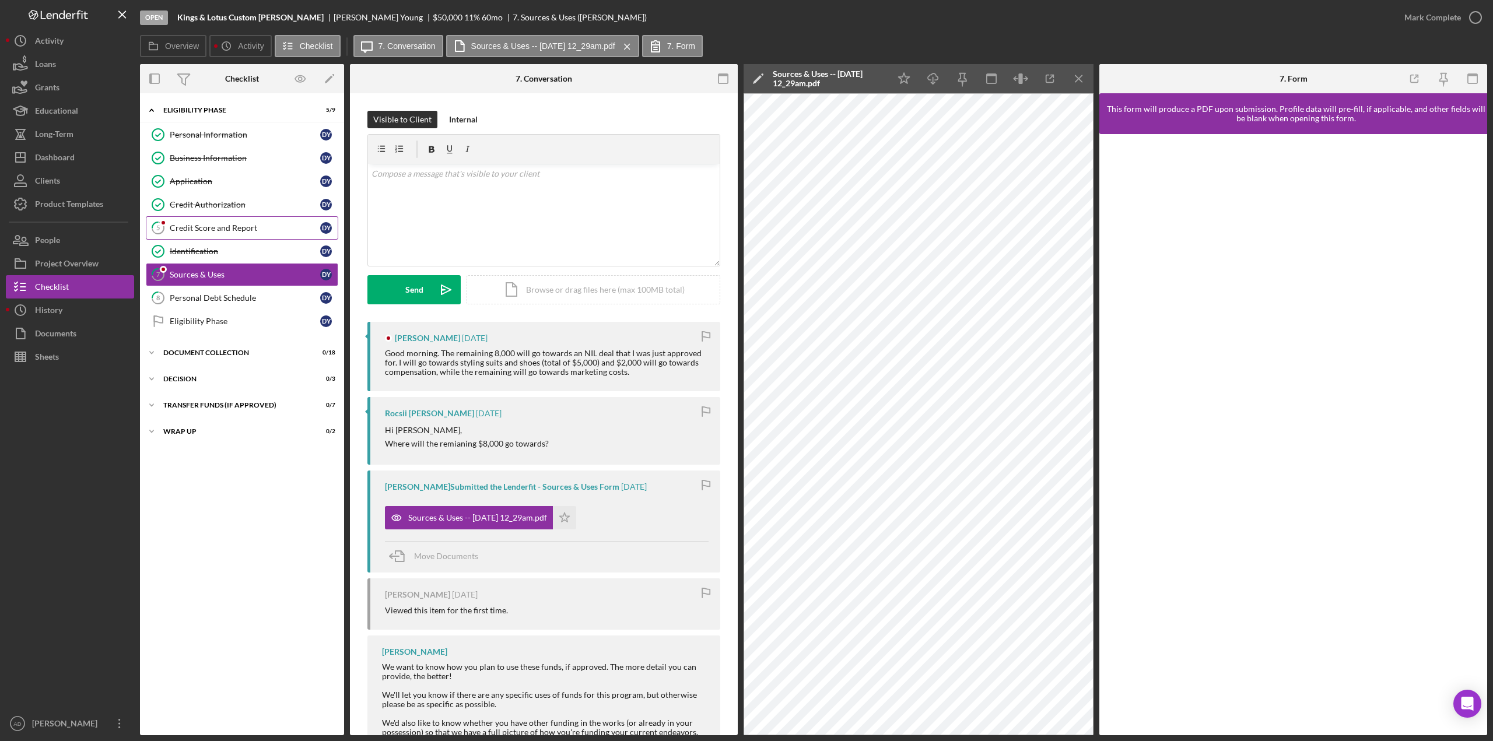
click at [233, 230] on div "Credit Score and Report" at bounding box center [245, 227] width 150 height 9
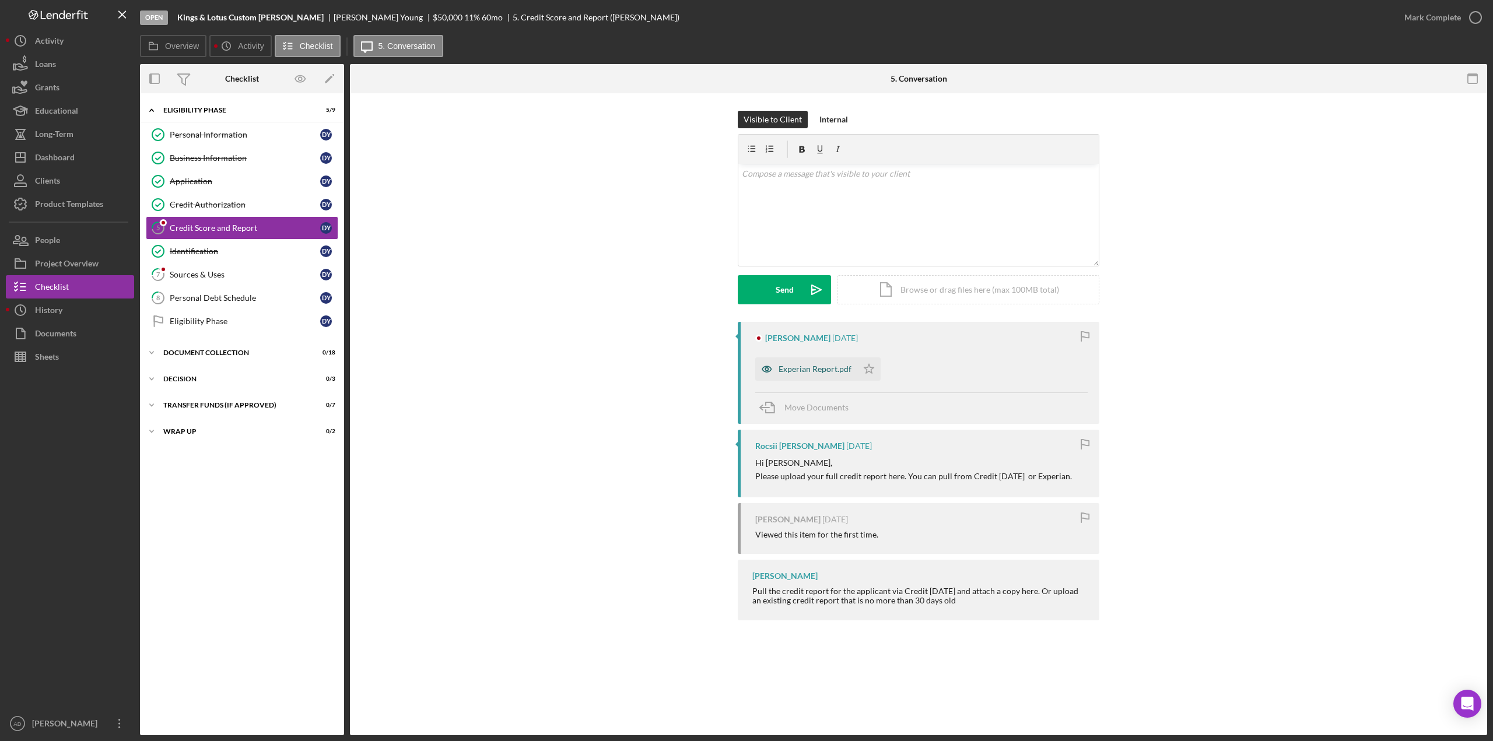
click at [797, 366] on div "Experian Report.pdf" at bounding box center [815, 368] width 73 height 9
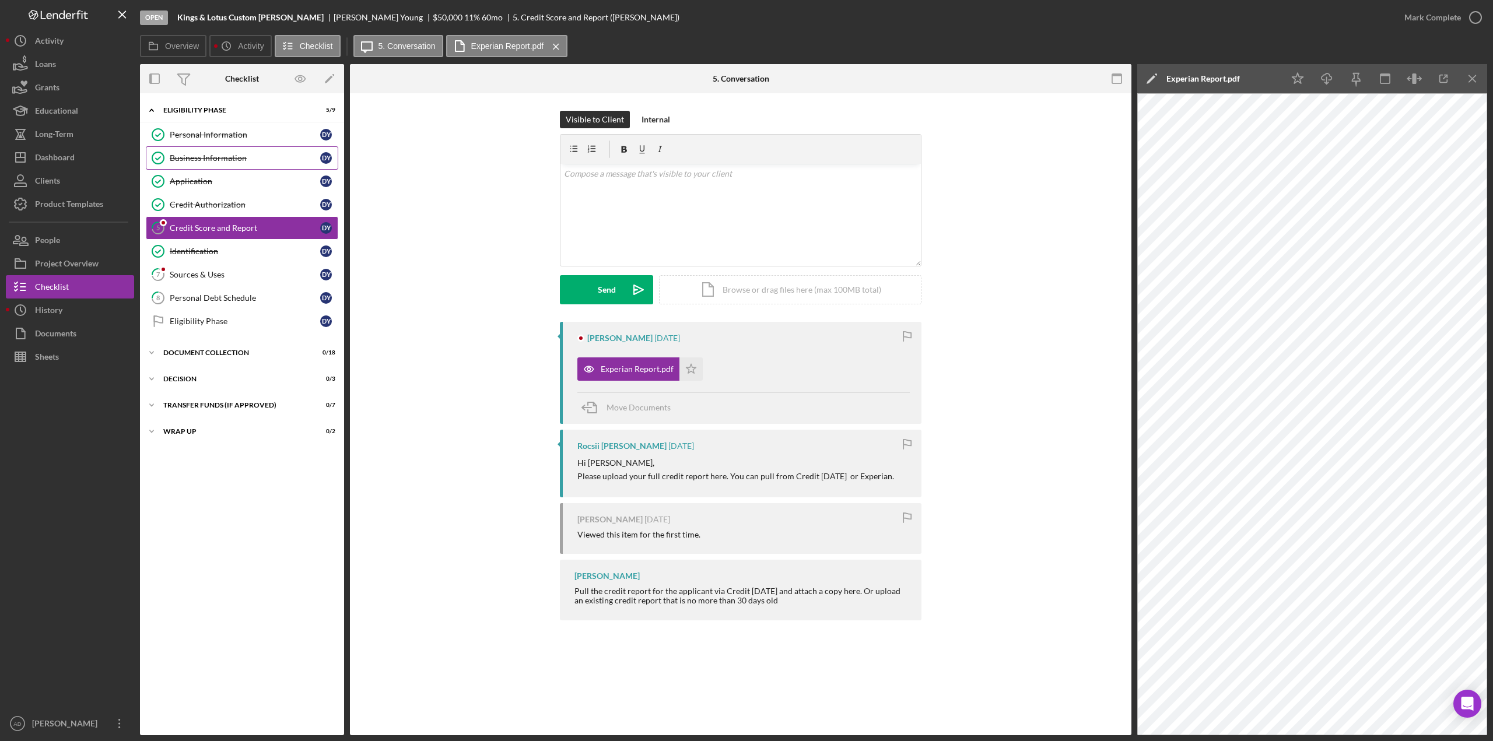
click at [187, 158] on div "Business Information" at bounding box center [245, 157] width 150 height 9
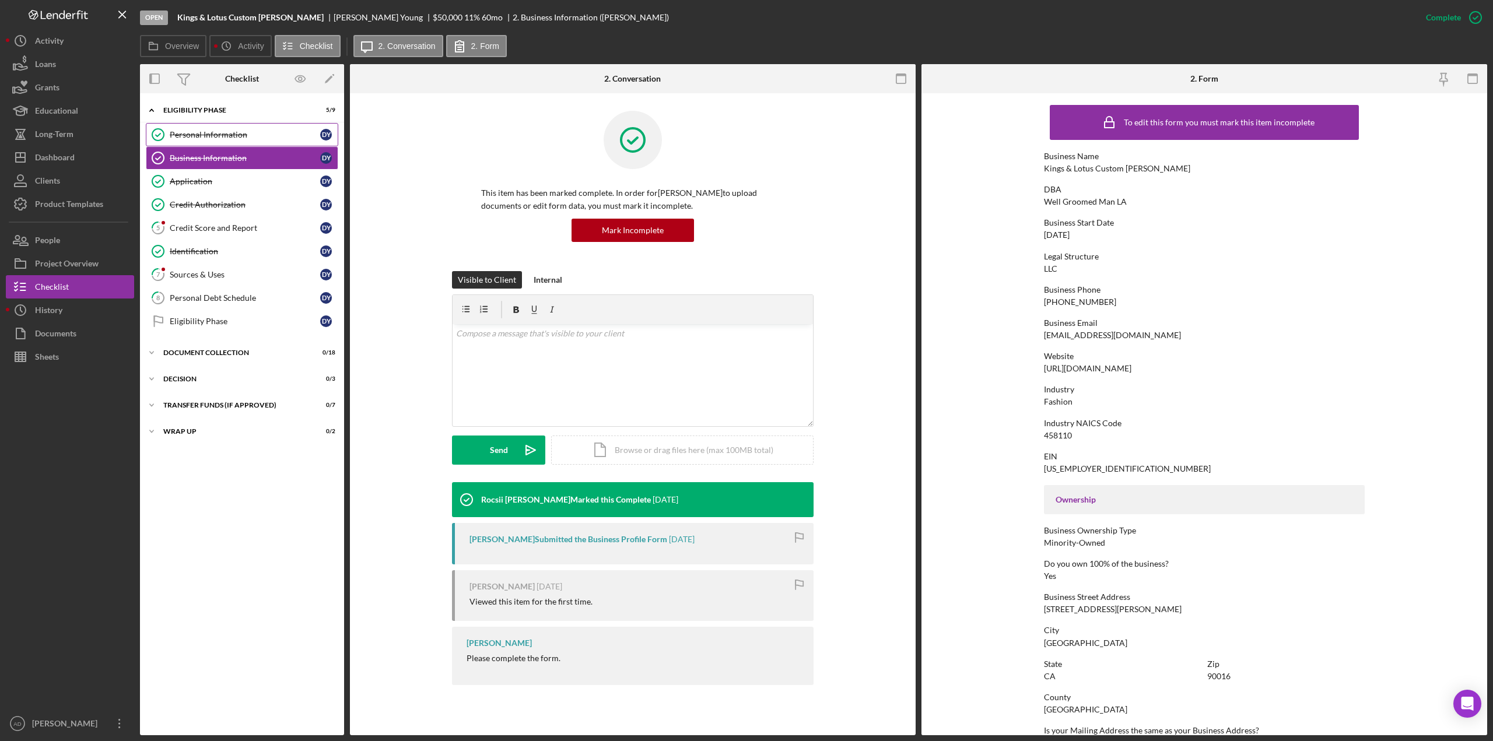
click at [209, 133] on div "Personal Information" at bounding box center [245, 134] width 150 height 9
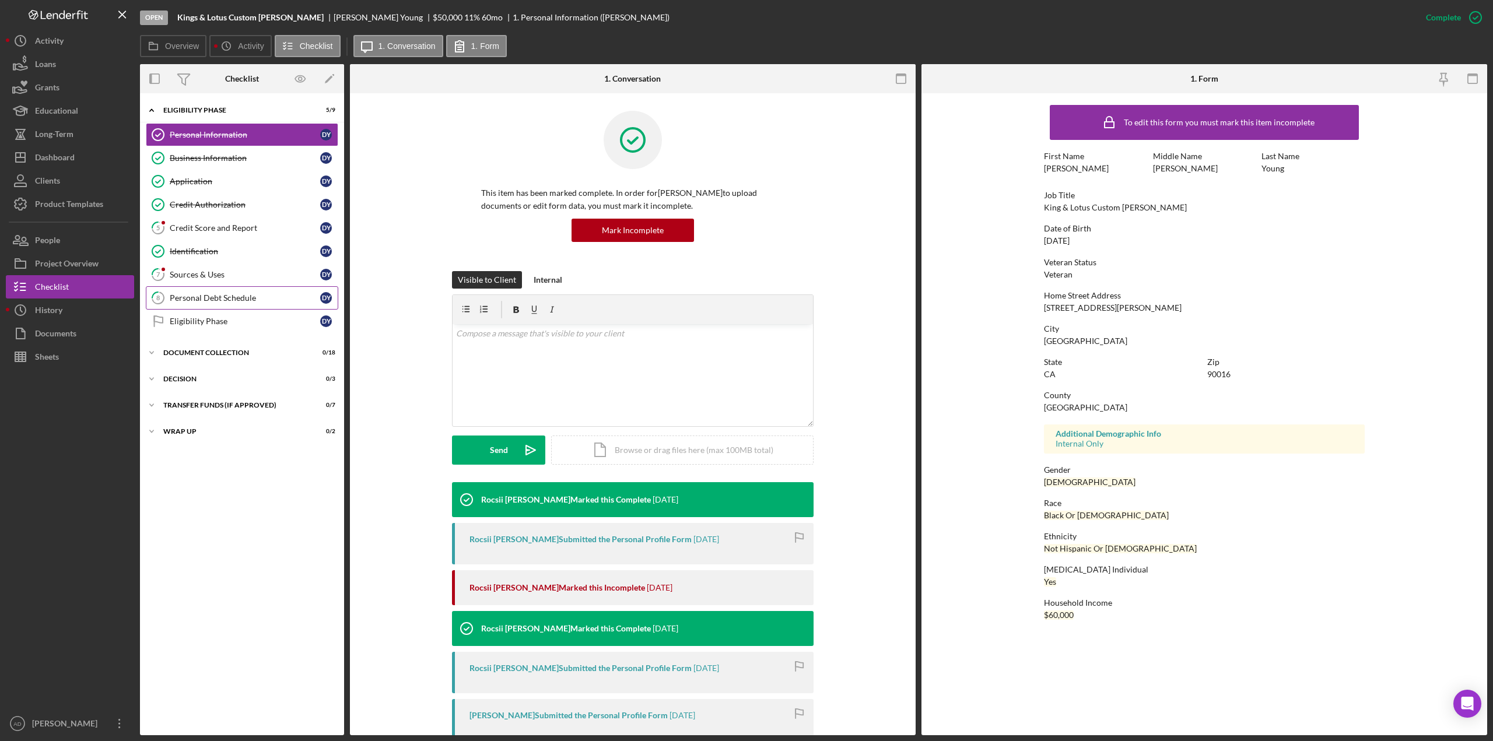
click at [197, 296] on div "Personal Debt Schedule" at bounding box center [245, 297] width 150 height 9
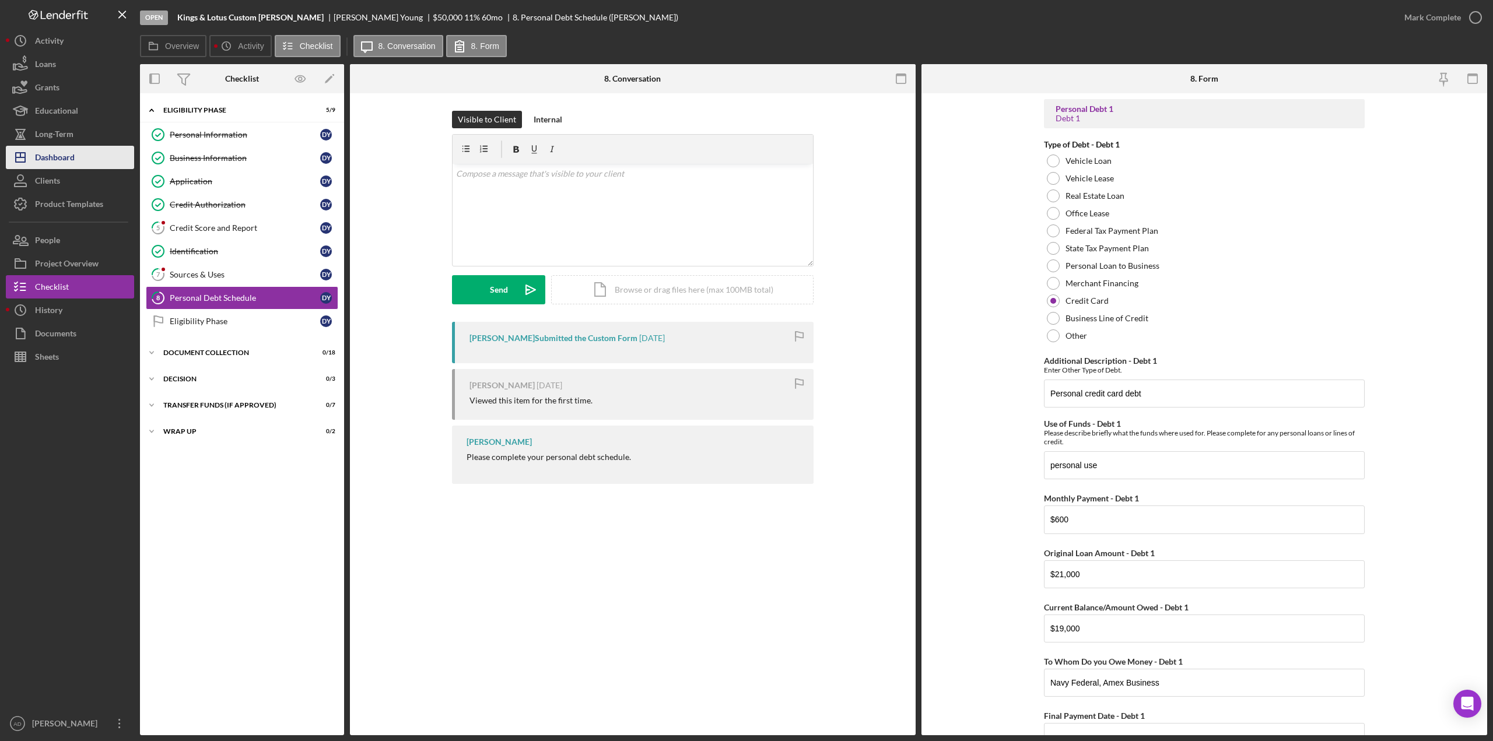
click at [69, 158] on div "Dashboard" at bounding box center [55, 159] width 40 height 26
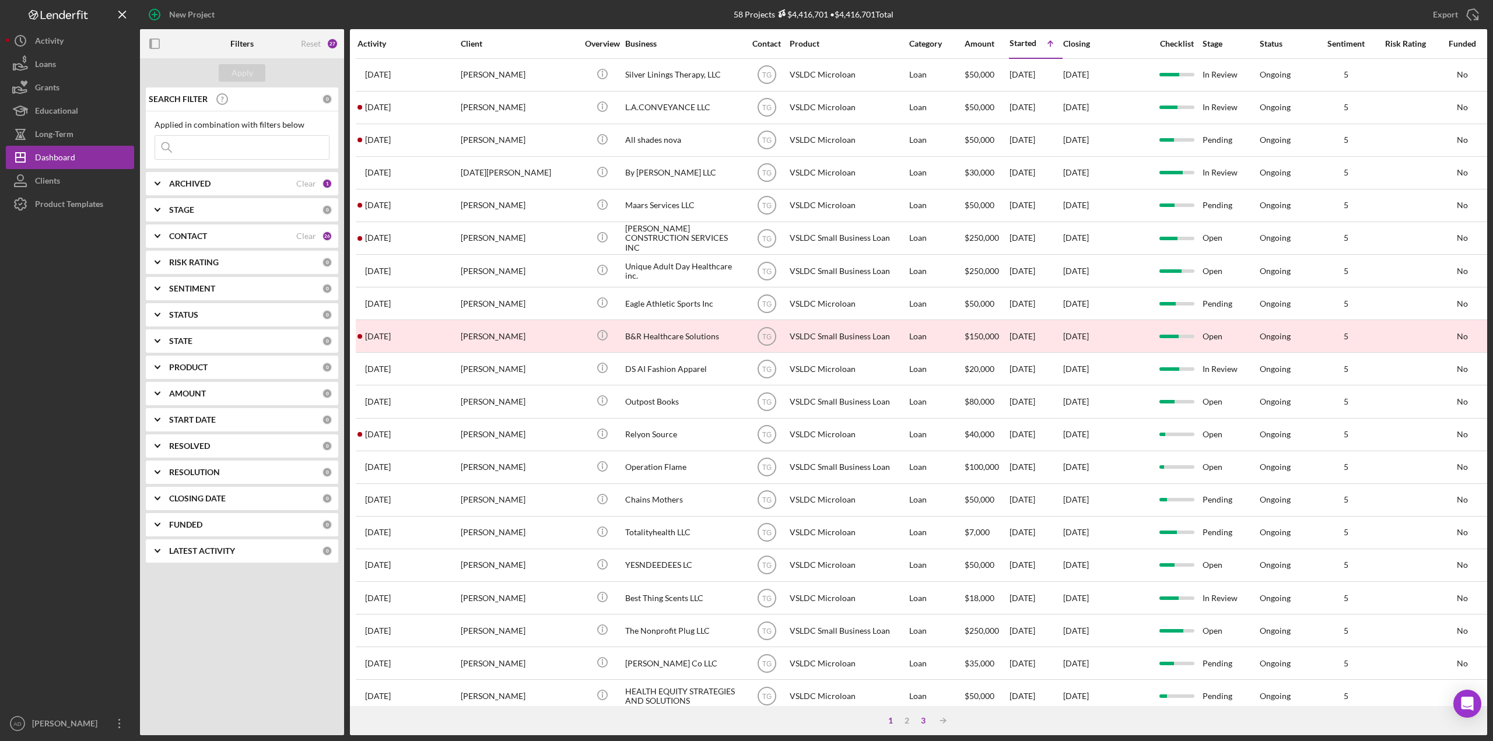
click at [924, 720] on div "3" at bounding box center [923, 720] width 16 height 9
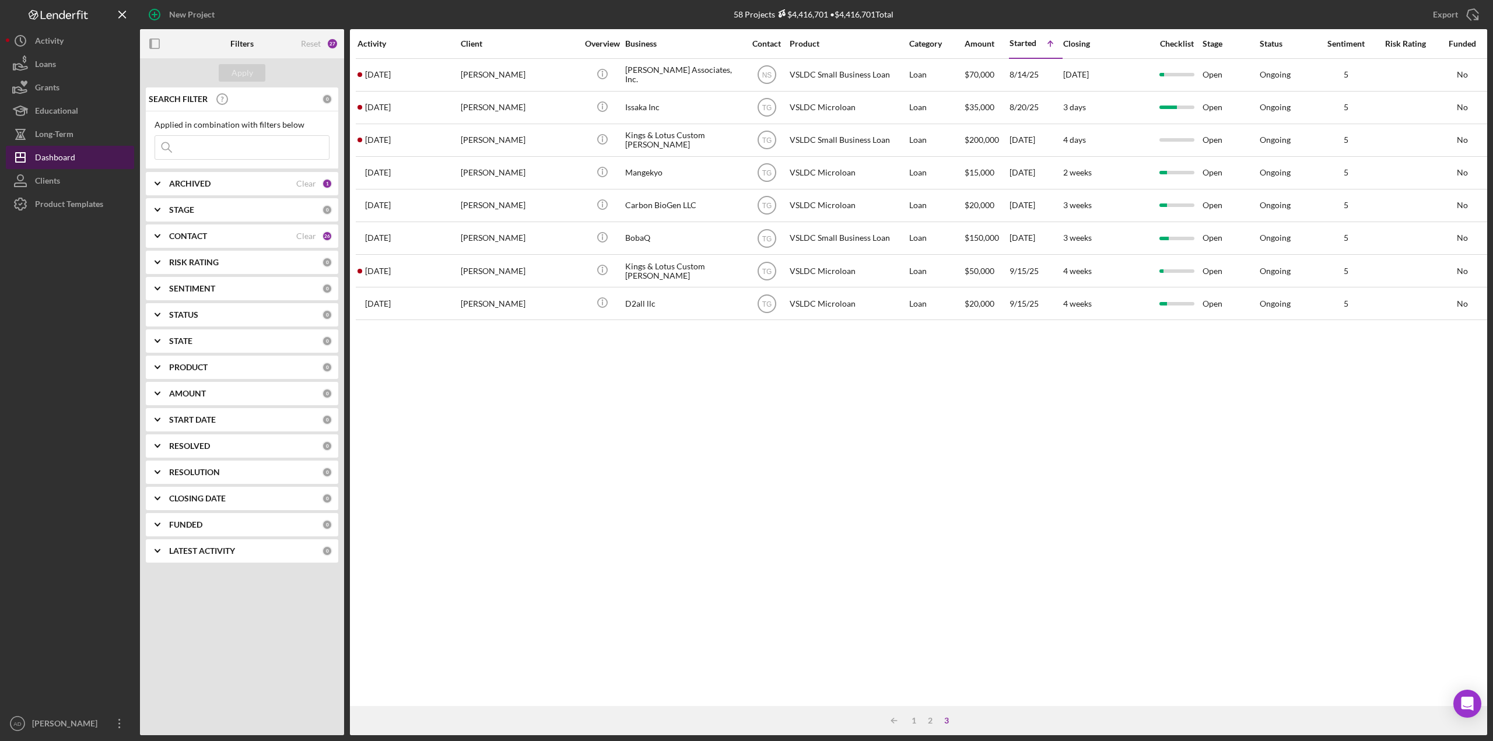
click at [62, 155] on div "Dashboard" at bounding box center [55, 159] width 40 height 26
click at [58, 132] on div "Long-Term" at bounding box center [54, 135] width 38 height 26
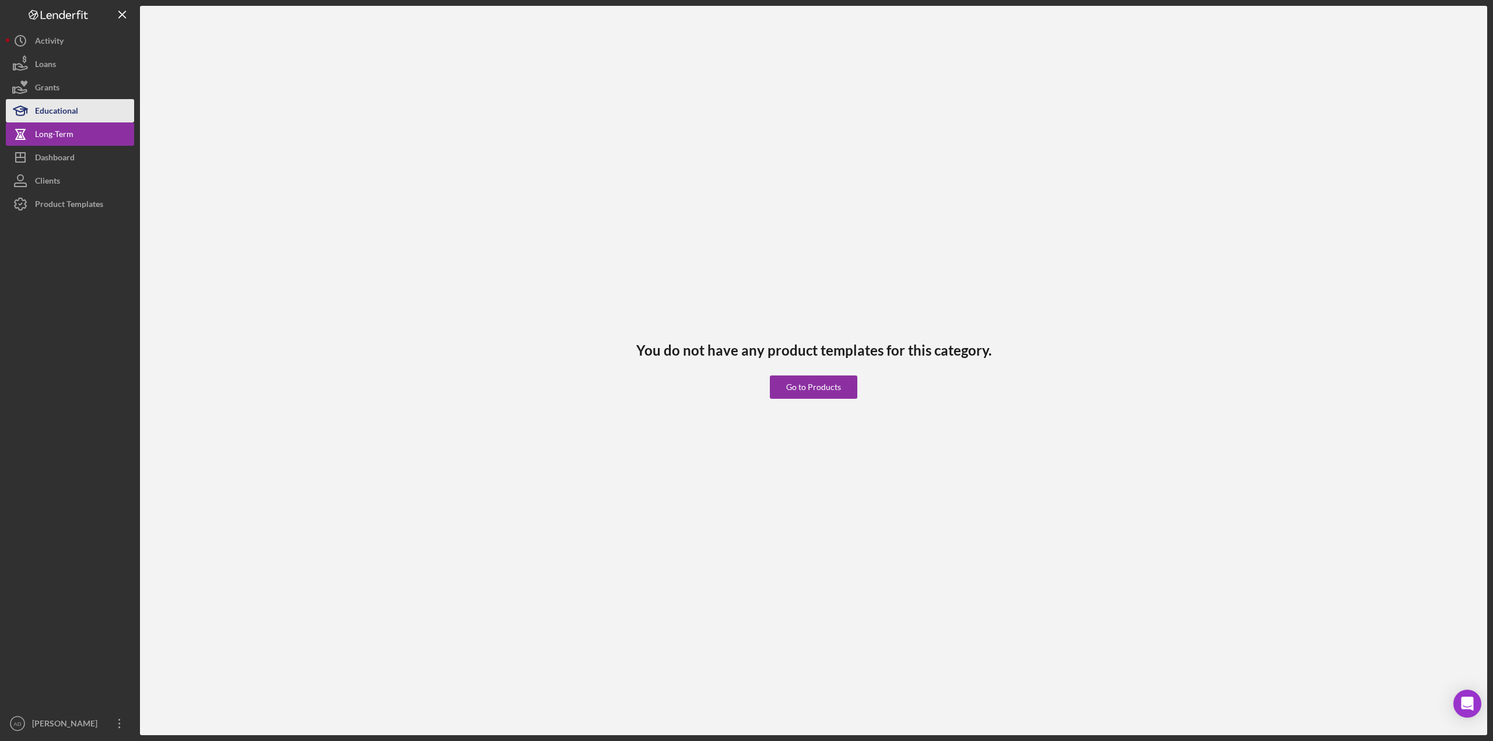
click at [64, 113] on div "Educational" at bounding box center [56, 112] width 43 height 26
click at [55, 155] on div "Dashboard" at bounding box center [55, 159] width 40 height 26
